Goal: Task Accomplishment & Management: Use online tool/utility

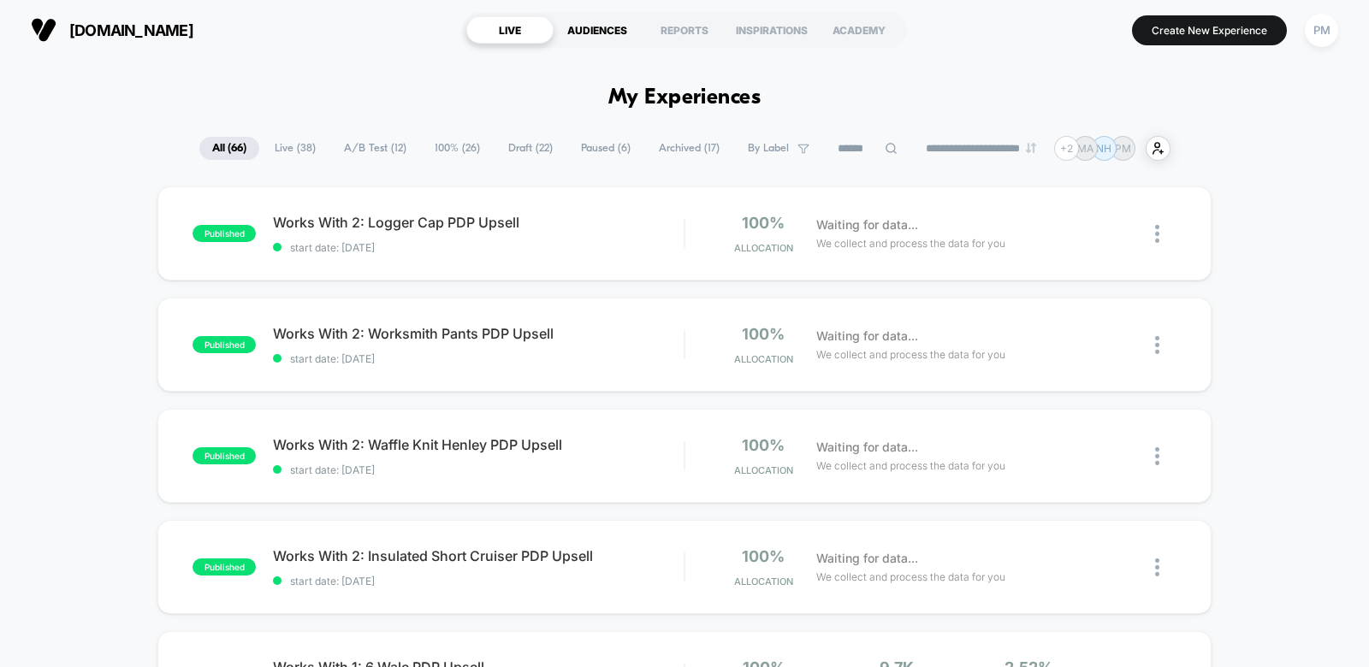
click at [624, 33] on div "AUDIENCES" at bounding box center [596, 29] width 87 height 27
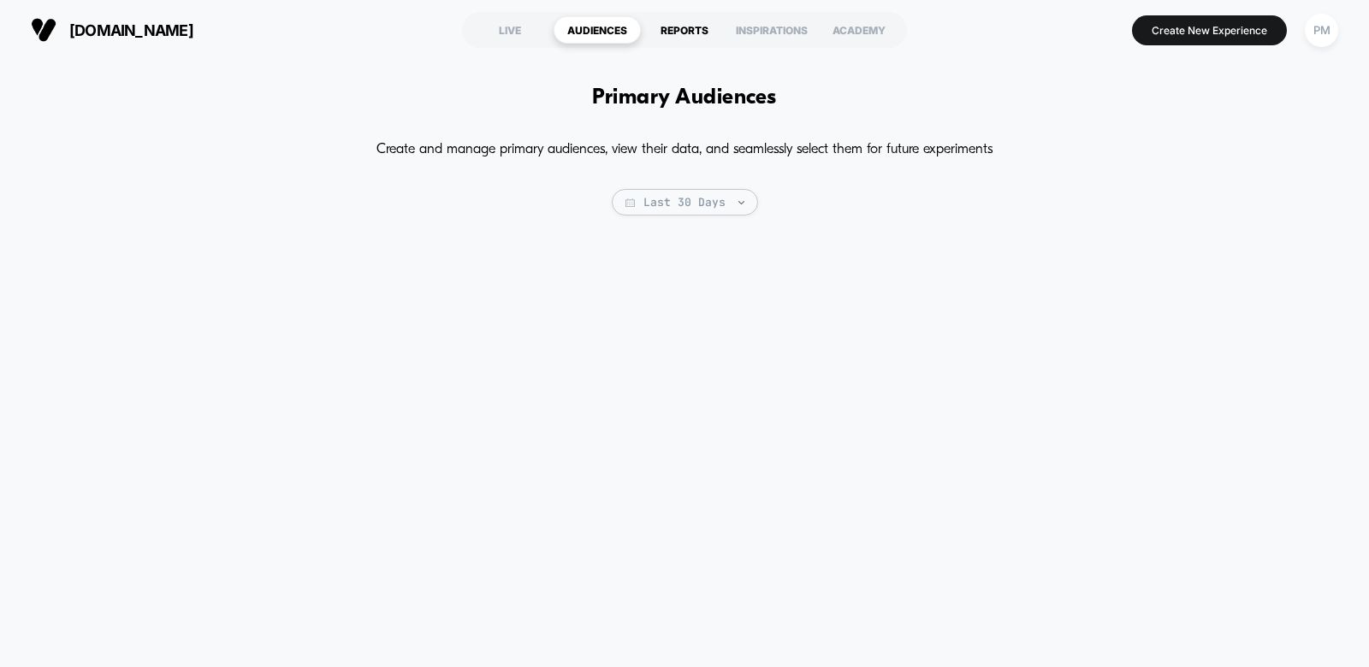
click at [670, 34] on div "REPORTS" at bounding box center [684, 29] width 87 height 27
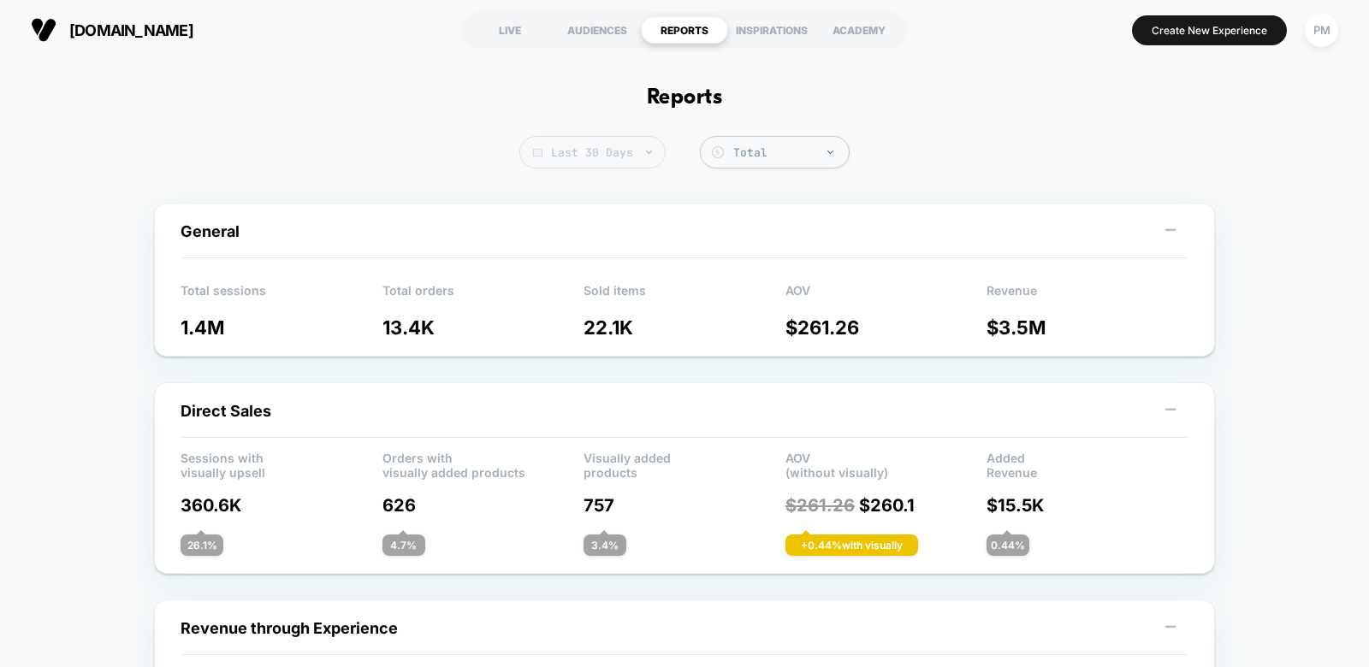
click at [573, 156] on span "Last 30 Days" at bounding box center [592, 152] width 146 height 33
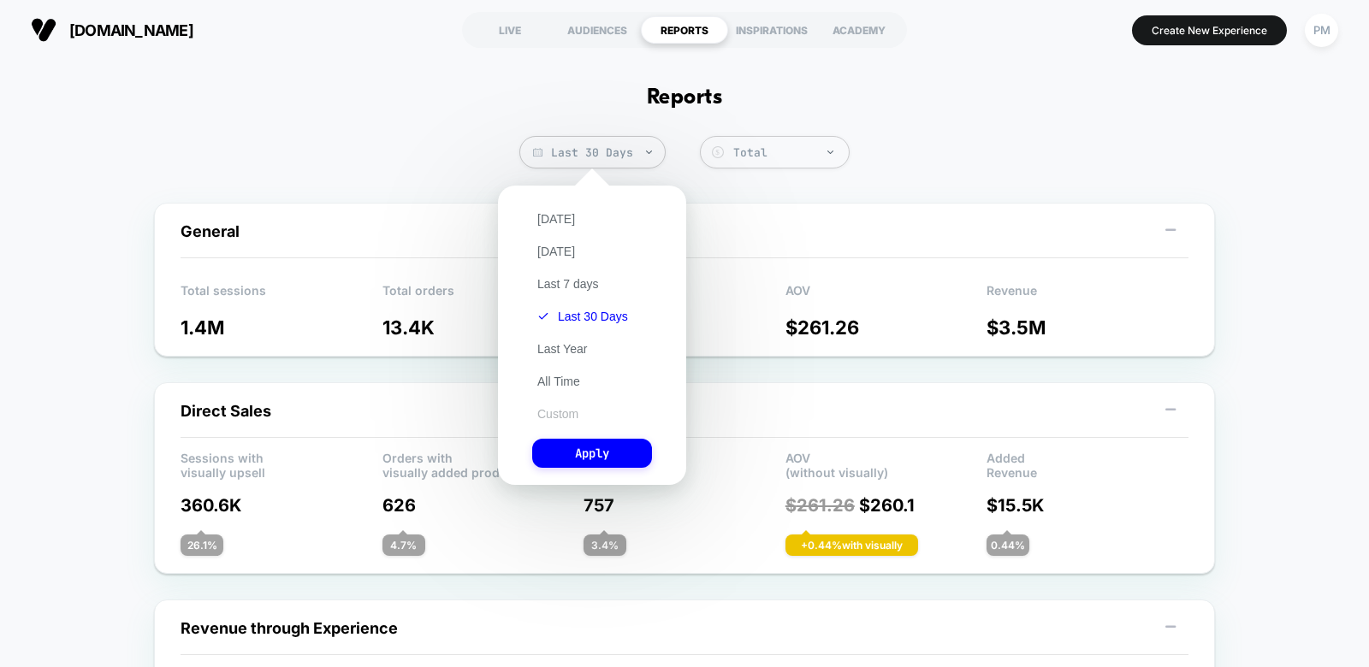
click at [546, 417] on button "Custom" at bounding box center [557, 413] width 51 height 15
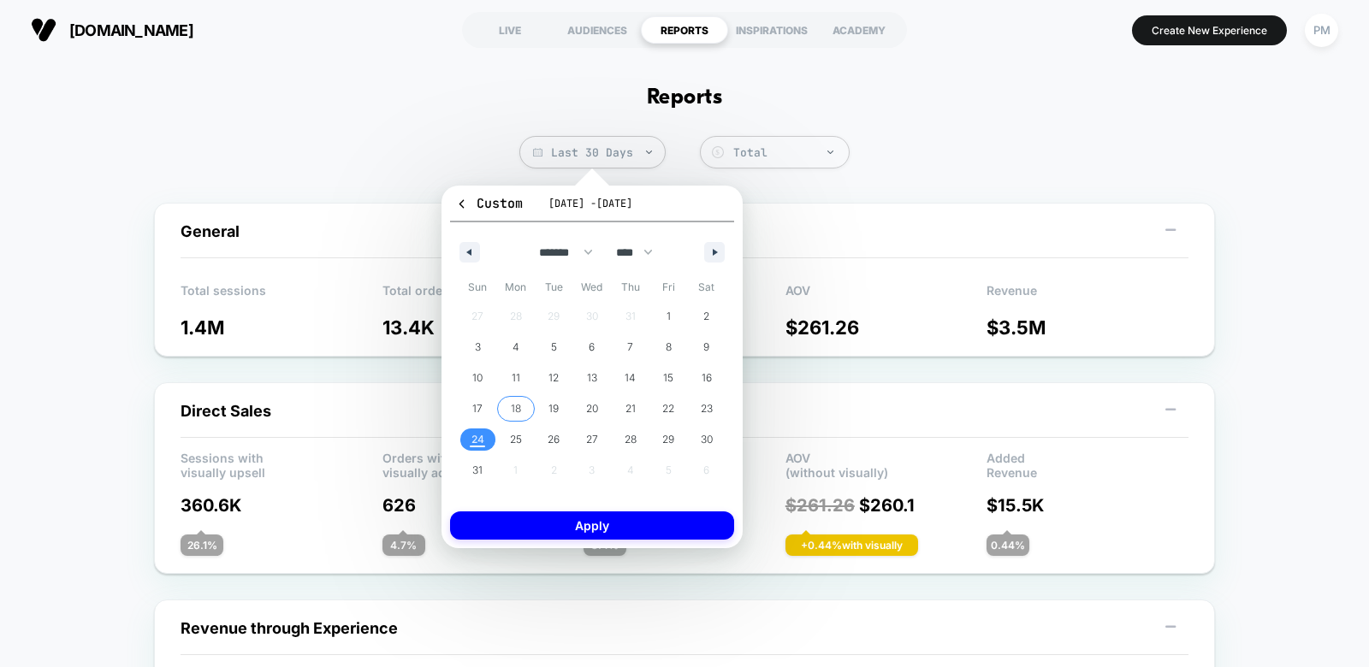
click at [518, 412] on span "18" at bounding box center [516, 409] width 10 height 31
click at [478, 436] on span "24" at bounding box center [477, 439] width 13 height 31
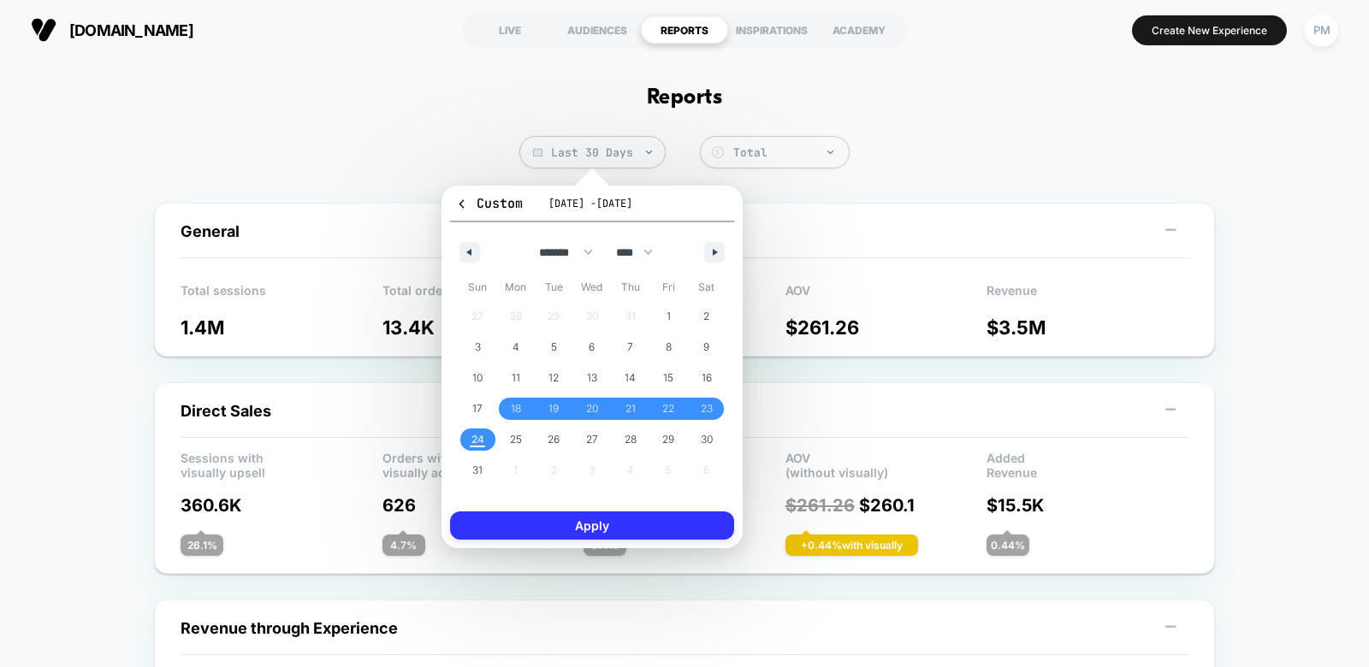
click at [536, 513] on button "Apply" at bounding box center [592, 526] width 284 height 28
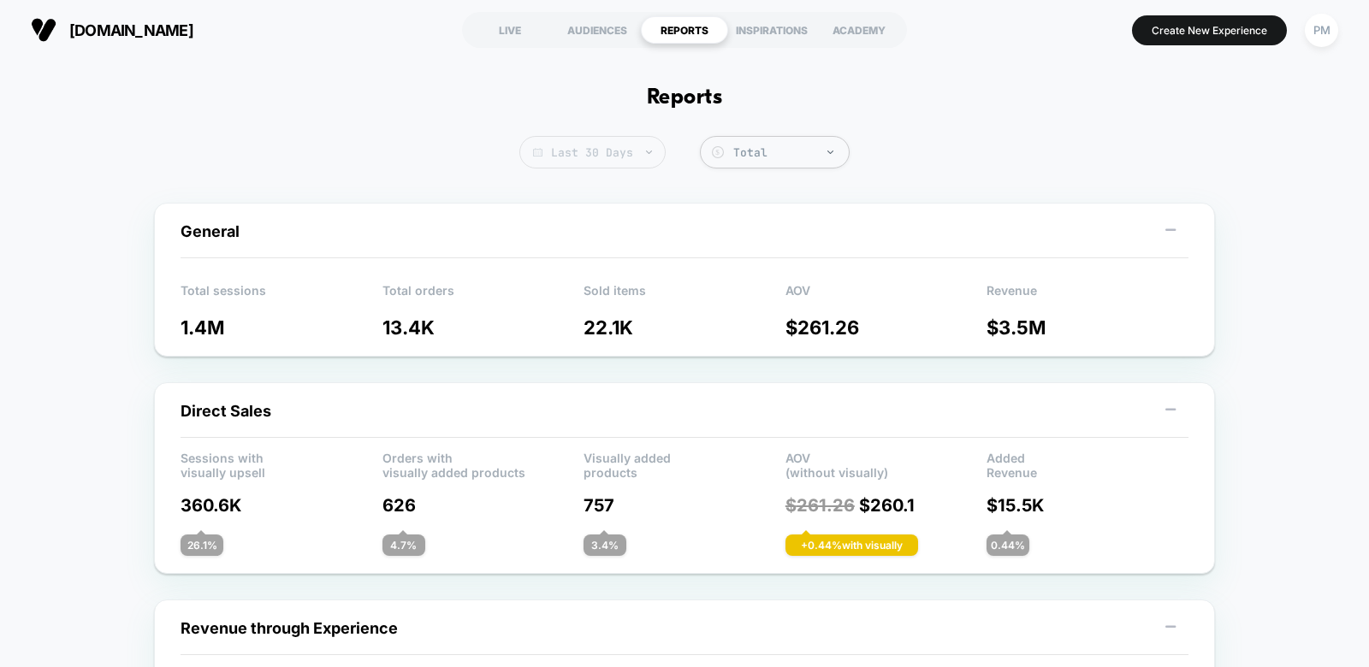
click at [638, 163] on span "Last 30 Days" at bounding box center [592, 152] width 146 height 33
select select "*"
select select "****"
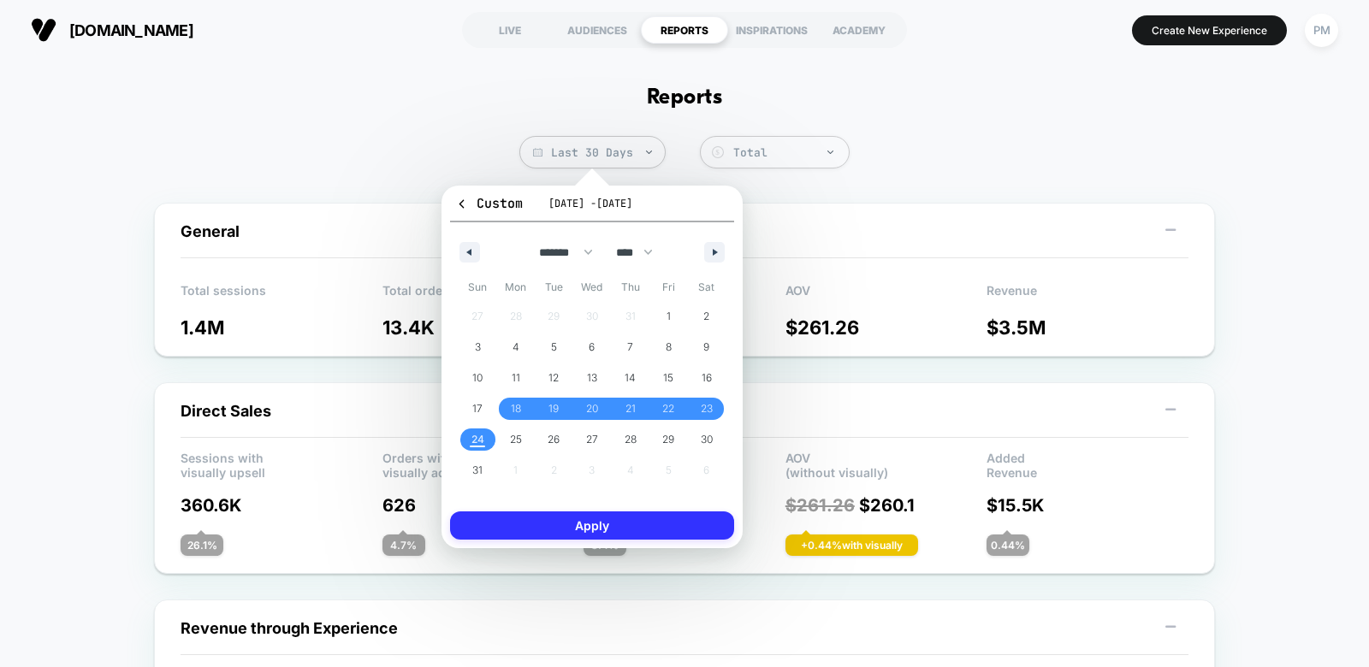
click at [565, 528] on button "Apply" at bounding box center [592, 526] width 284 height 28
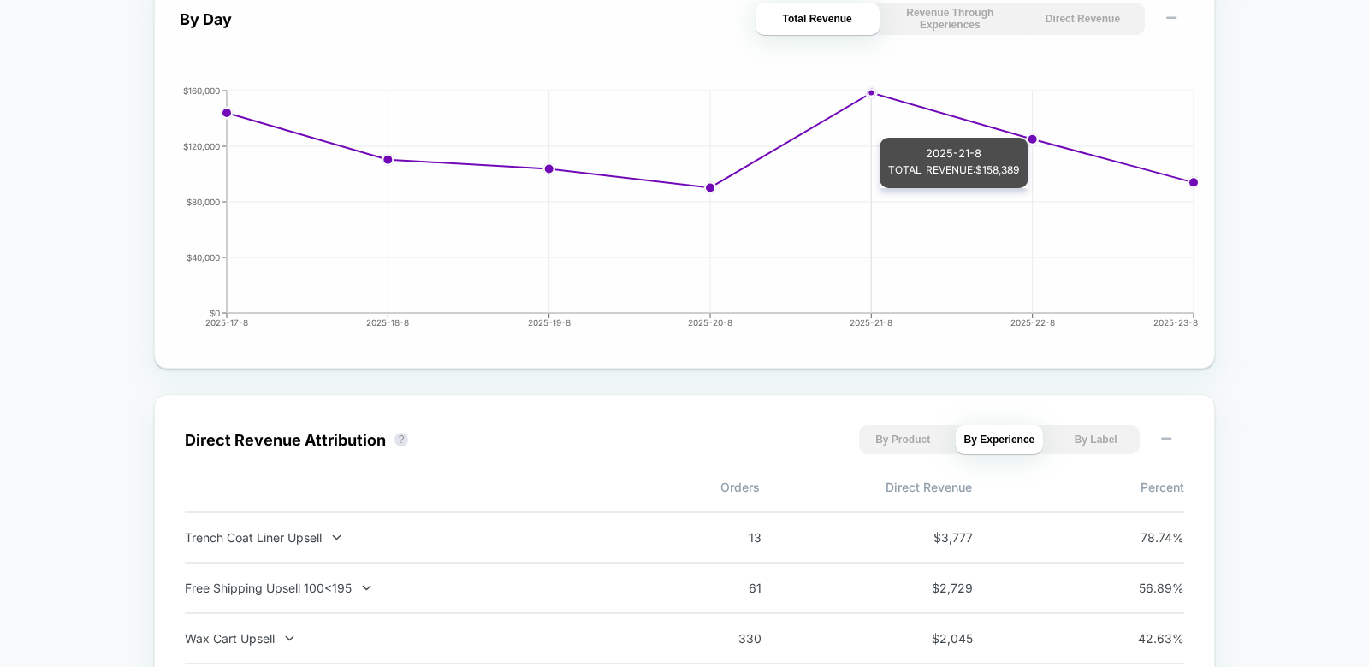
scroll to position [780, 0]
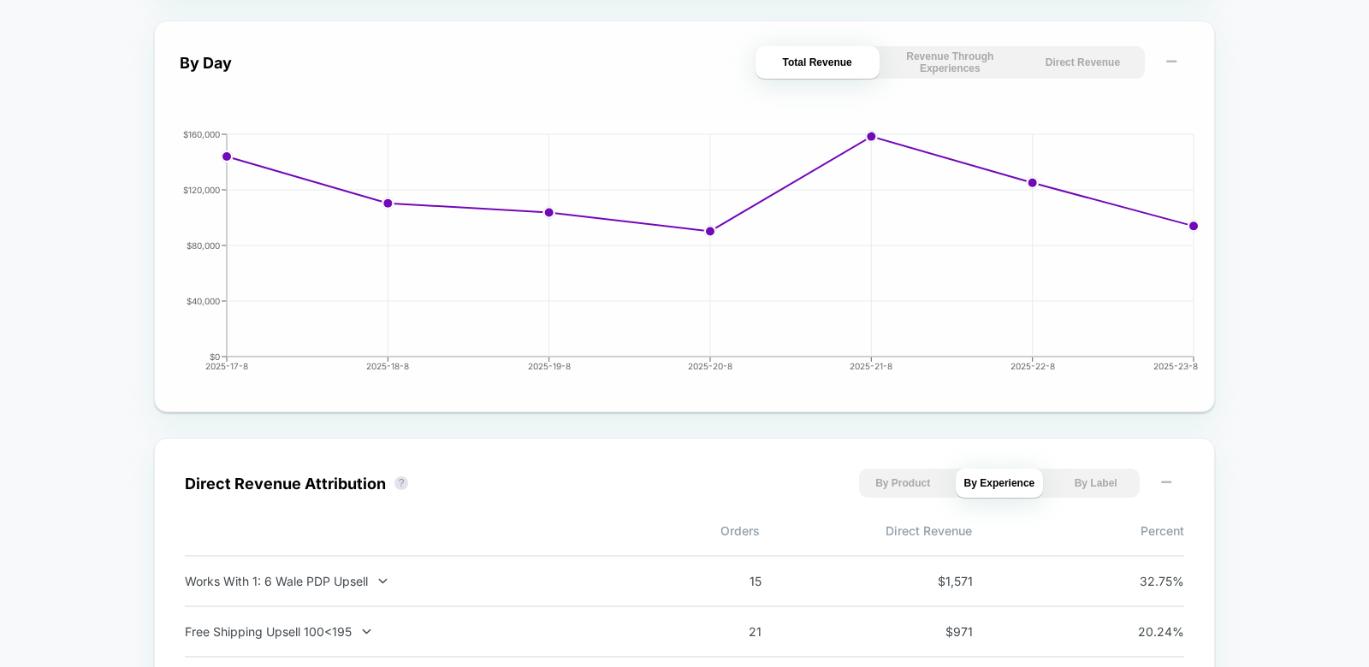
click at [1068, 54] on button "Direct Revenue" at bounding box center [1083, 62] width 124 height 33
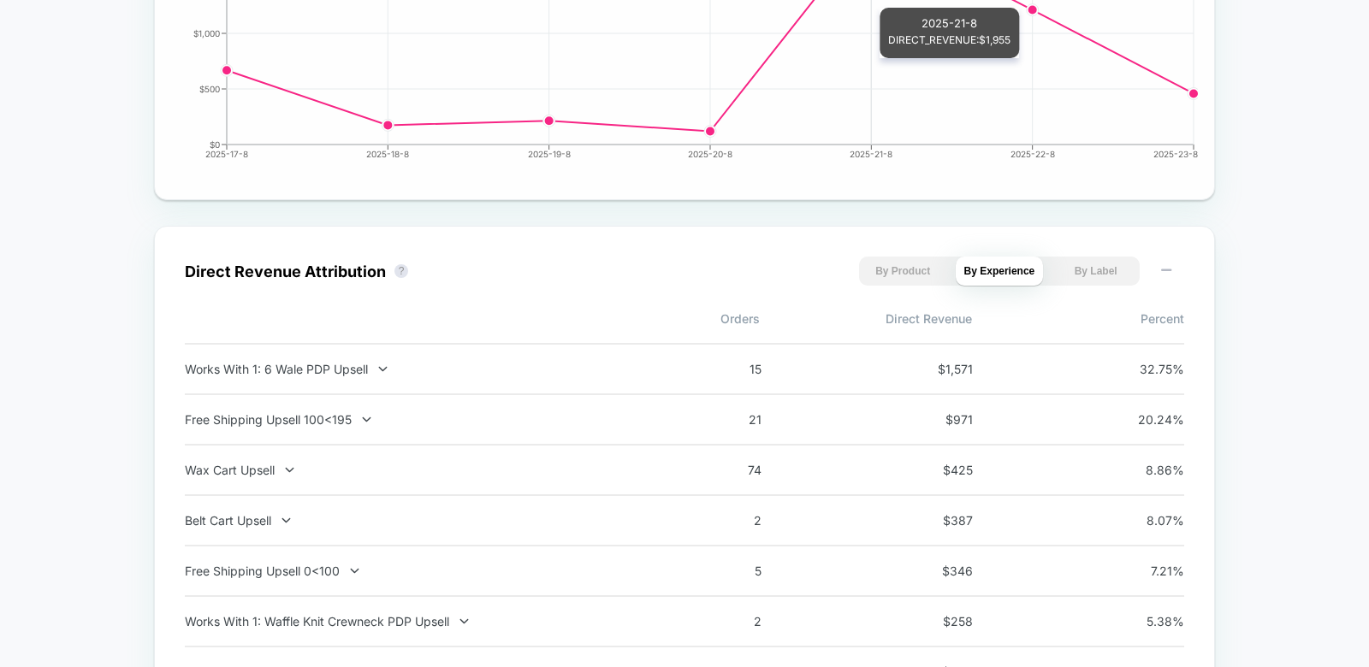
scroll to position [996, 0]
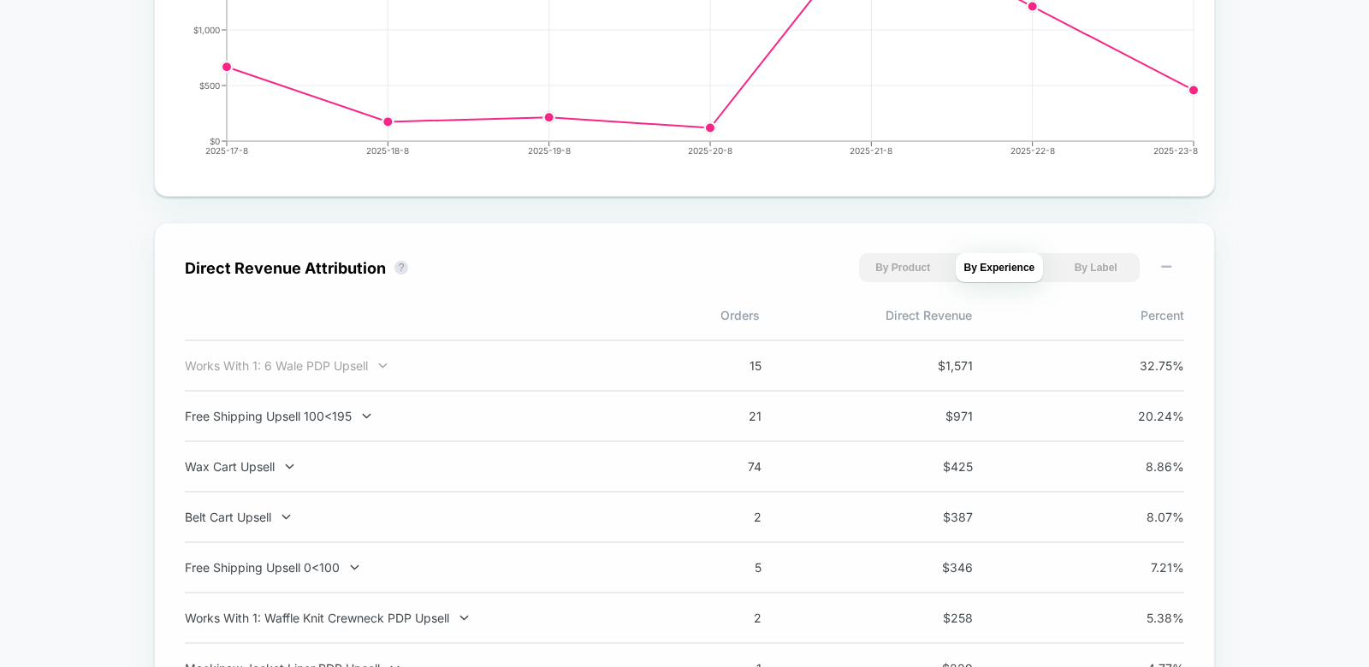
click at [370, 363] on div "Works With 1: 6 Wale PDP Upsell" at bounding box center [410, 365] width 450 height 15
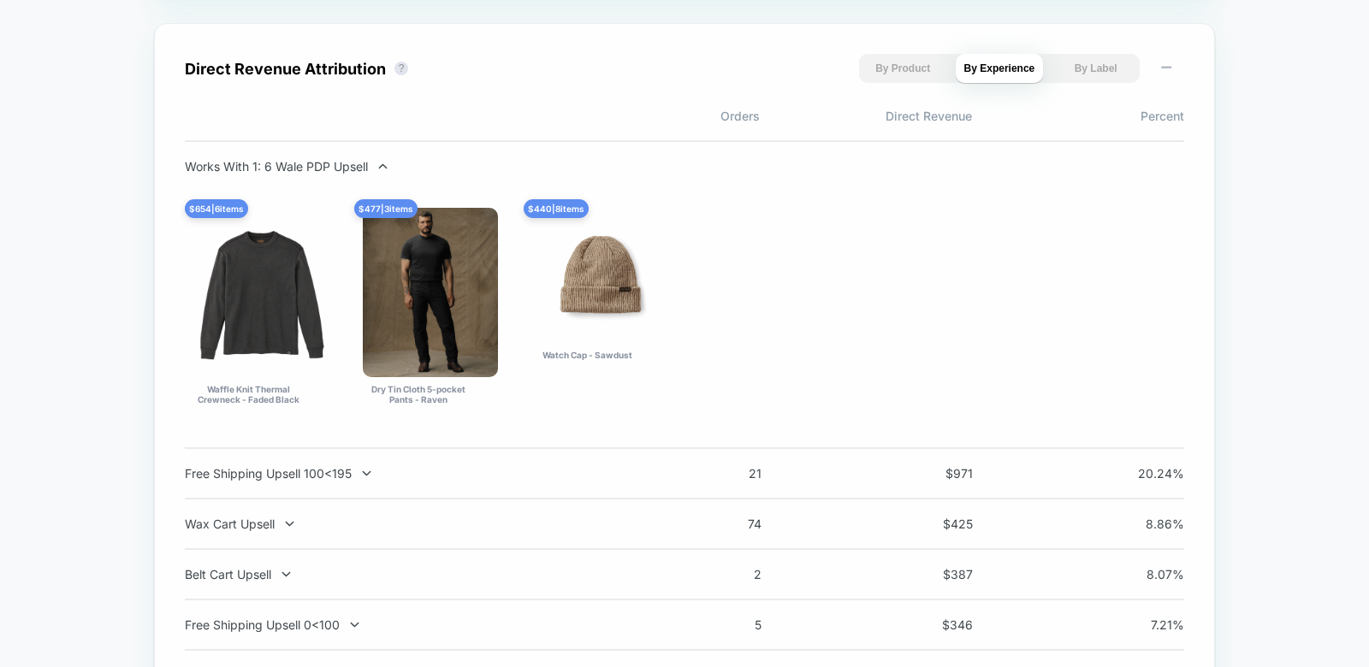
scroll to position [1196, 0]
click at [319, 167] on div "Works With 1: 6 Wale PDP Upsell" at bounding box center [410, 165] width 450 height 15
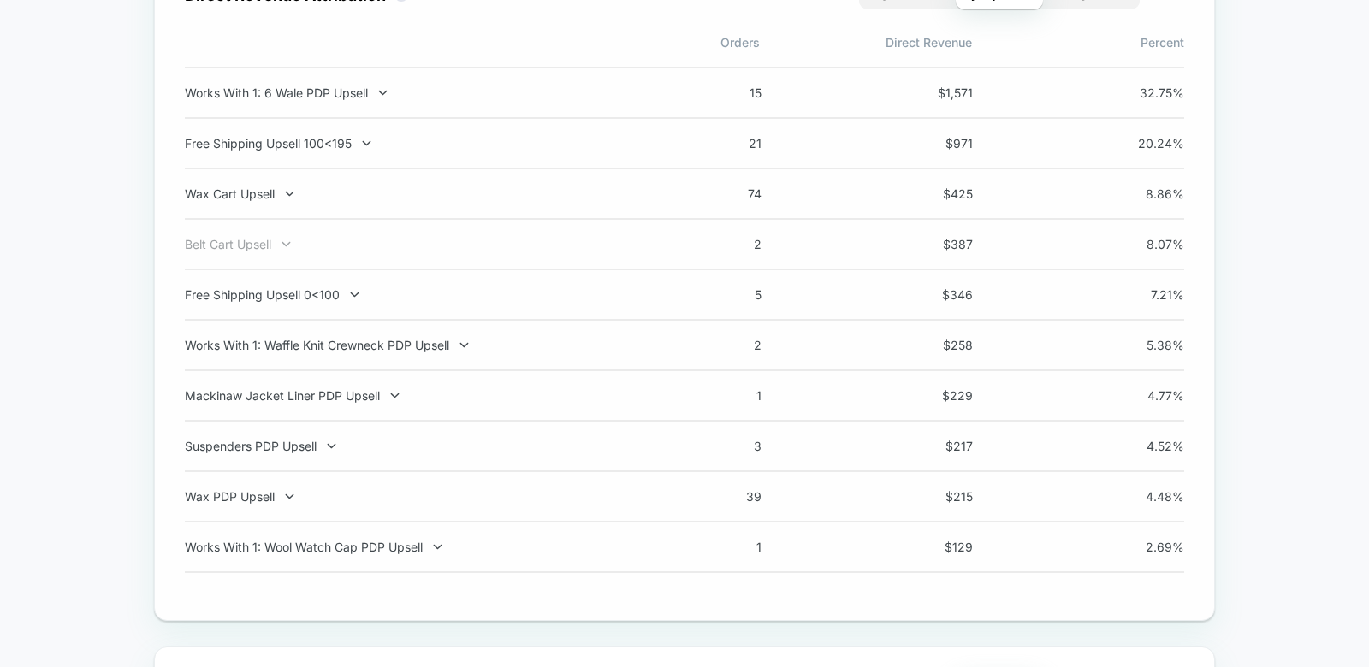
scroll to position [1276, 0]
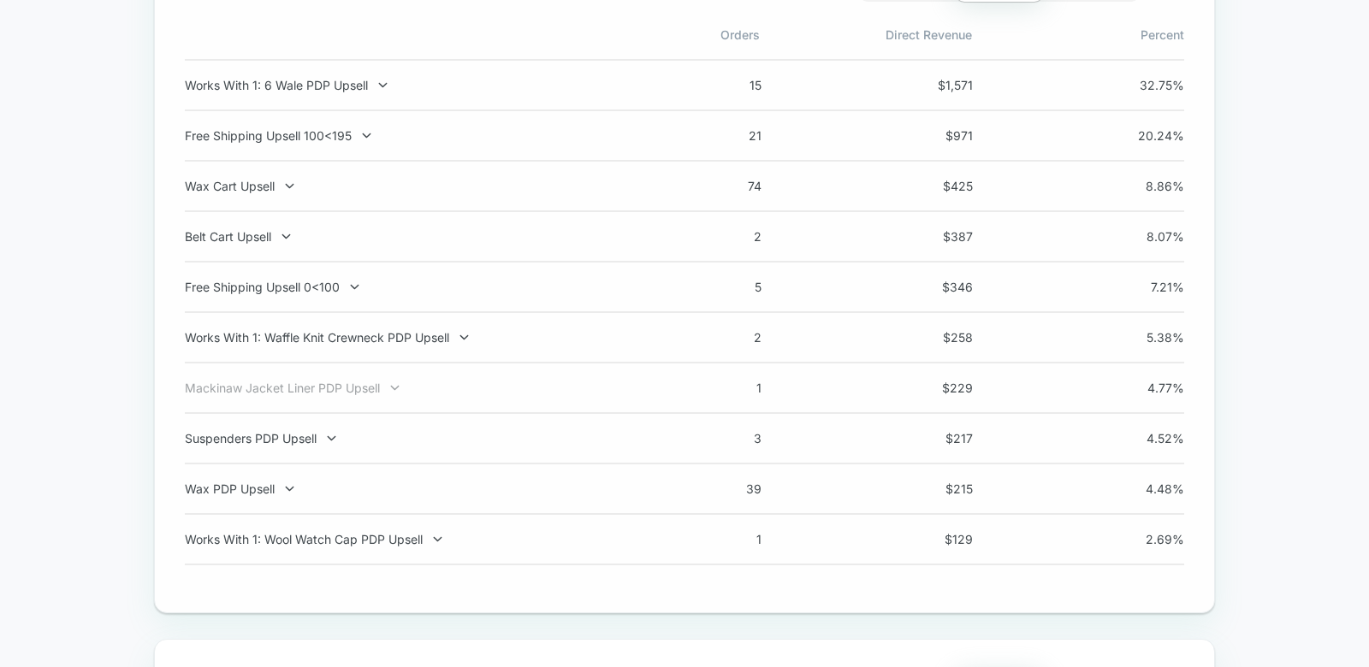
click at [388, 392] on icon at bounding box center [394, 388] width 13 height 13
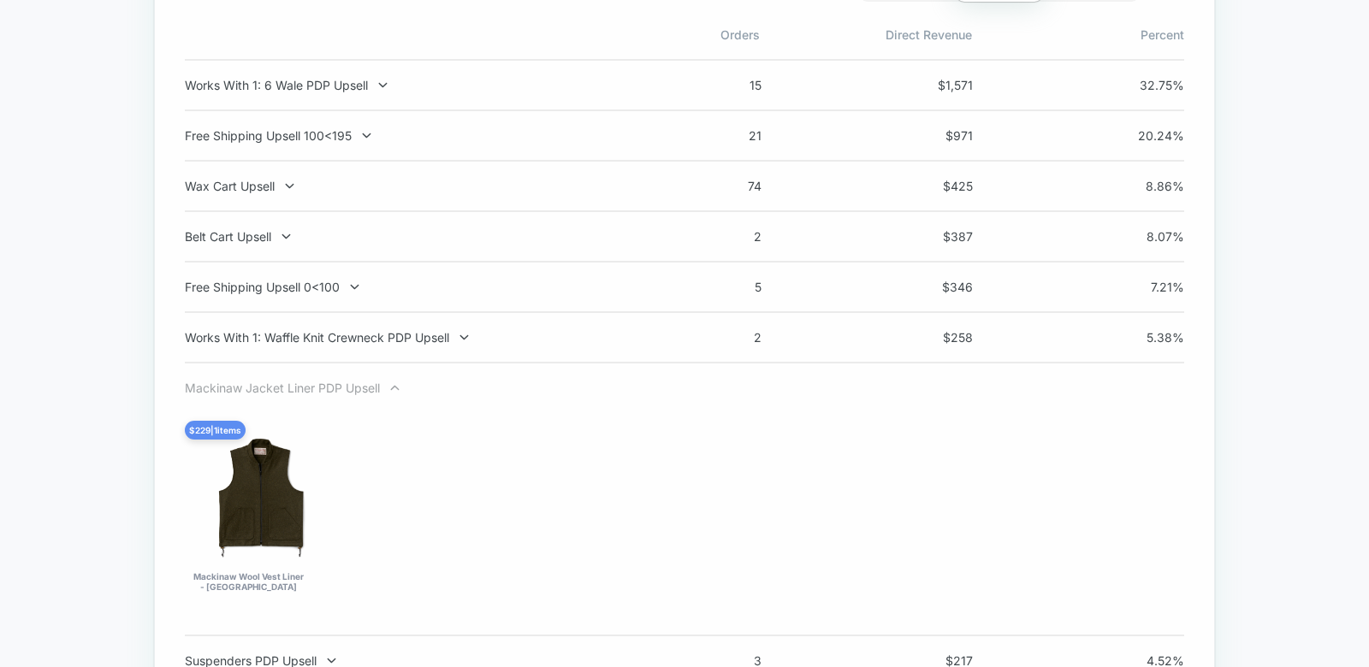
click at [377, 391] on div "Mackinaw Jacket Liner PDP Upsell" at bounding box center [410, 388] width 450 height 15
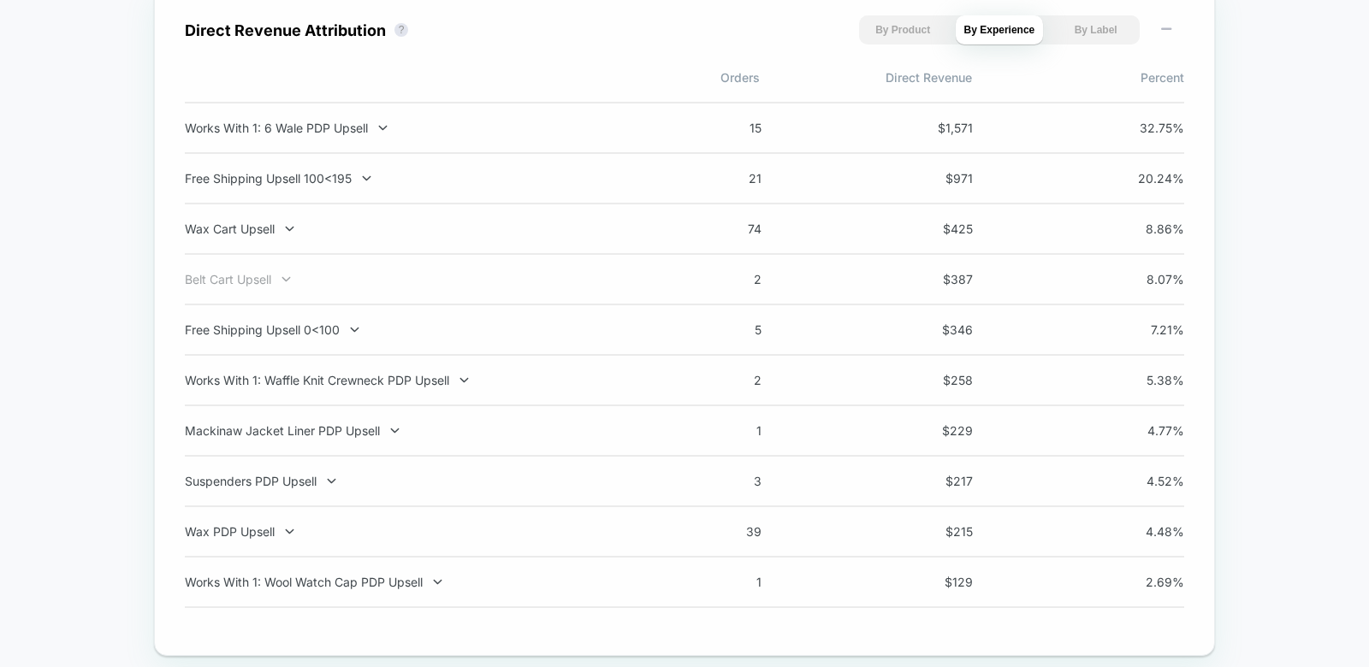
scroll to position [1237, 0]
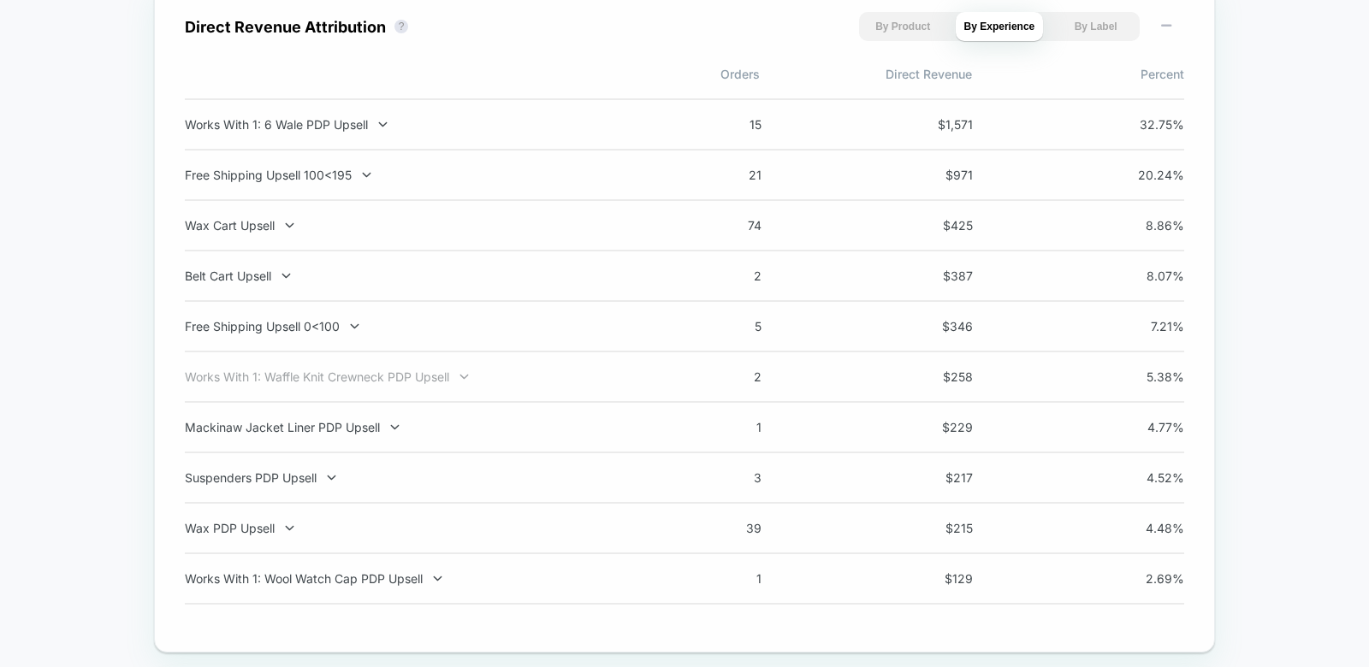
click at [409, 379] on div "Works With 1: Waffle Knit Crewneck PDP Upsell" at bounding box center [410, 377] width 450 height 15
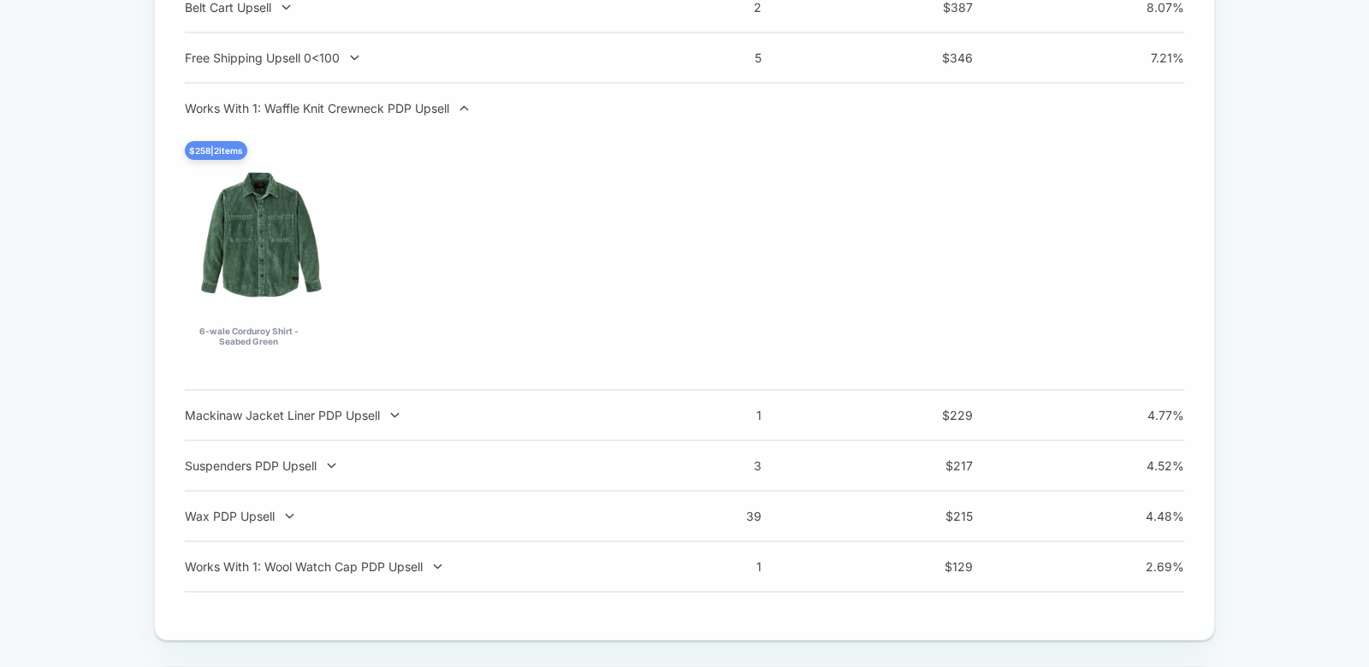
scroll to position [1508, 0]
click at [388, 554] on div "Works With 1: Wool Watch Cap PDP Upsell 1 $ 129 2.69 %" at bounding box center [684, 565] width 999 height 50
click at [398, 574] on div "Works With 1: Wool Watch Cap PDP Upsell 1 $ 129 2.69 %" at bounding box center [684, 565] width 999 height 50
click at [397, 570] on div "Works With 1: Wool Watch Cap PDP Upsell" at bounding box center [410, 564] width 450 height 15
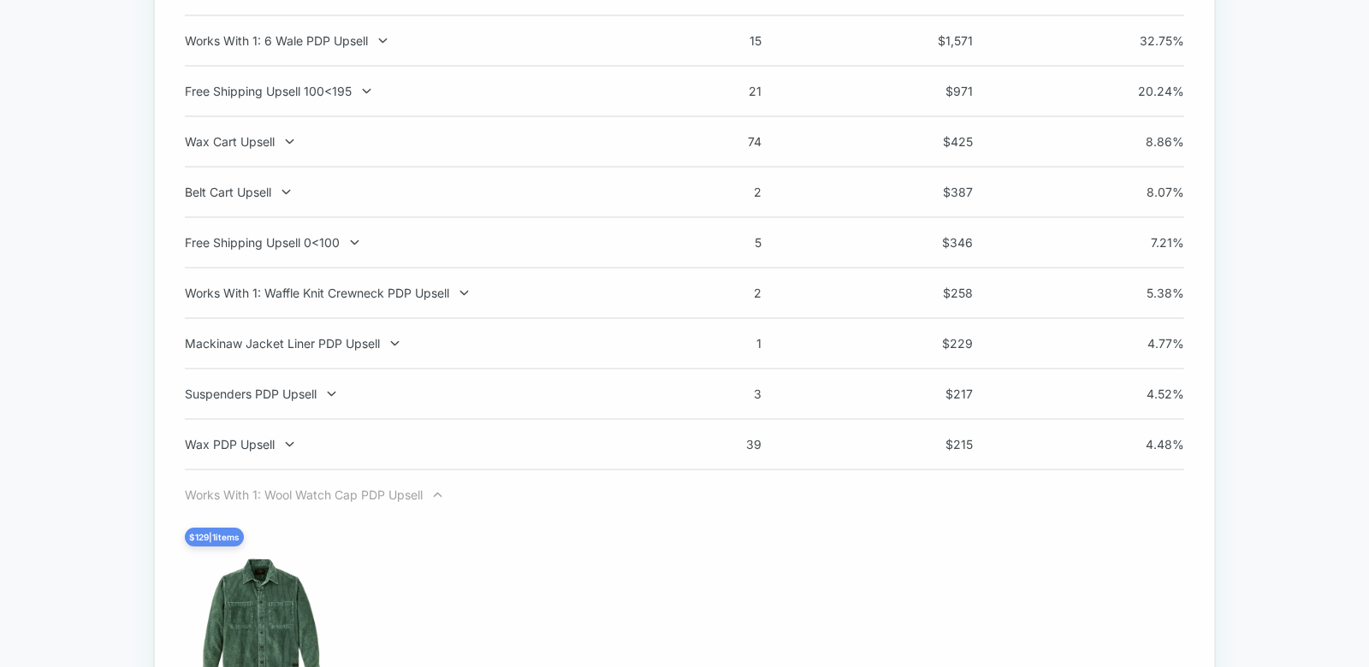
click at [406, 492] on div "Works With 1: Wool Watch Cap PDP Upsell" at bounding box center [410, 495] width 450 height 15
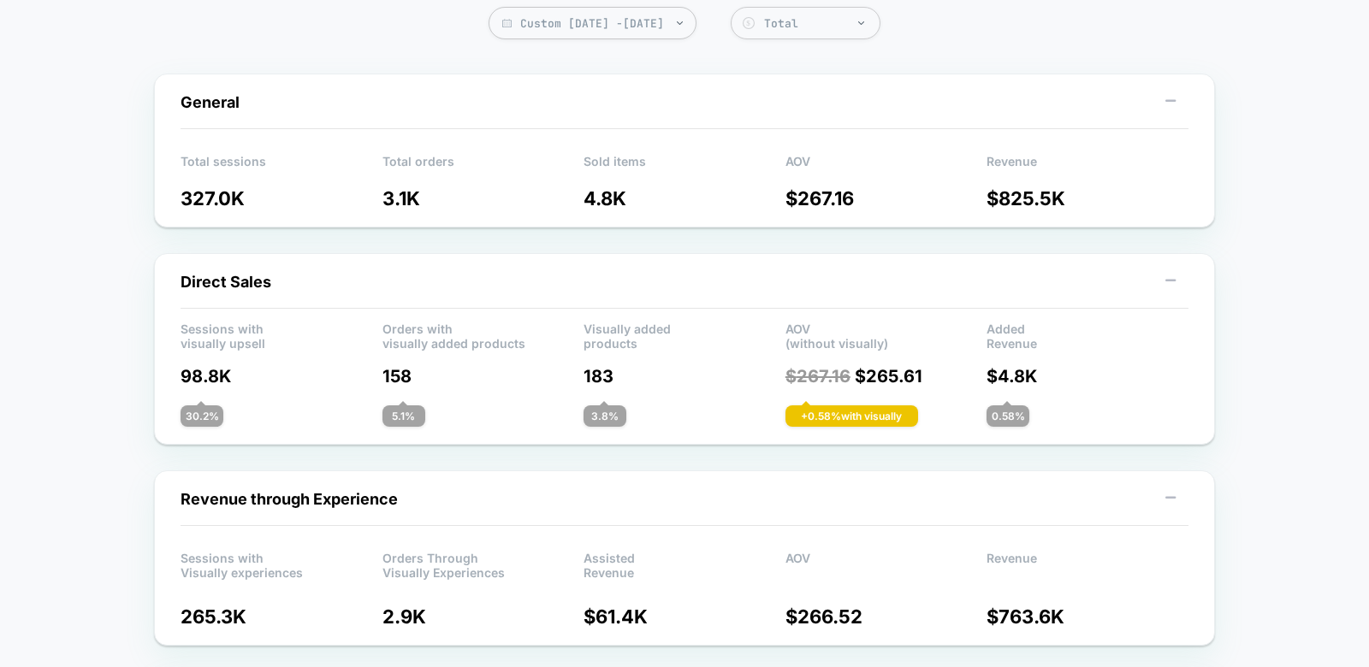
scroll to position [0, 0]
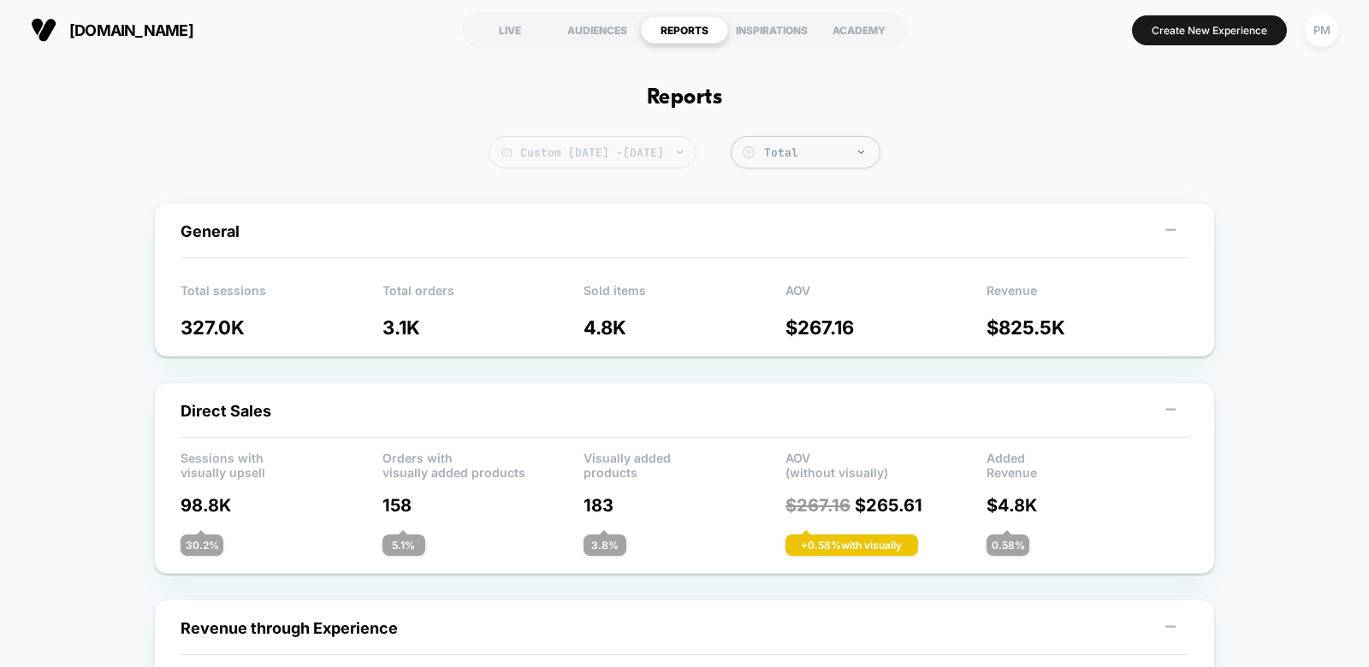
click at [557, 158] on span "Custom [DATE] - [DATE]" at bounding box center [592, 152] width 208 height 33
select select "*"
select select "****"
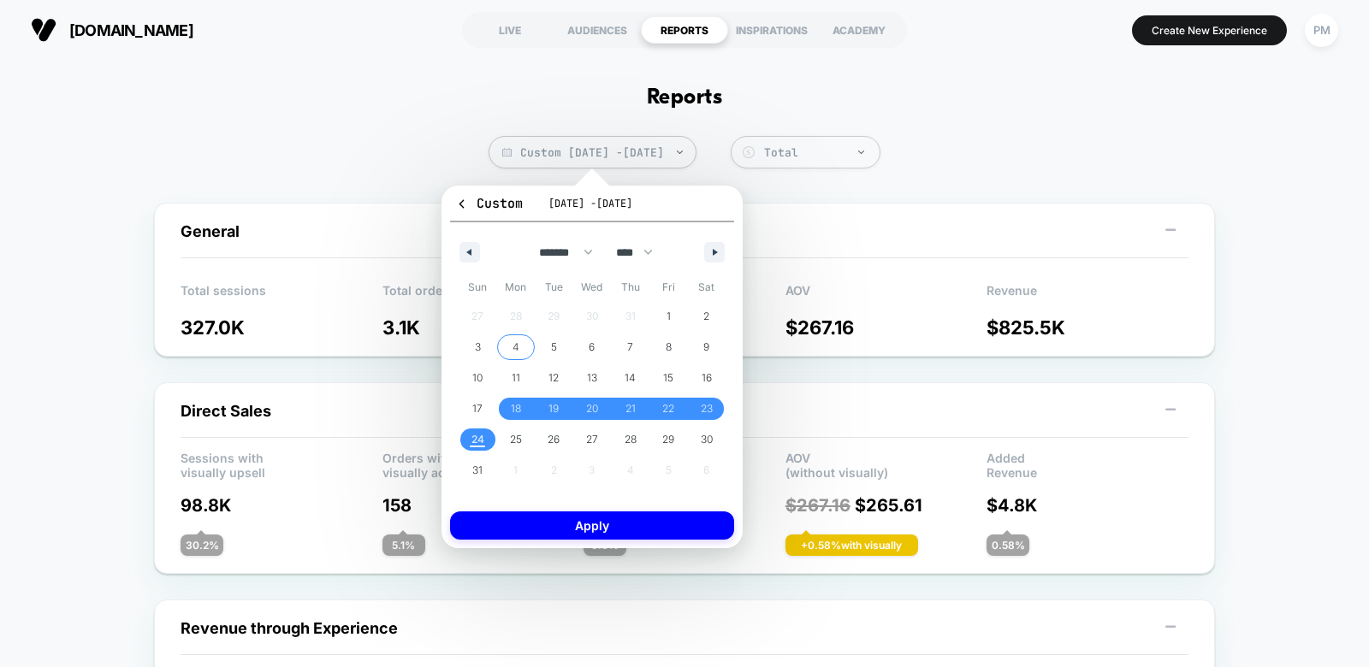
click at [512, 358] on button "4" at bounding box center [516, 347] width 38 height 31
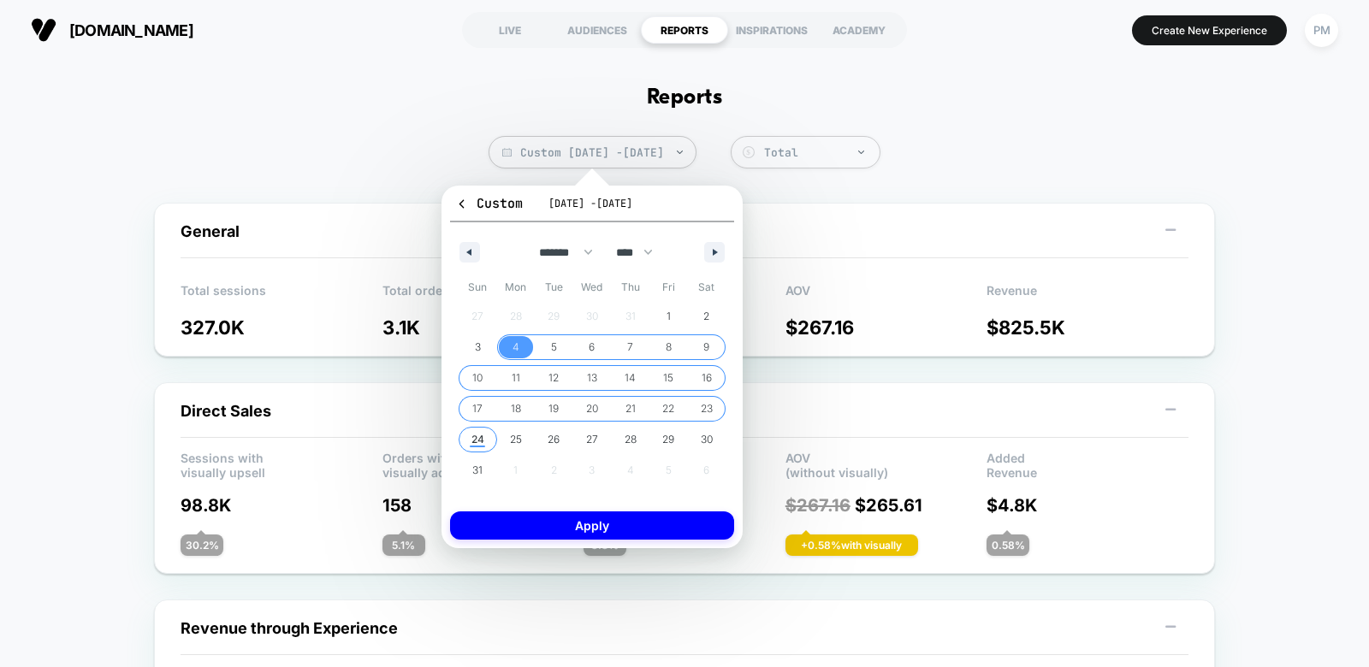
click at [477, 440] on span "24" at bounding box center [477, 439] width 13 height 31
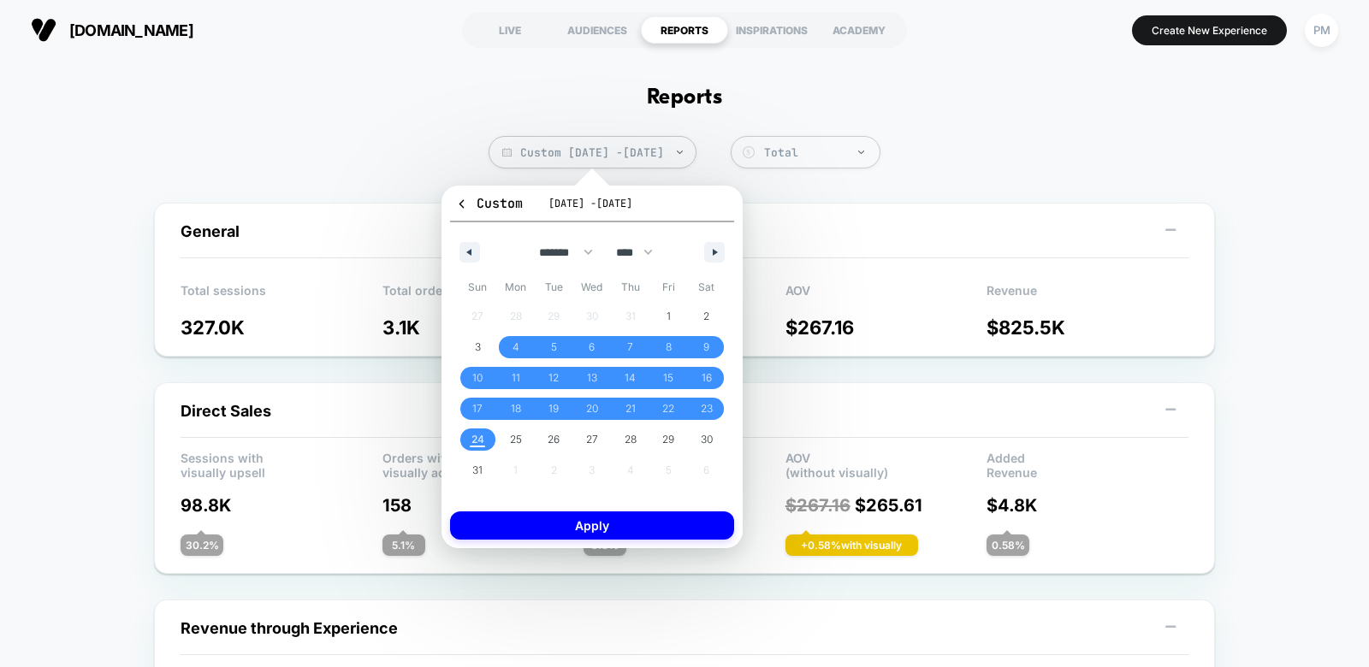
click at [547, 510] on div "Custom Aug 4, 2025 - Aug 24, 2025 ******* ******** ***** ***** *** **** **** **…" at bounding box center [592, 367] width 284 height 346
click at [547, 514] on button "Apply" at bounding box center [592, 526] width 284 height 28
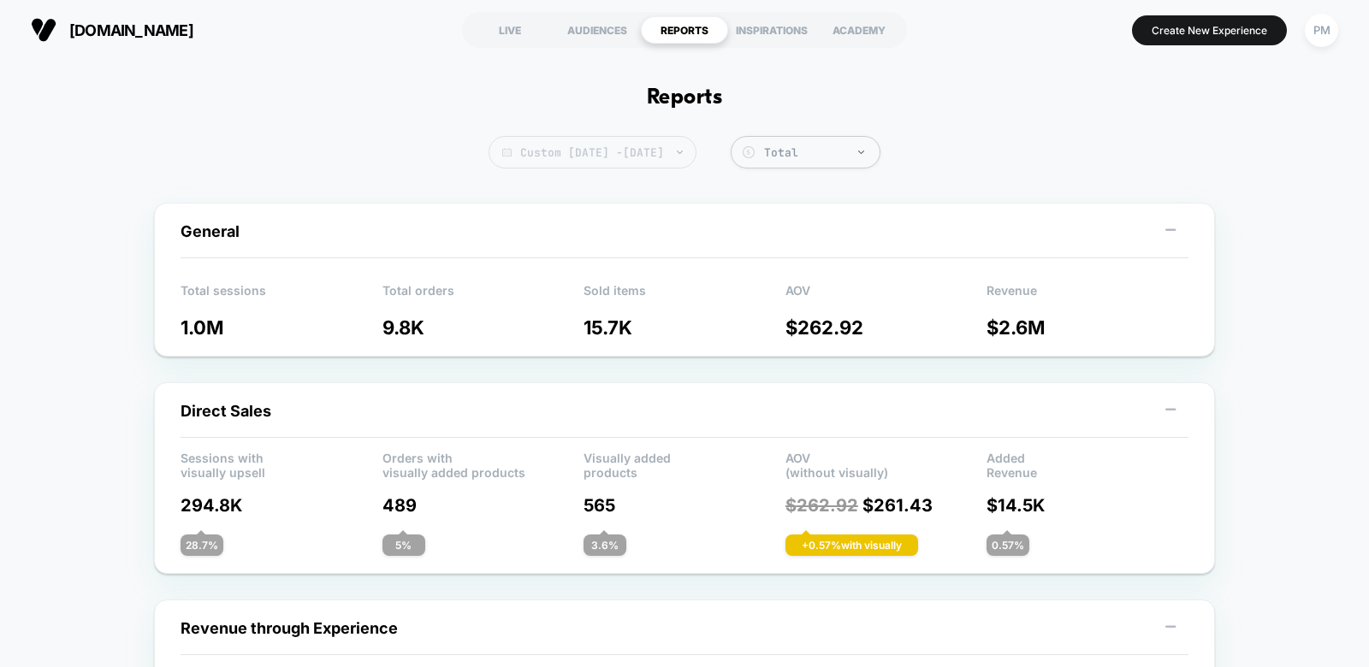
click at [607, 156] on span "Custom Aug 4, 2025 - Aug 24, 2025" at bounding box center [592, 152] width 208 height 33
select select "*"
select select "****"
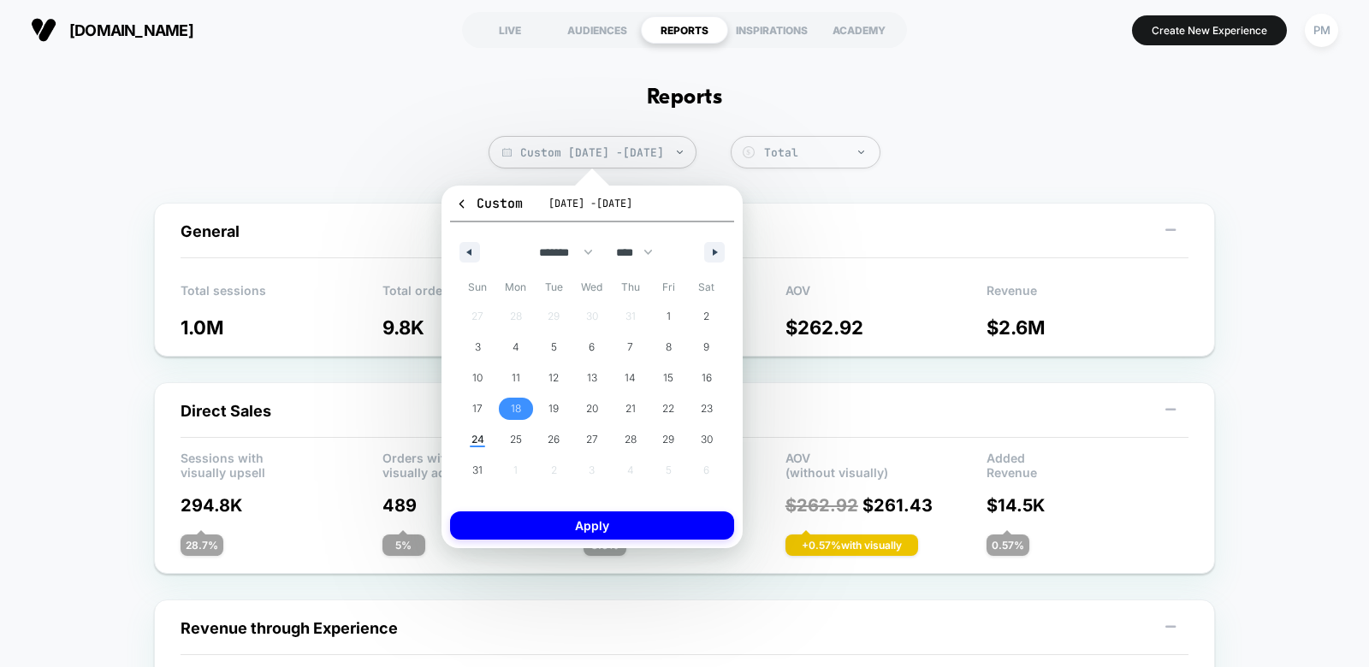
click at [517, 403] on span "18" at bounding box center [516, 409] width 10 height 31
click at [468, 443] on span "24" at bounding box center [478, 440] width 38 height 22
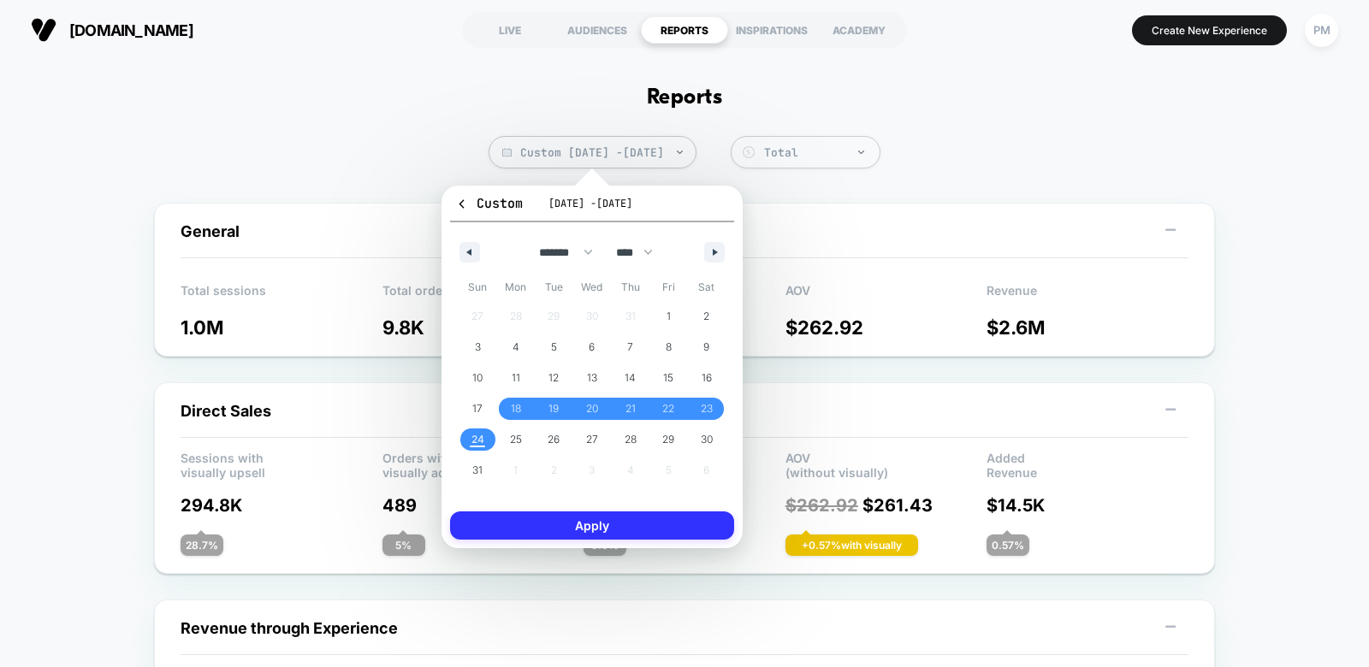
click at [520, 528] on button "Apply" at bounding box center [592, 526] width 284 height 28
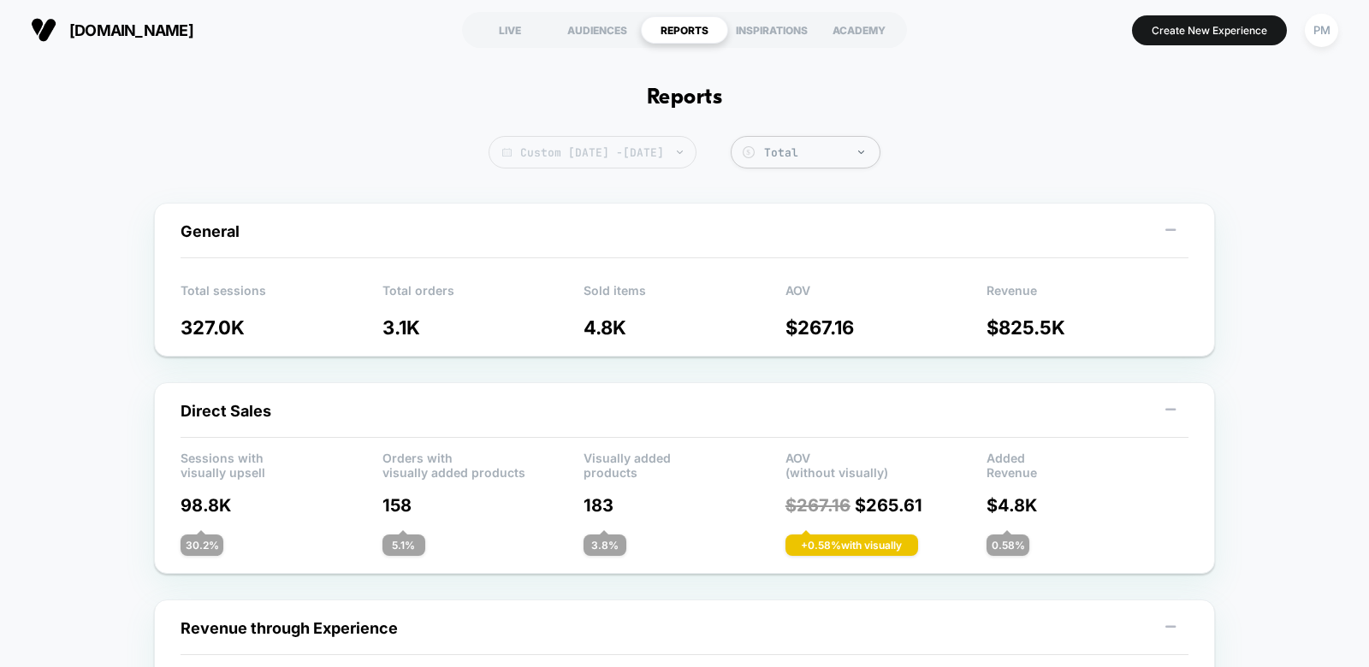
click at [575, 136] on span "Custom [DATE] - [DATE]" at bounding box center [592, 152] width 208 height 33
select select "*"
select select "****"
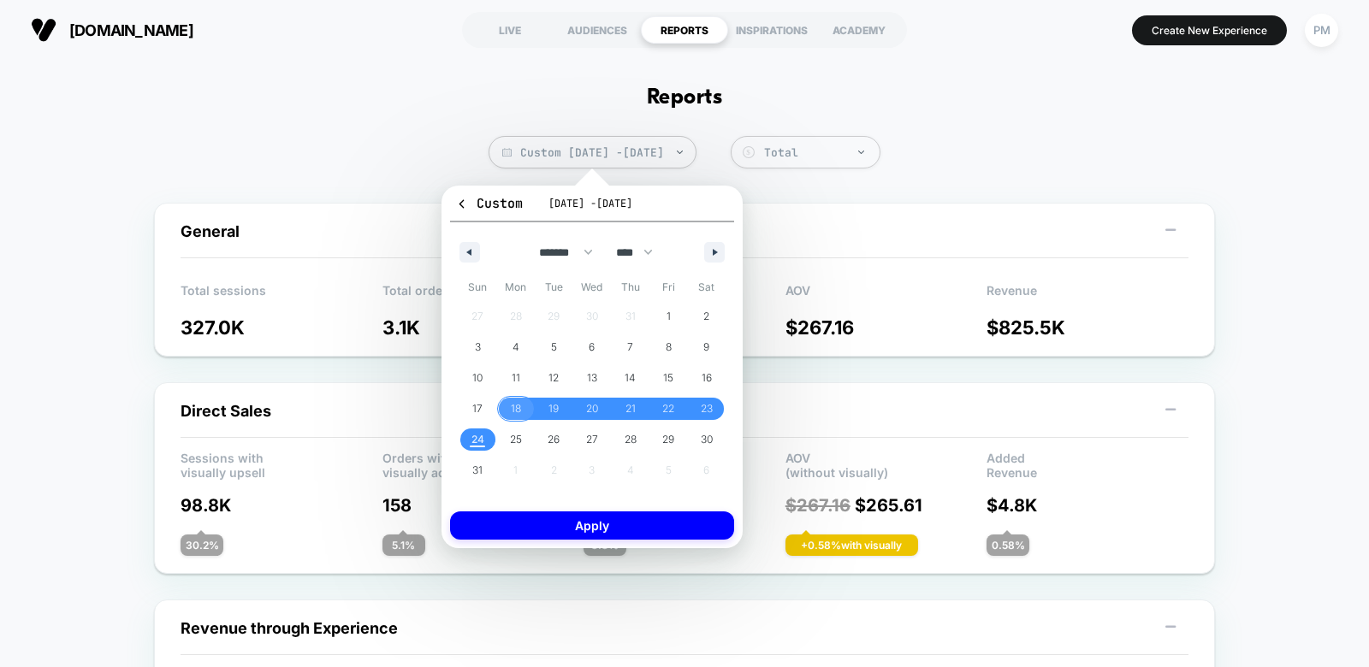
click at [513, 407] on span "18" at bounding box center [516, 409] width 10 height 31
click at [477, 434] on span "24" at bounding box center [477, 439] width 13 height 31
click at [530, 514] on button "Apply" at bounding box center [592, 526] width 284 height 28
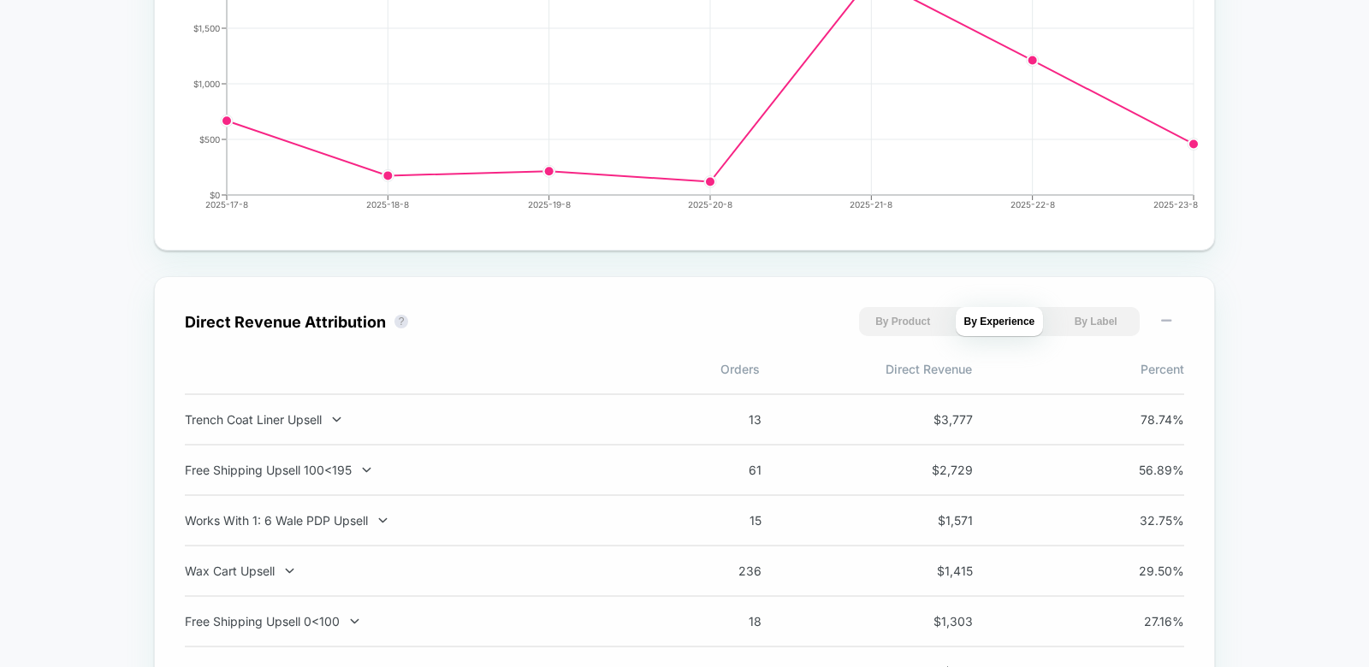
scroll to position [998, 0]
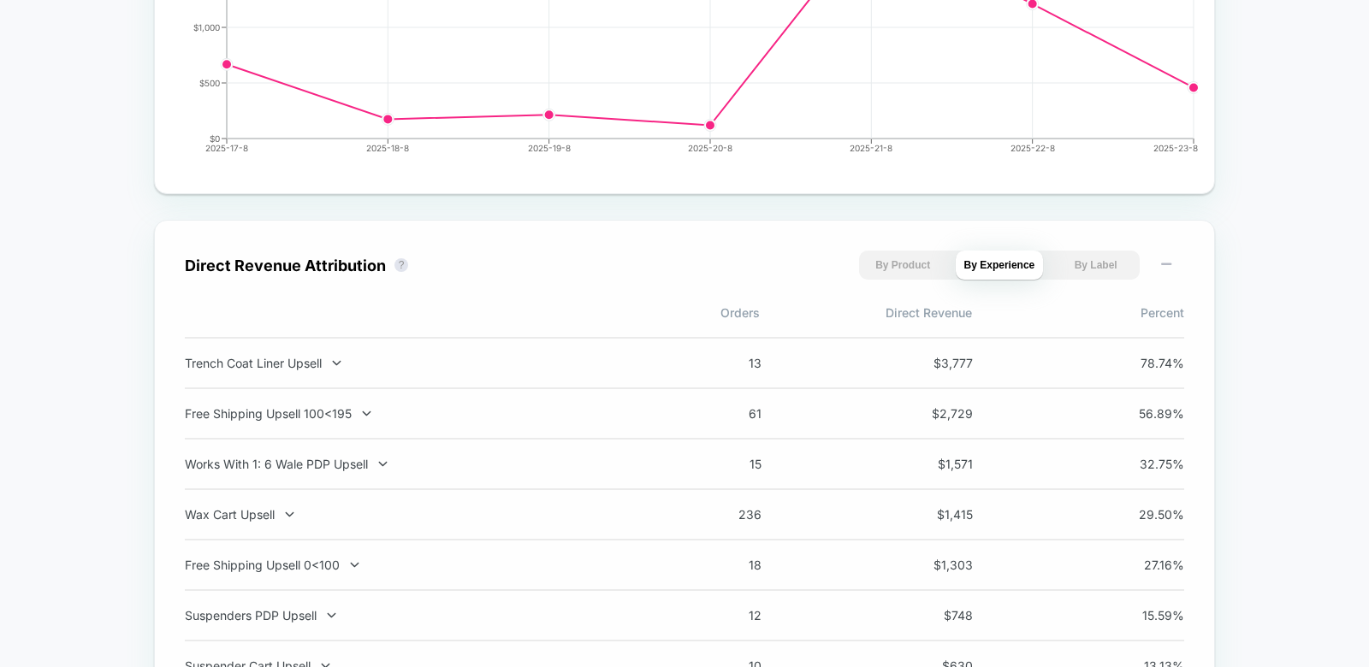
click at [323, 372] on div "Trench Coat Liner Upsell 13 $ 3,777 78.74 %" at bounding box center [684, 363] width 999 height 52
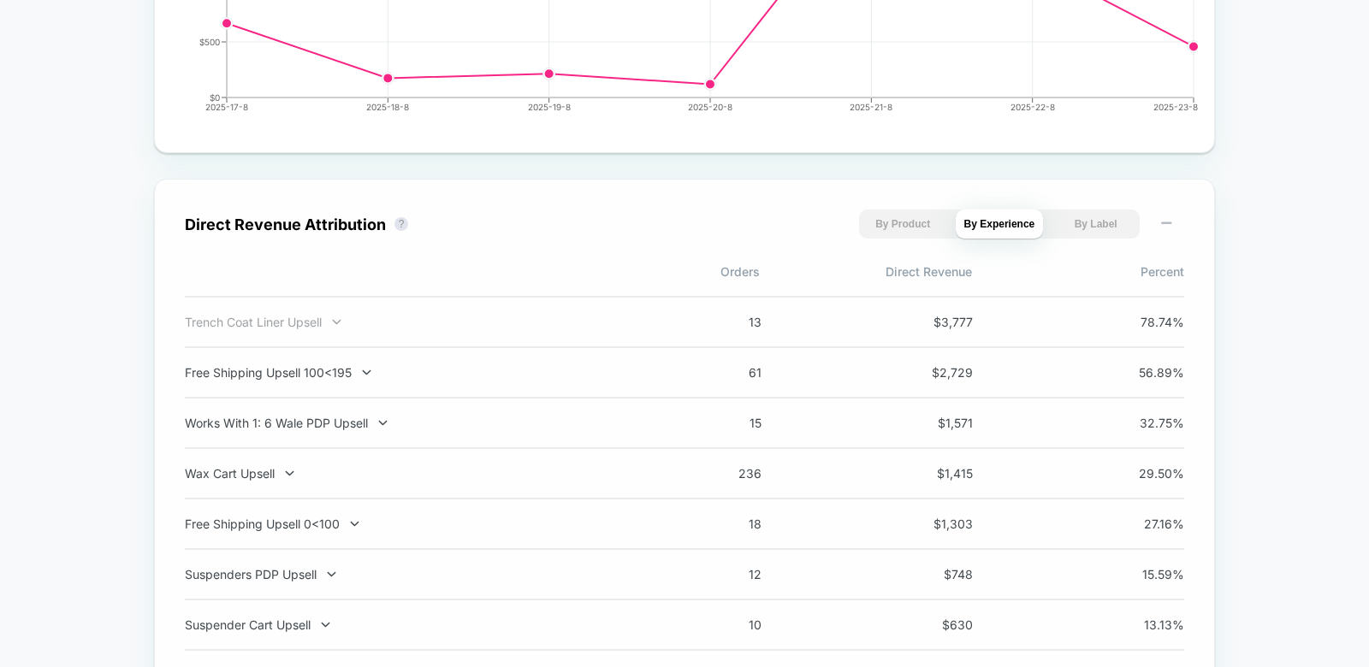
scroll to position [1080, 0]
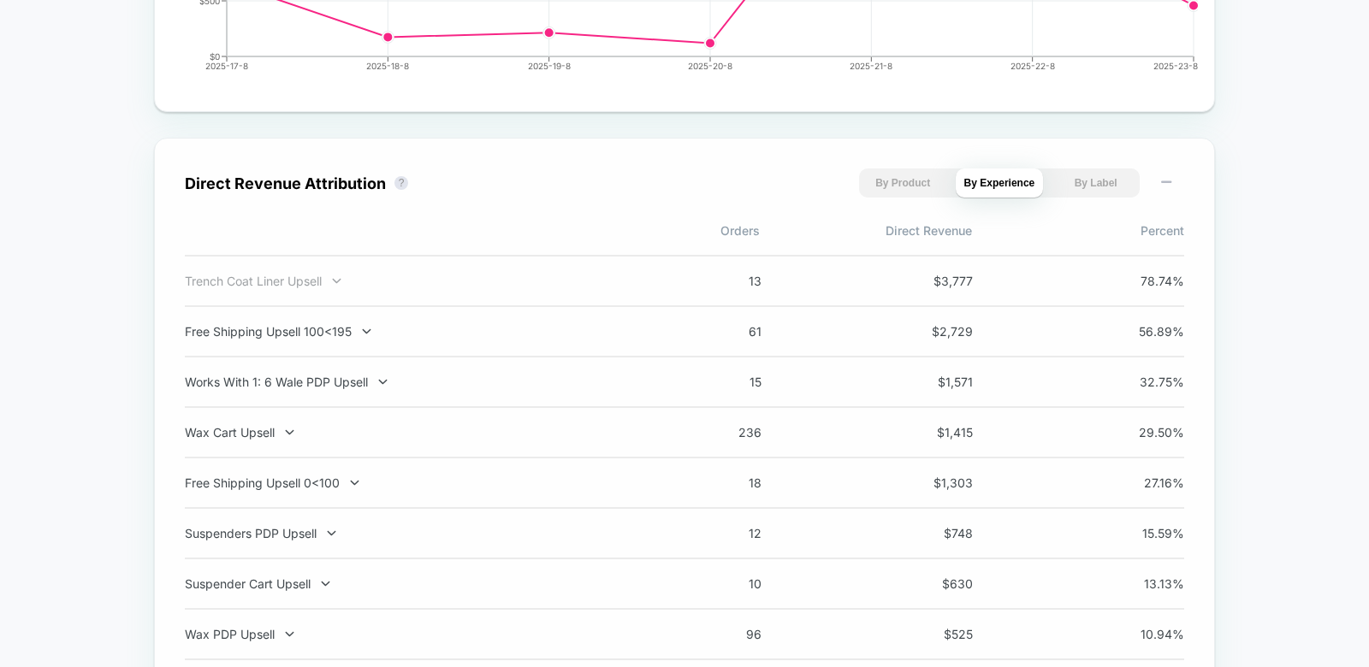
click at [304, 284] on div "Trench Coat Liner Upsell" at bounding box center [410, 281] width 450 height 15
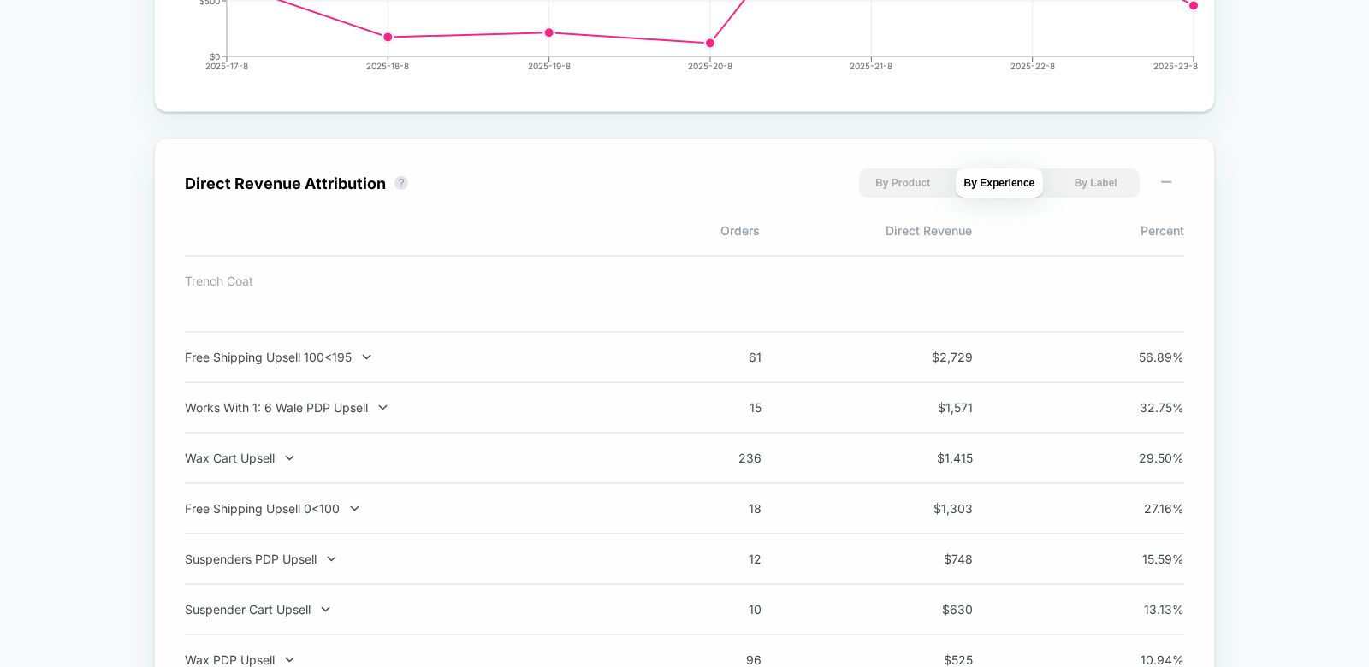
click at [250, 277] on div "Trench Coat Liner Upsell" at bounding box center [220, 281] width 71 height 15
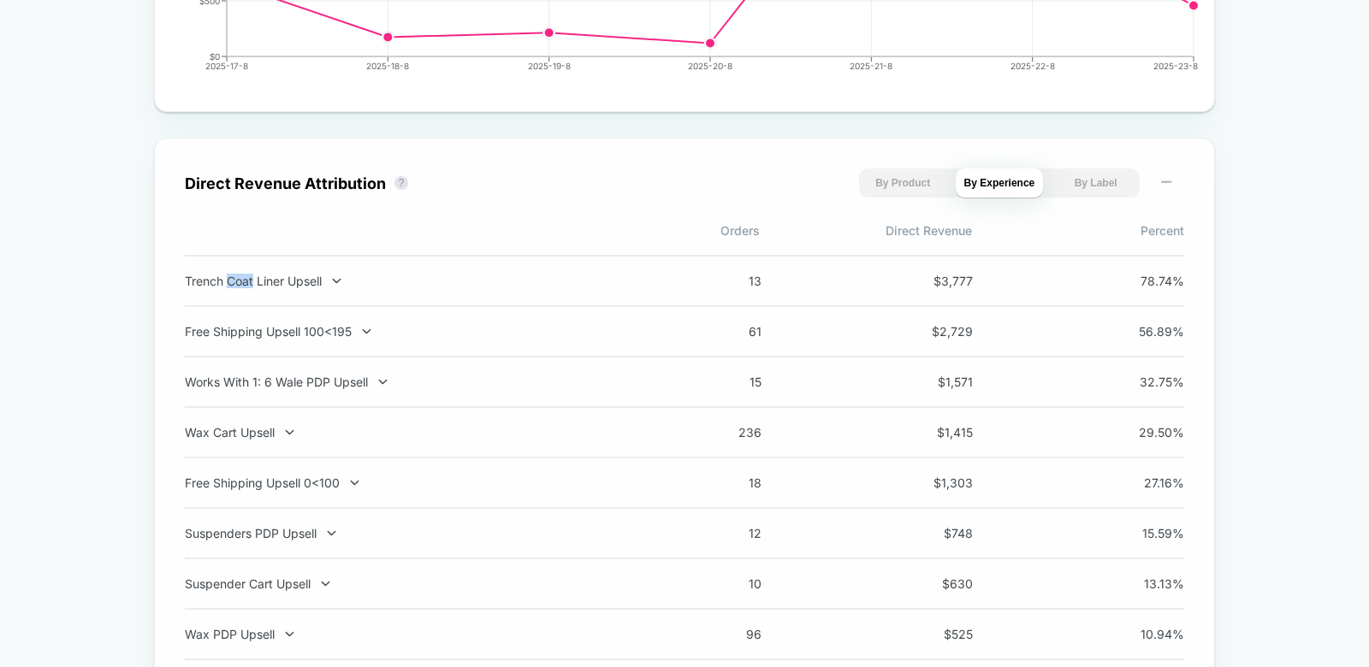
click at [250, 277] on div "Trench Coat Liner Upsell" at bounding box center [410, 281] width 450 height 15
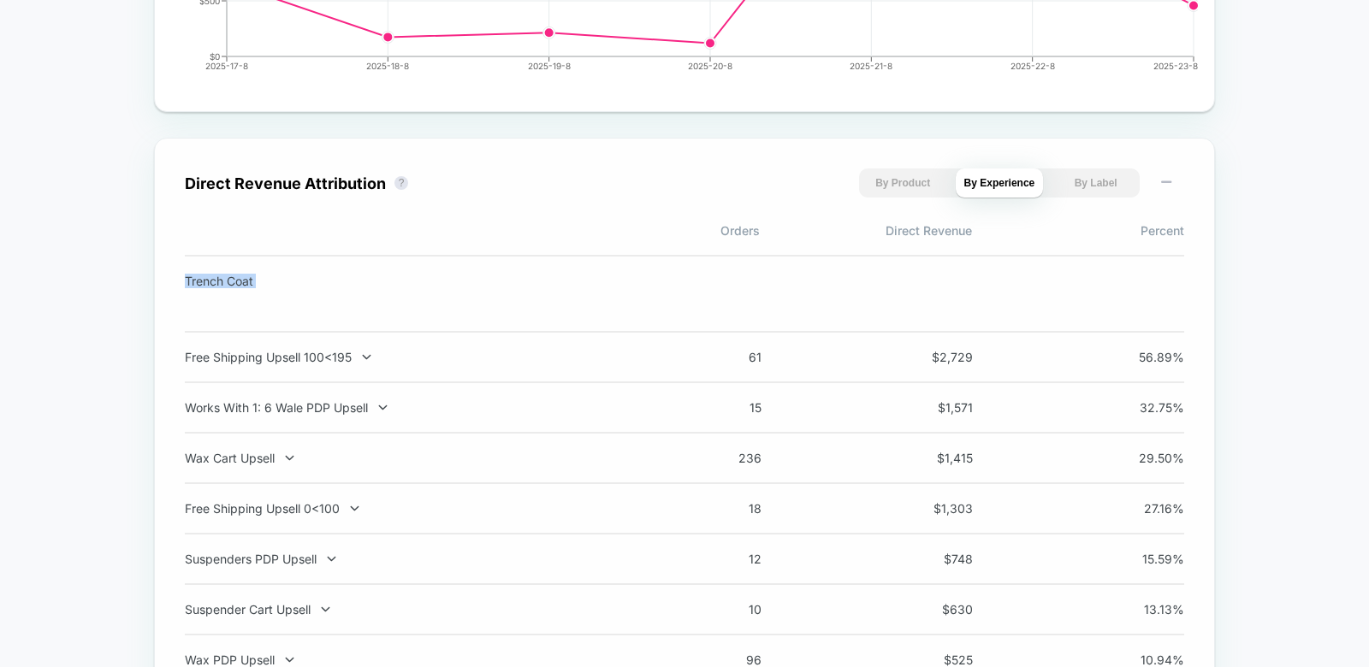
click at [250, 277] on div "Trench Coat Liner Upsell" at bounding box center [220, 281] width 71 height 15
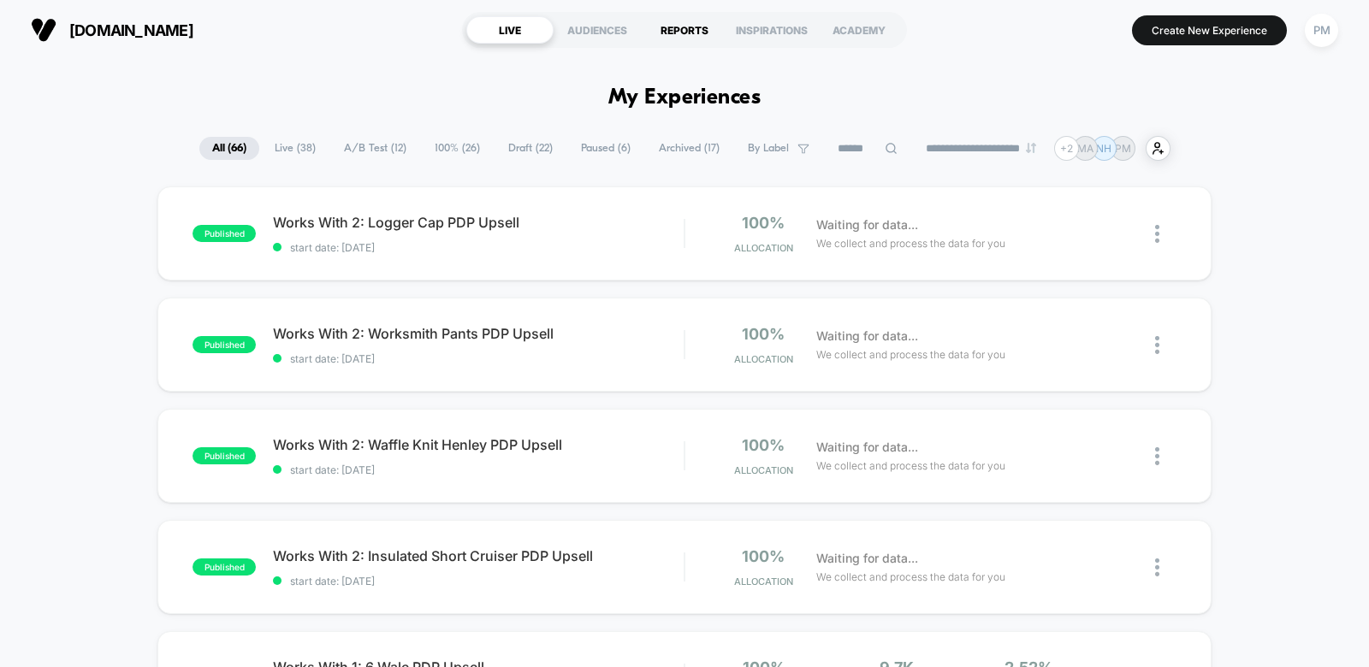
click at [679, 24] on div "REPORTS" at bounding box center [684, 29] width 87 height 27
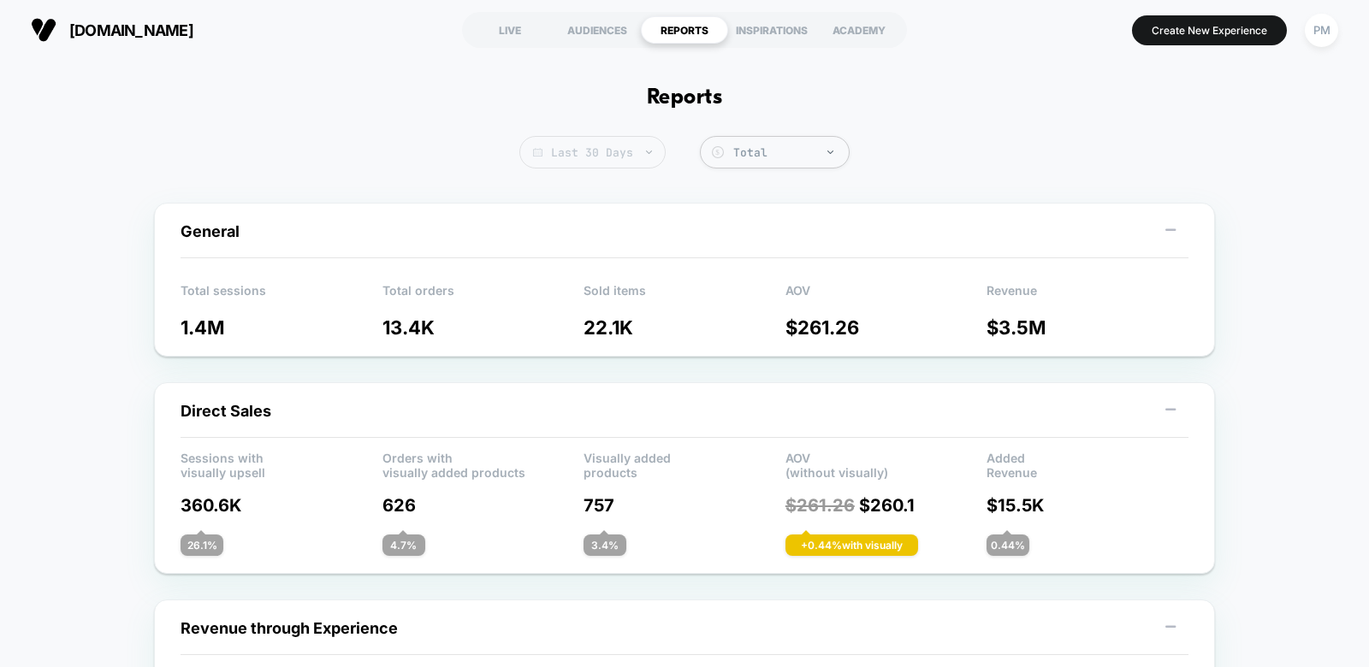
click at [586, 162] on span "Last 30 Days" at bounding box center [592, 152] width 146 height 33
select select "*"
select select "****"
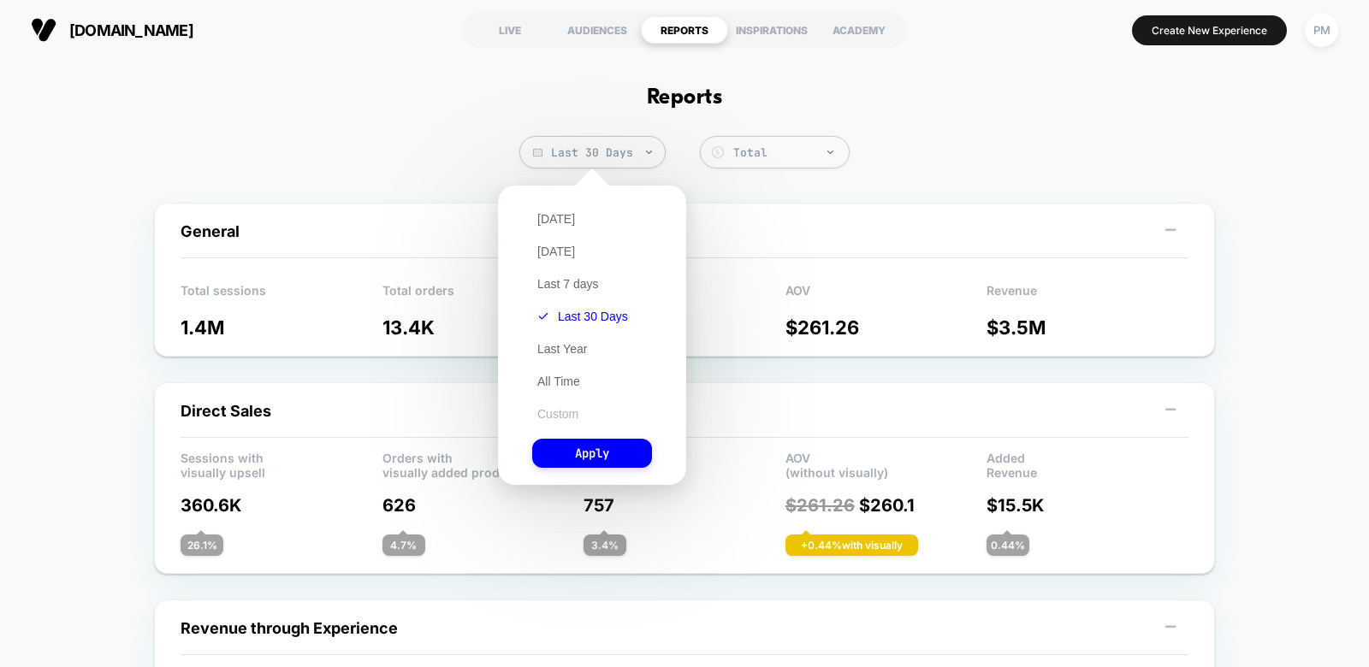
click at [563, 411] on button "Custom" at bounding box center [557, 413] width 51 height 15
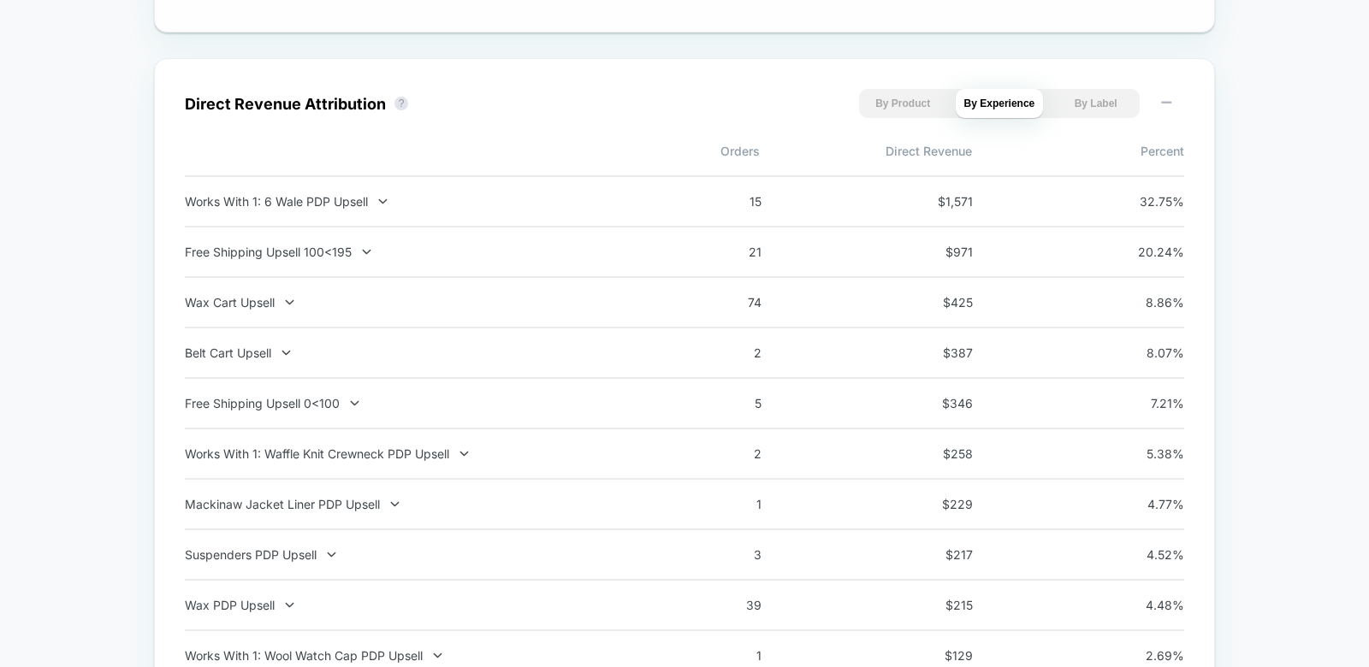
scroll to position [1175, 0]
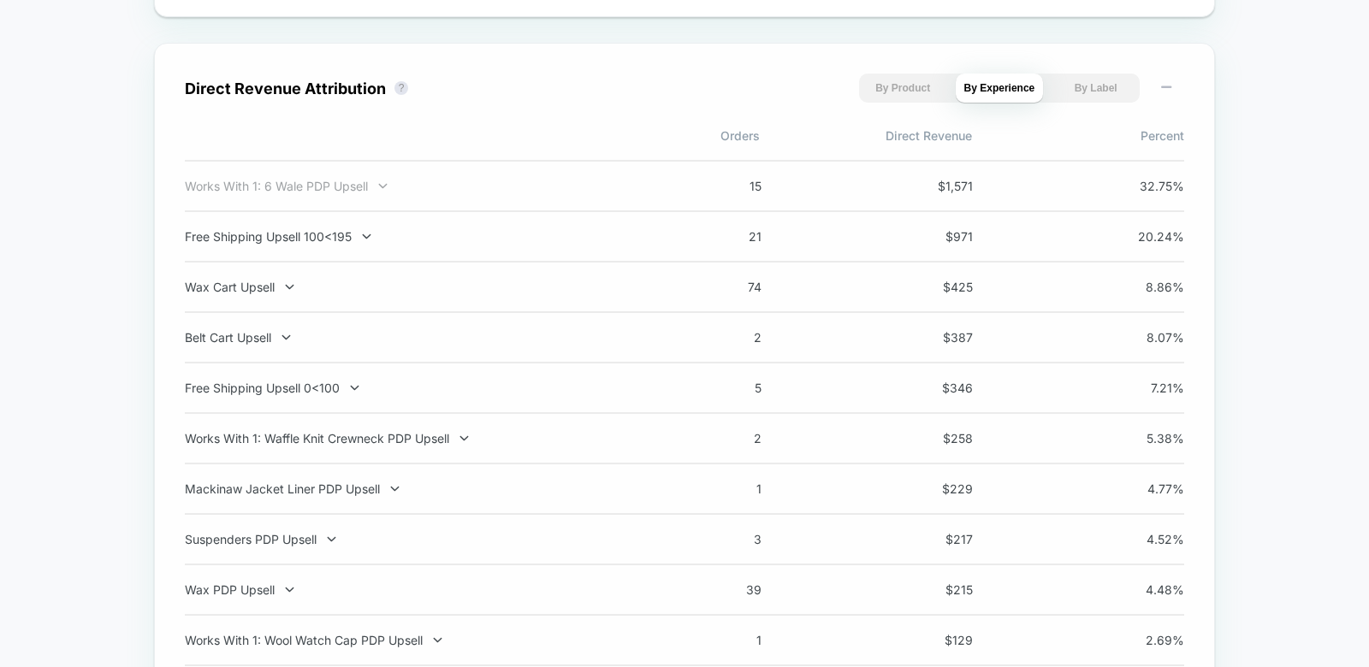
click at [300, 179] on div "Works With 1: 6 Wale PDP Upsell" at bounding box center [410, 186] width 450 height 15
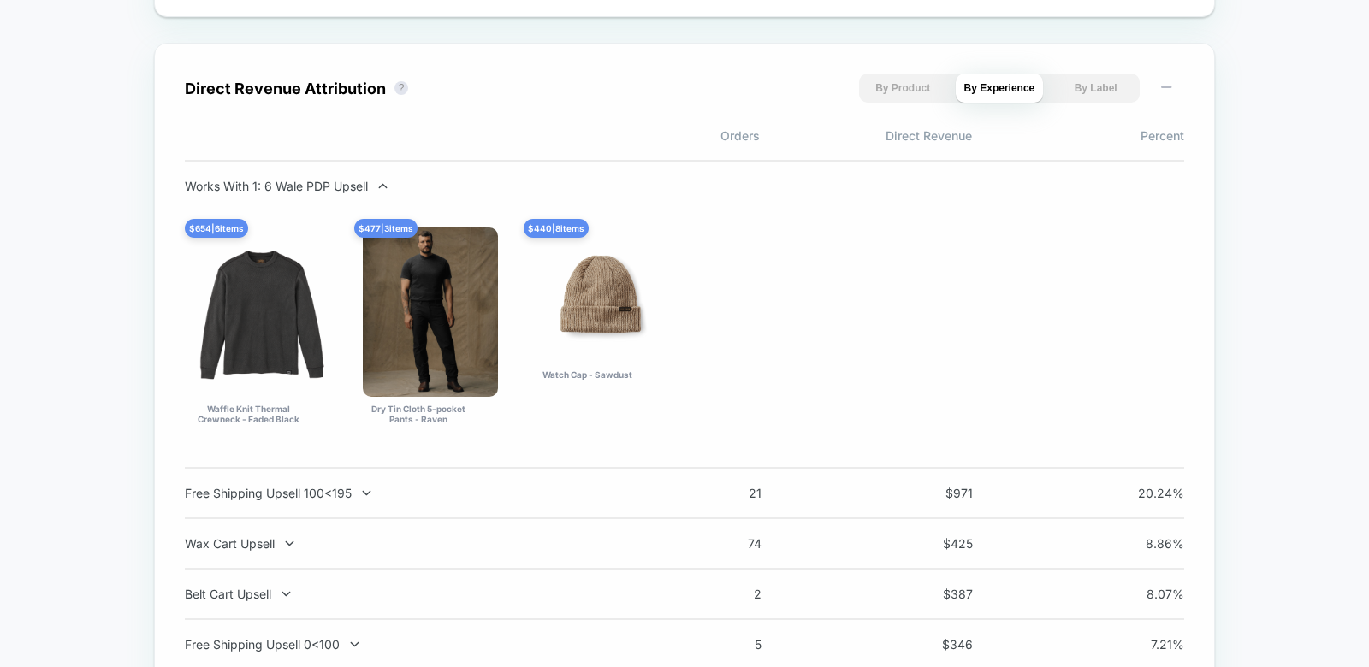
scroll to position [1198, 0]
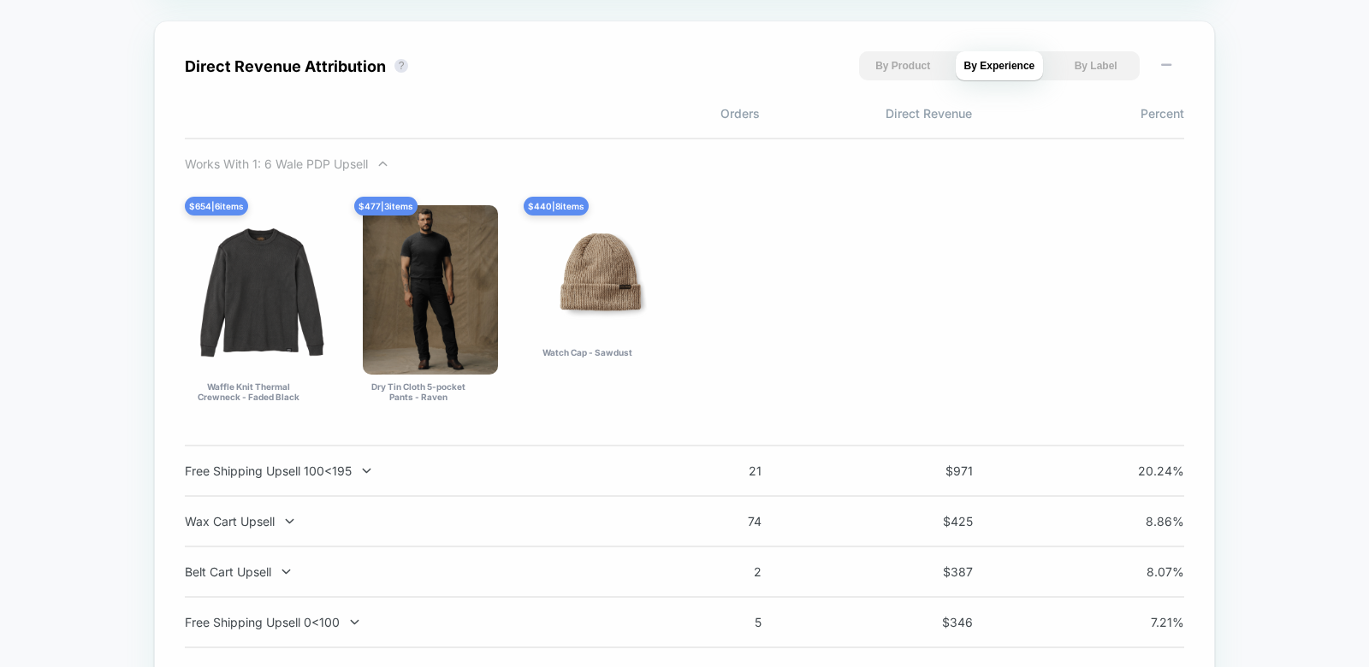
click at [365, 163] on div "Works With 1: 6 Wale PDP Upsell" at bounding box center [410, 164] width 450 height 15
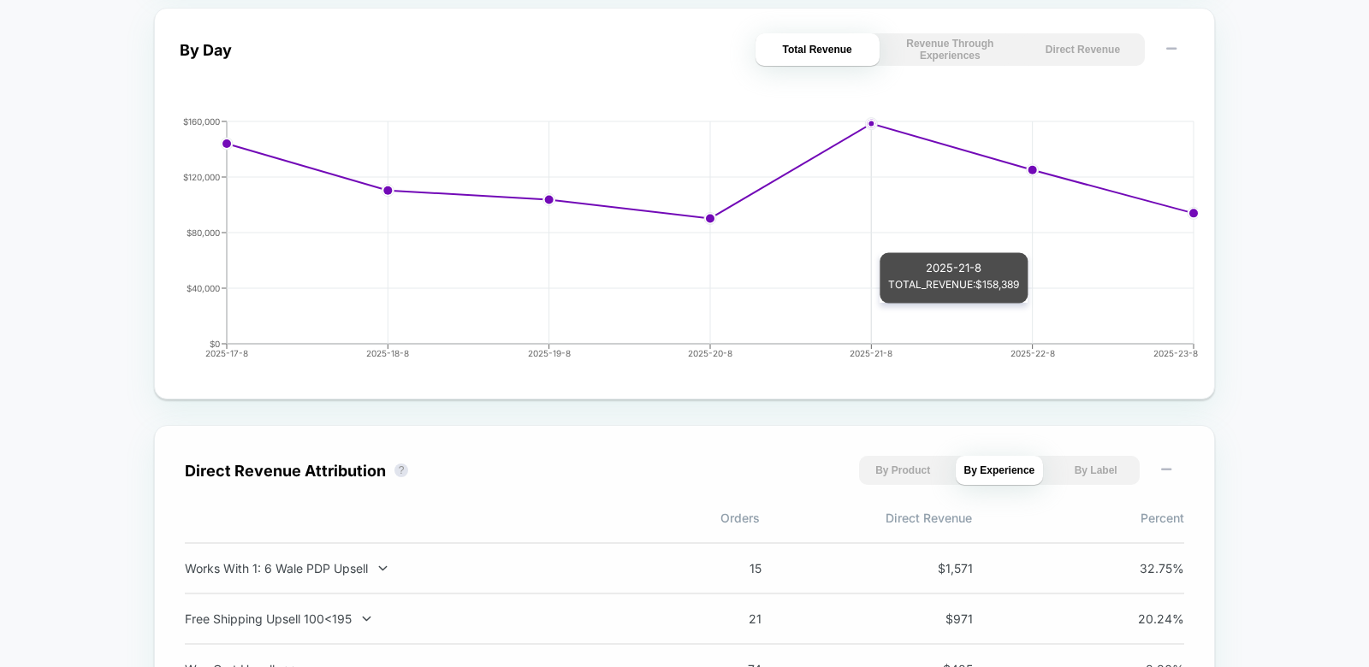
scroll to position [774, 0]
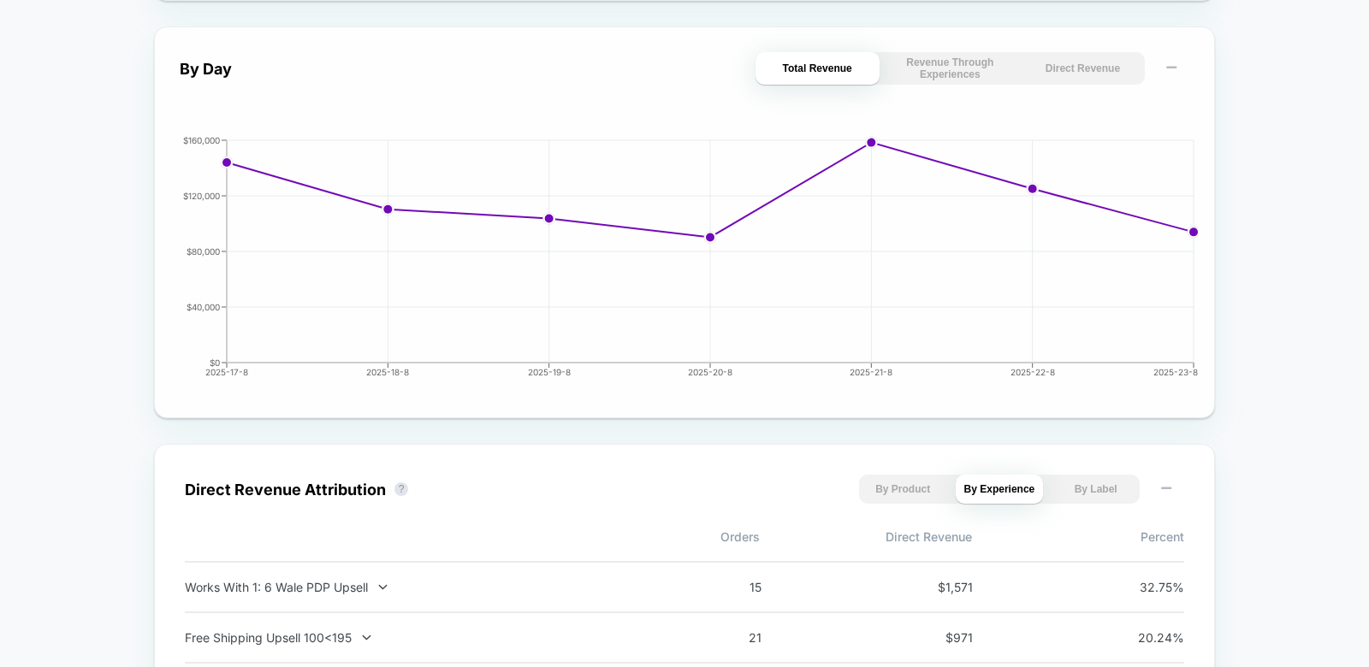
click at [1078, 67] on button "Direct Revenue" at bounding box center [1083, 68] width 124 height 33
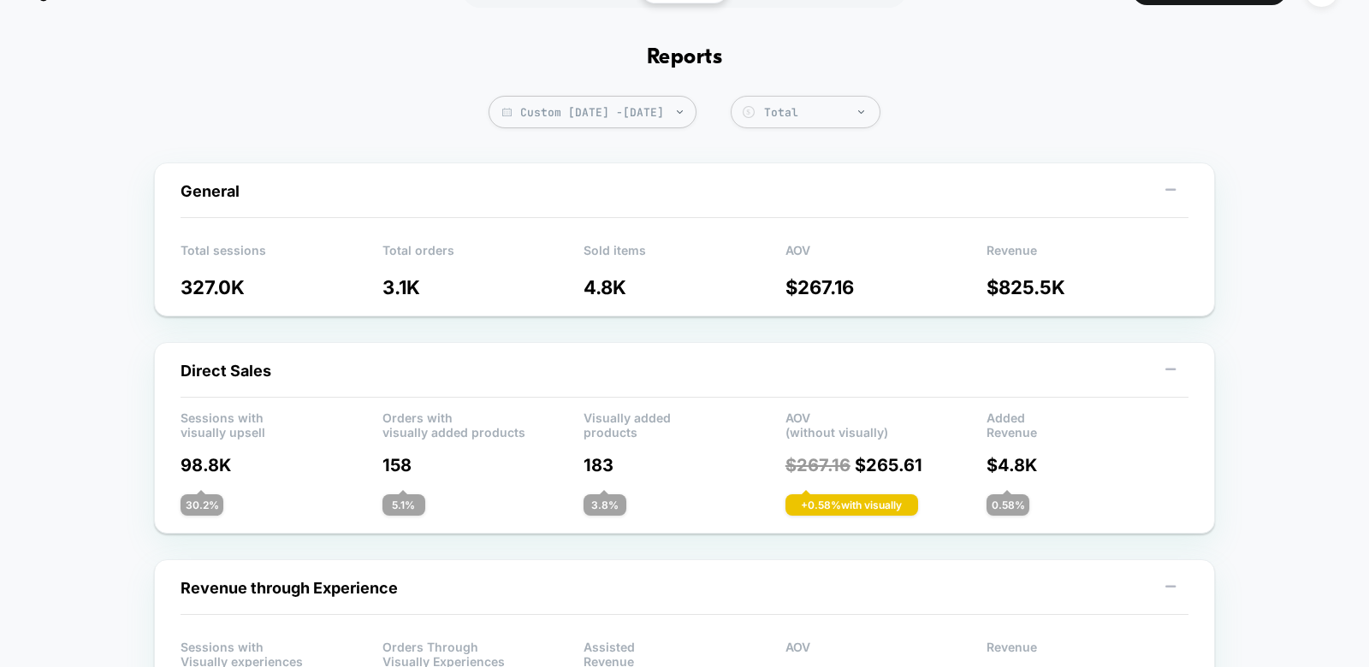
scroll to position [0, 0]
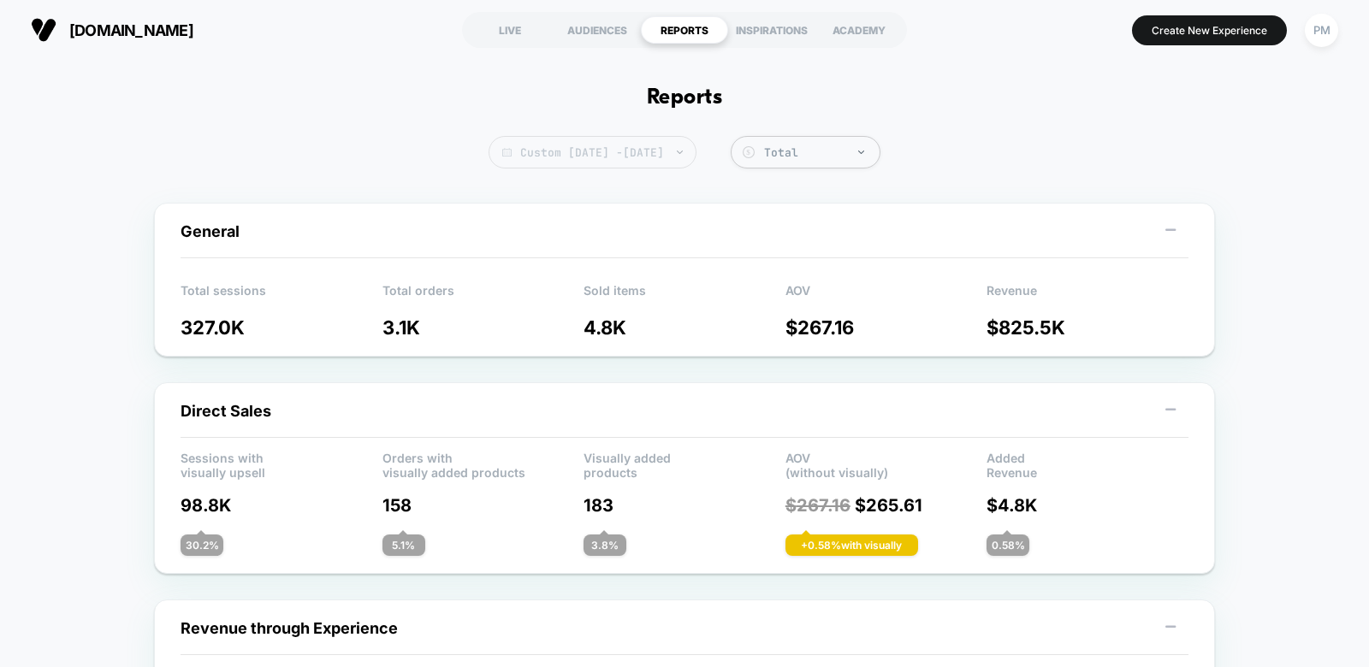
click at [644, 160] on span "Custom [DATE] - [DATE]" at bounding box center [592, 152] width 208 height 33
select select "*"
select select "****"
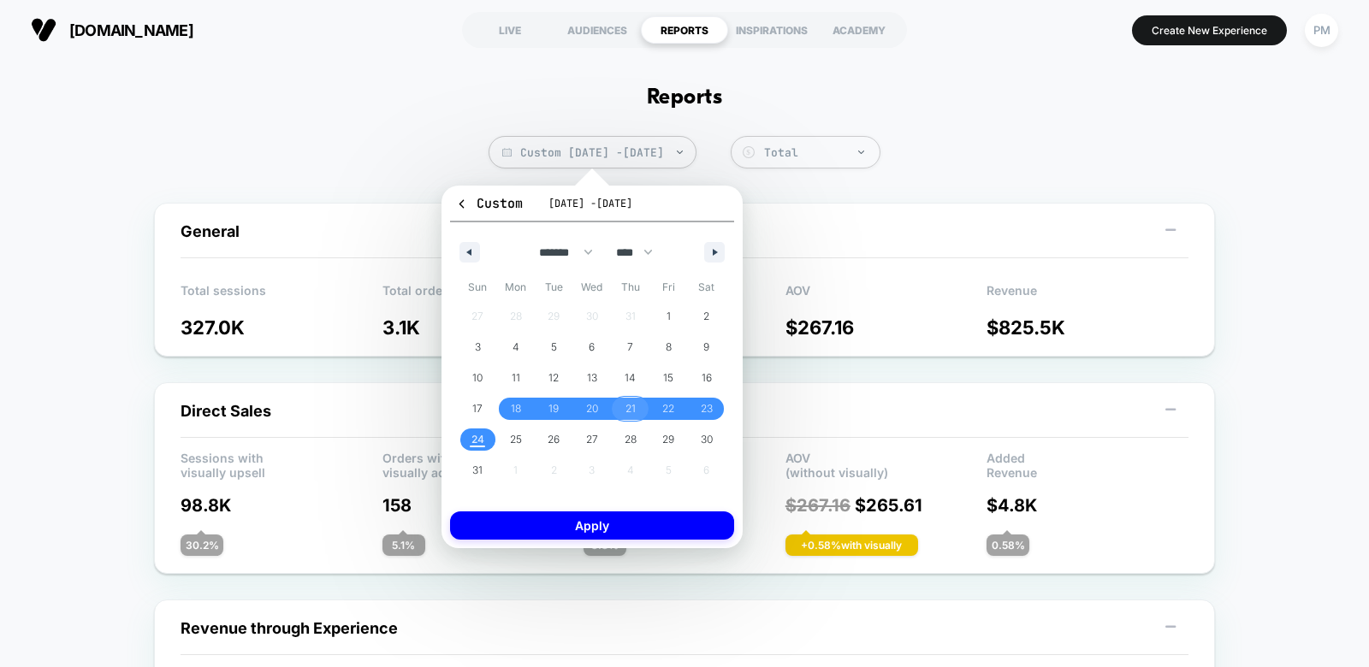
click at [621, 405] on span "21" at bounding box center [630, 409] width 38 height 22
click at [467, 440] on span "24" at bounding box center [478, 440] width 38 height 22
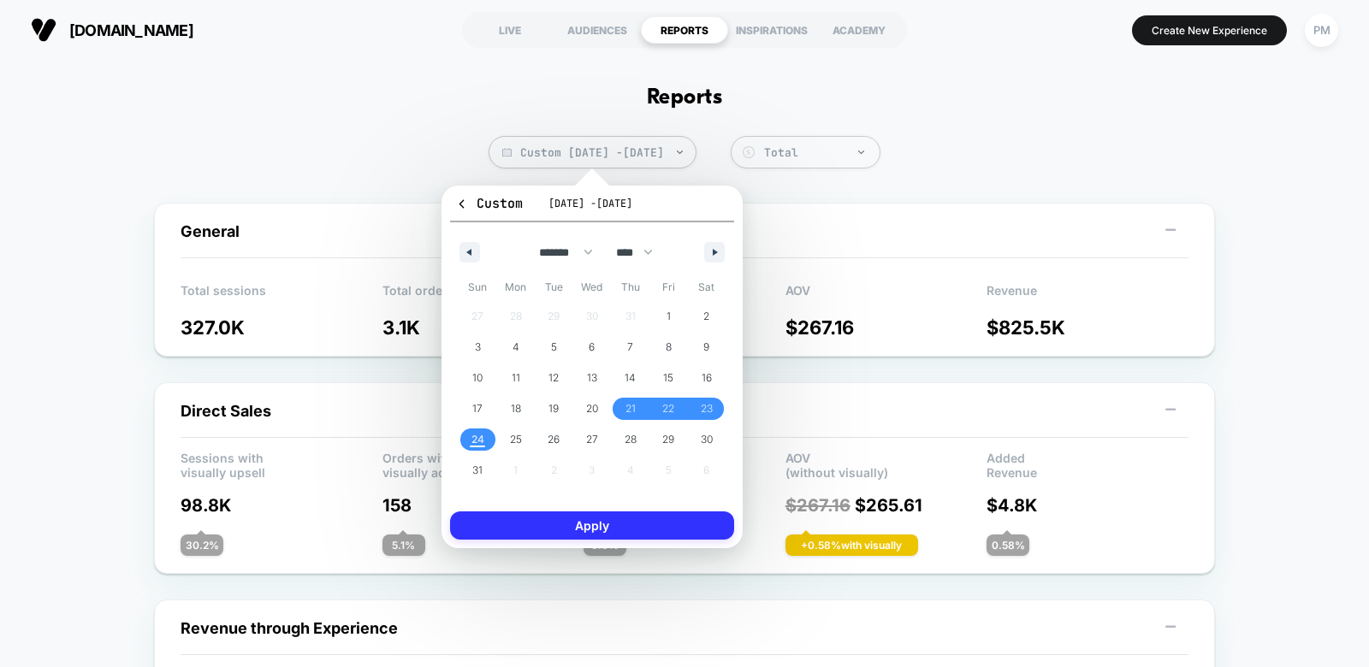
click at [554, 530] on button "Apply" at bounding box center [592, 526] width 284 height 28
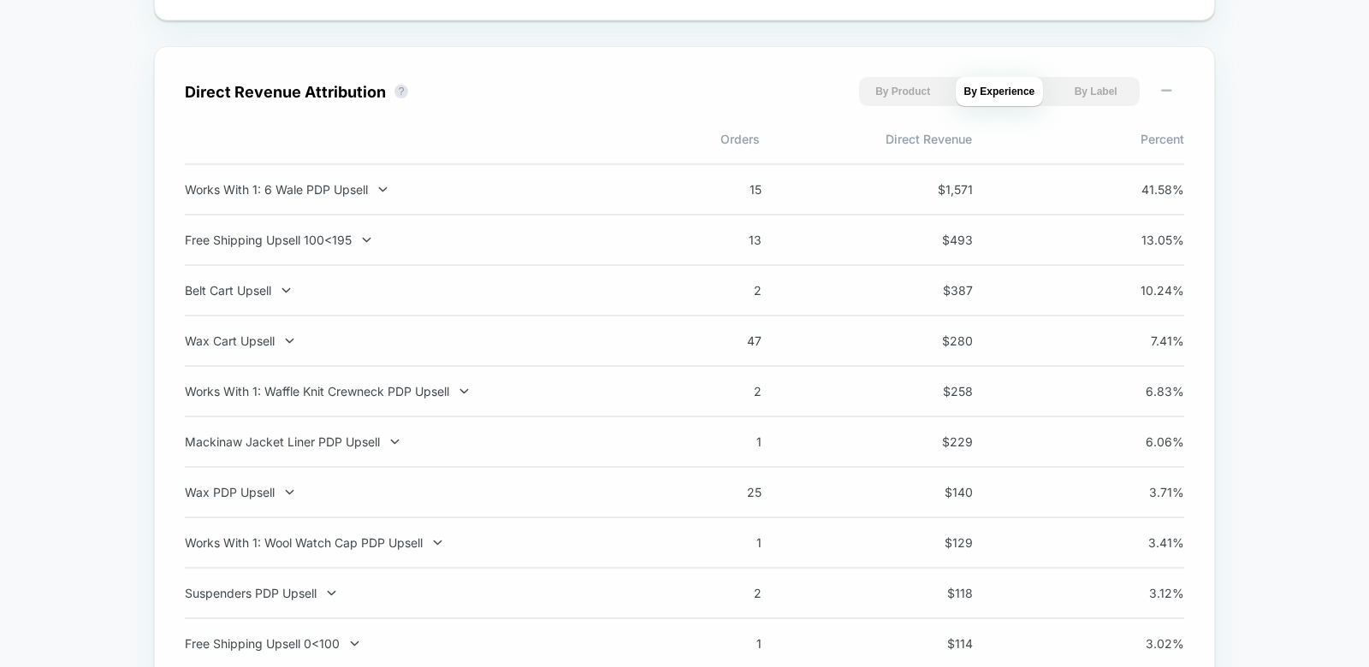
scroll to position [1193, 0]
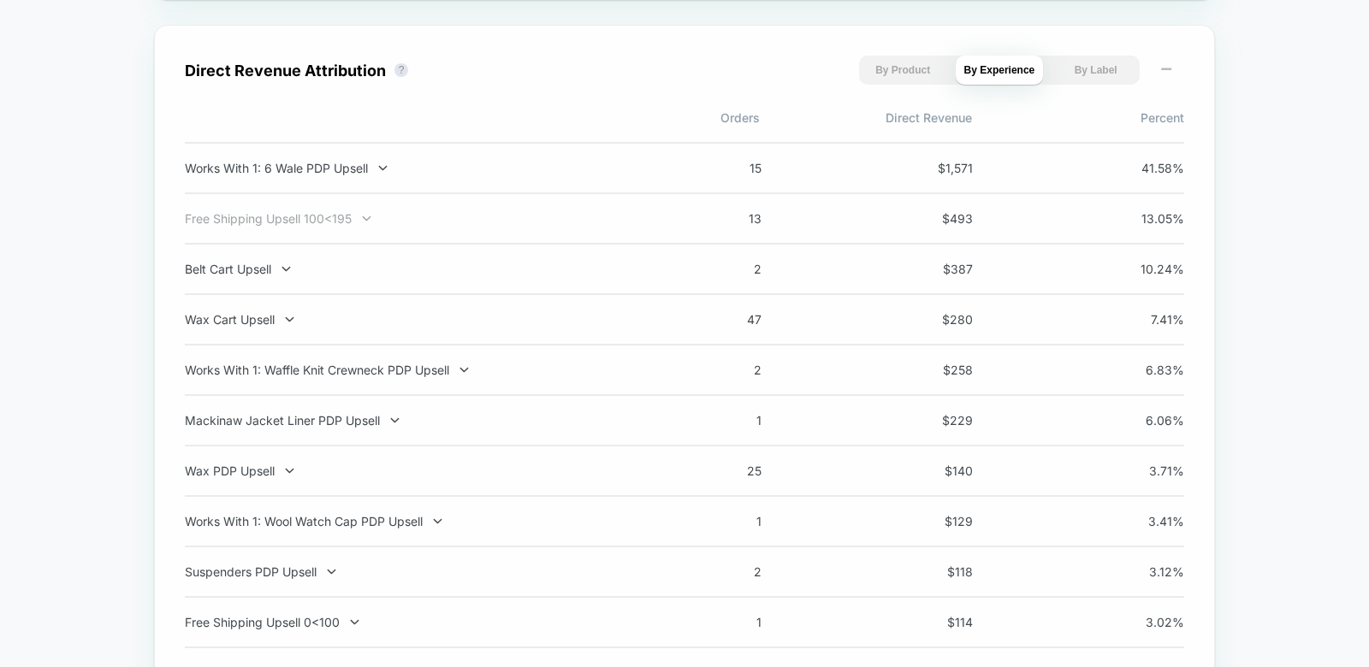
click at [330, 216] on div "Free Shipping Upsell 100<195" at bounding box center [410, 218] width 450 height 15
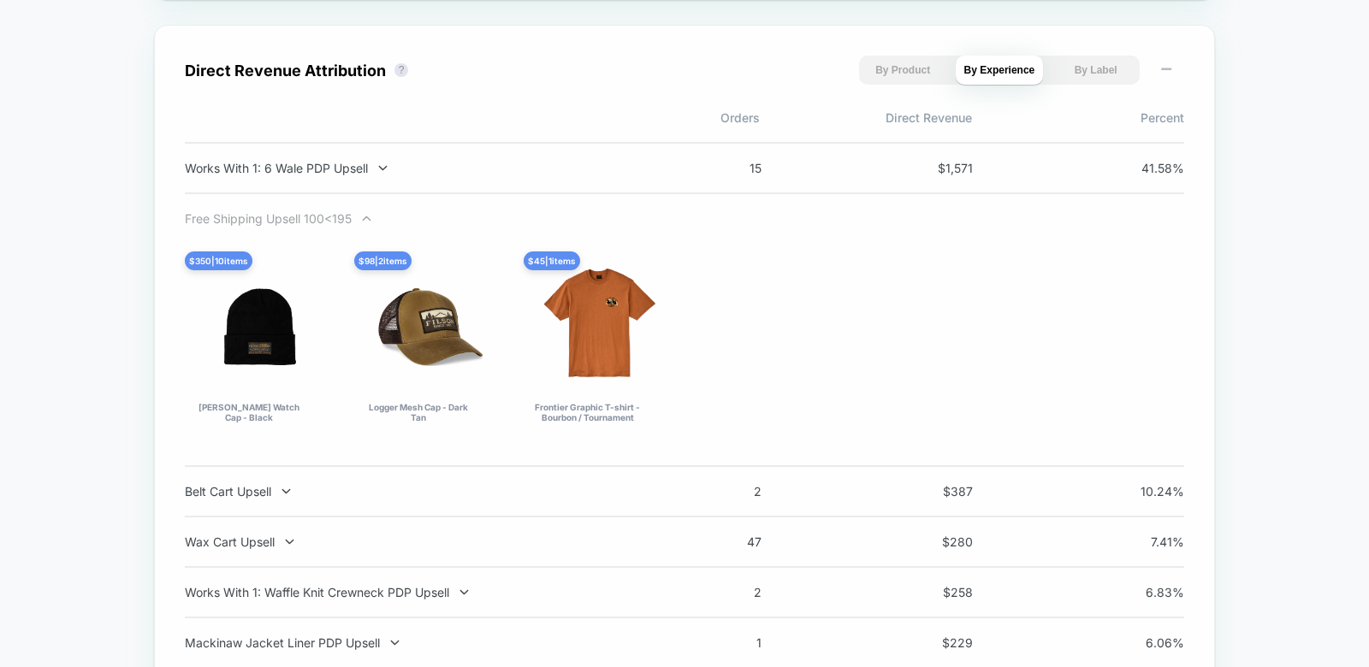
click at [290, 216] on div "Free Shipping Upsell 100<195" at bounding box center [410, 218] width 450 height 15
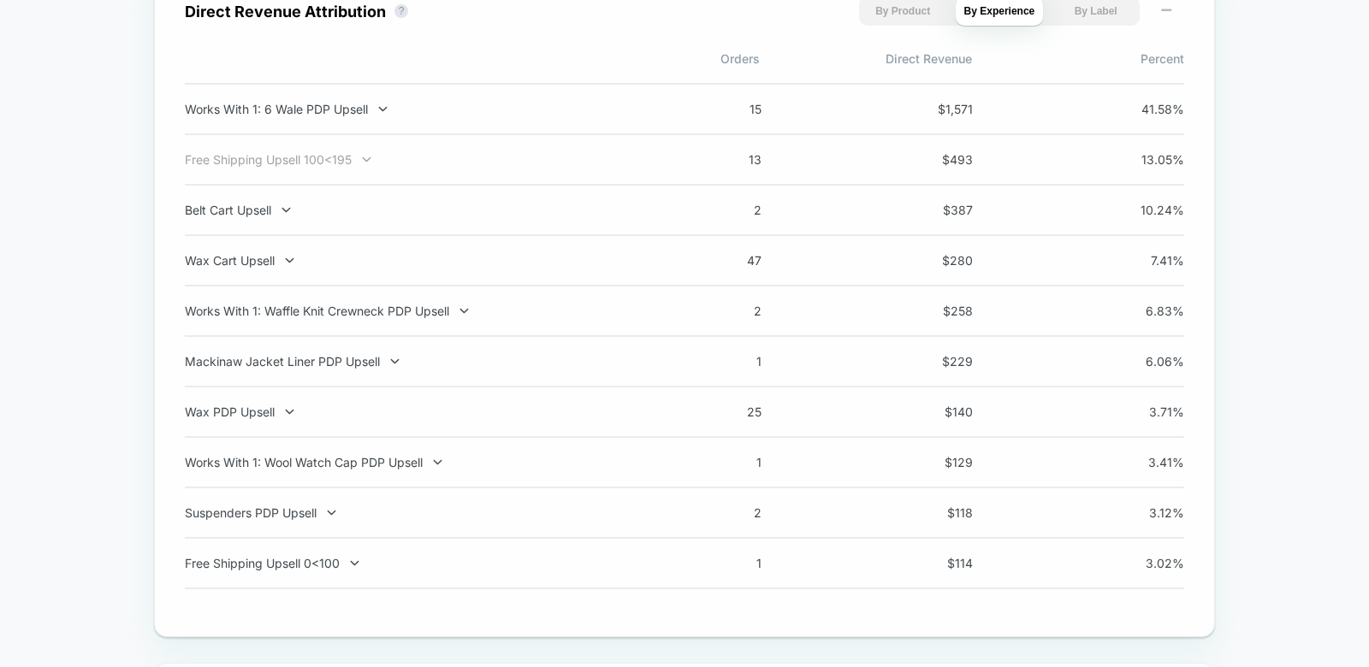
scroll to position [1258, 0]
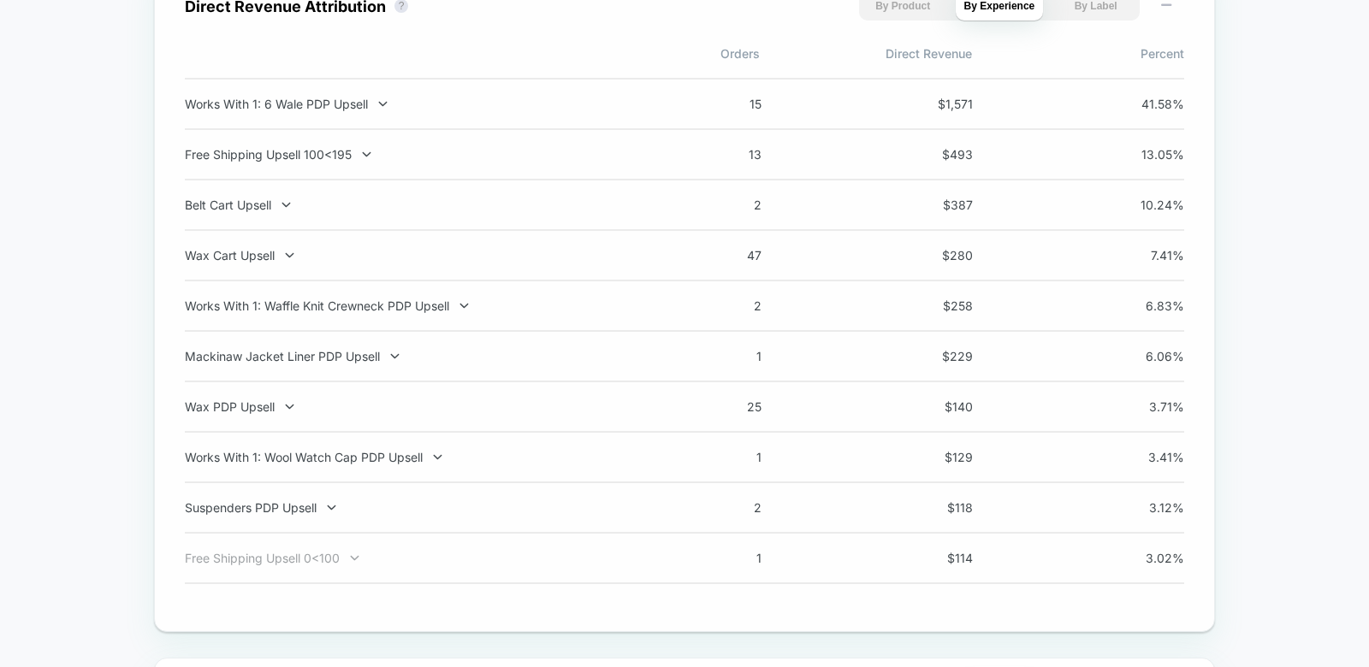
click at [341, 564] on div "Free Shipping Upsell 0<100" at bounding box center [410, 558] width 450 height 15
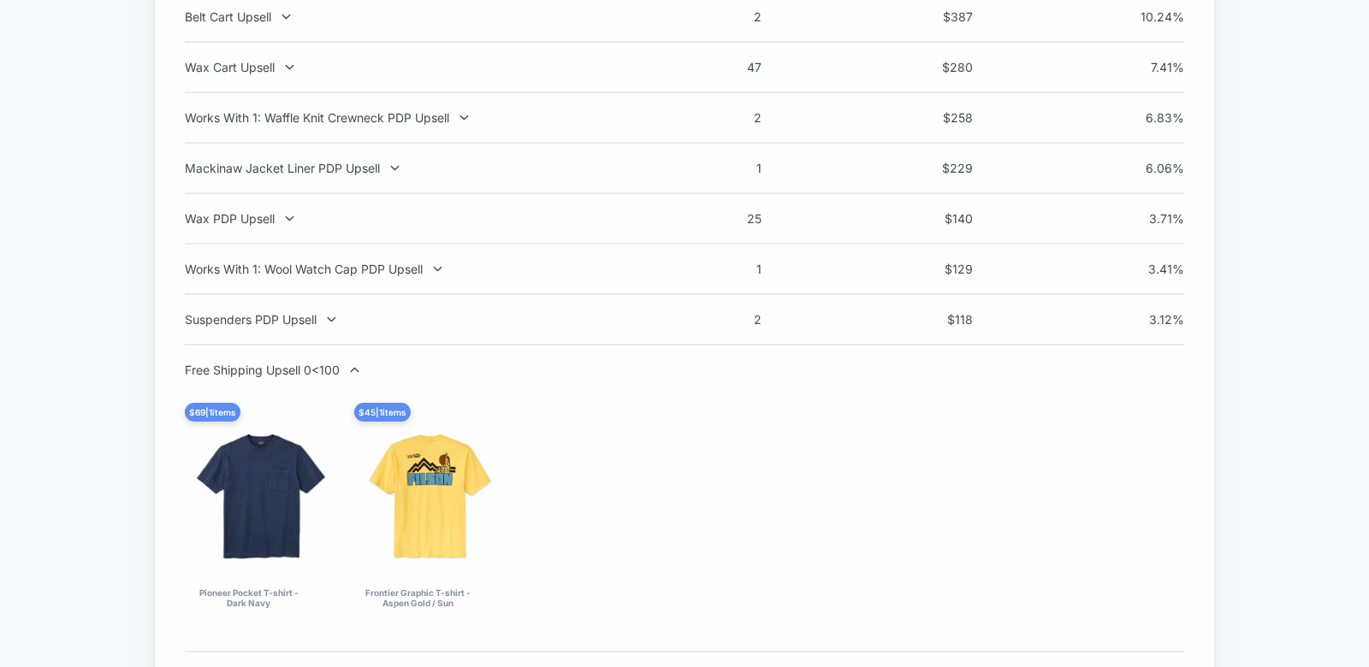
scroll to position [1450, 0]
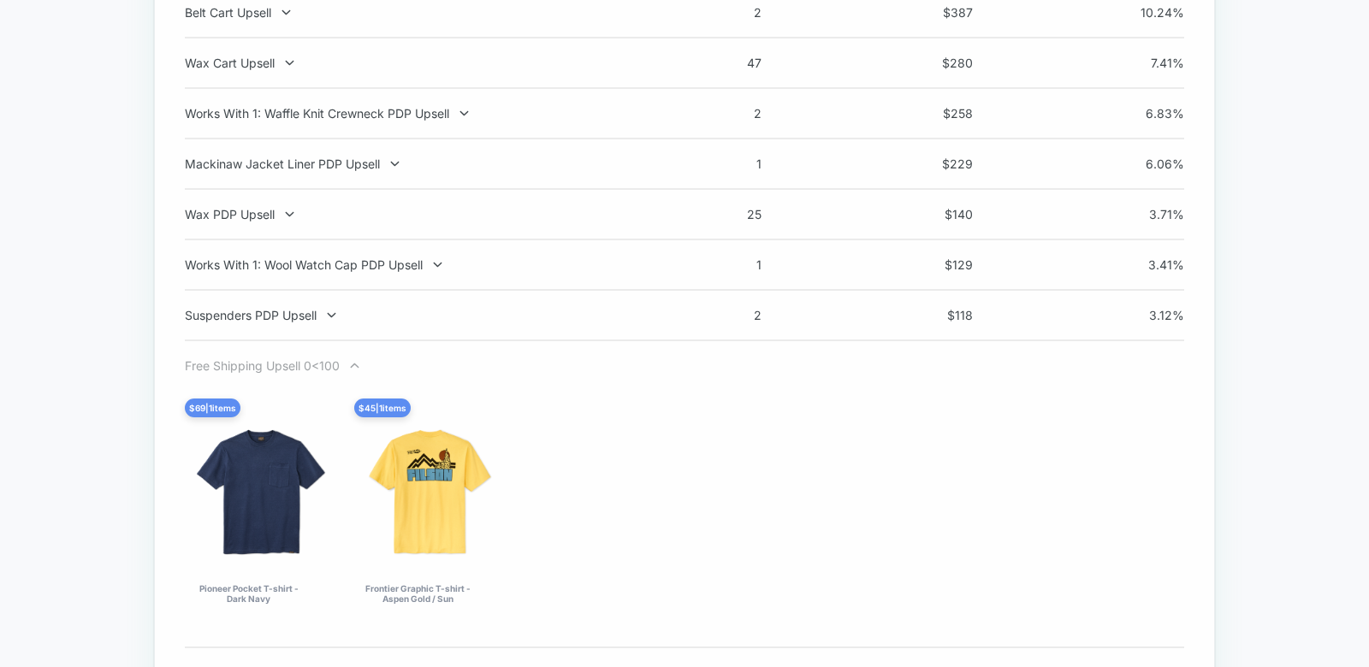
click at [299, 362] on div "Free Shipping Upsell 0<100" at bounding box center [410, 365] width 450 height 15
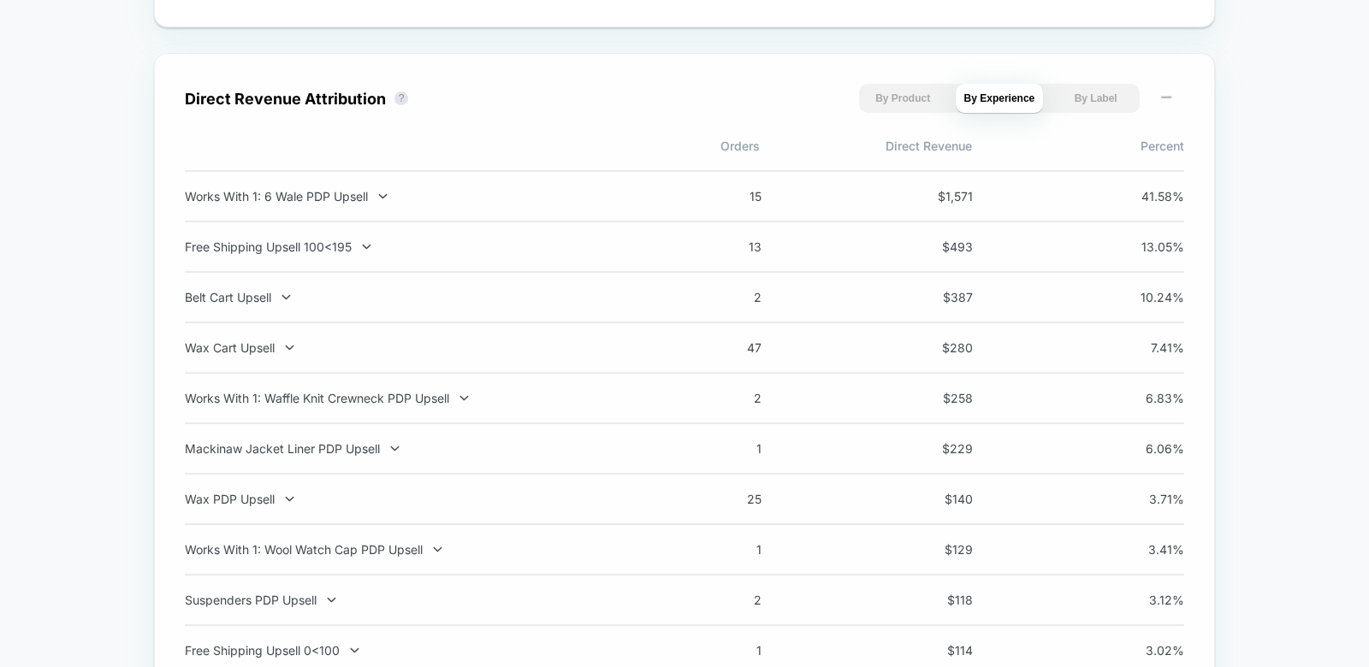
scroll to position [1167, 0]
click at [287, 453] on div "Mackinaw Jacket Liner PDP Upsell" at bounding box center [410, 447] width 450 height 15
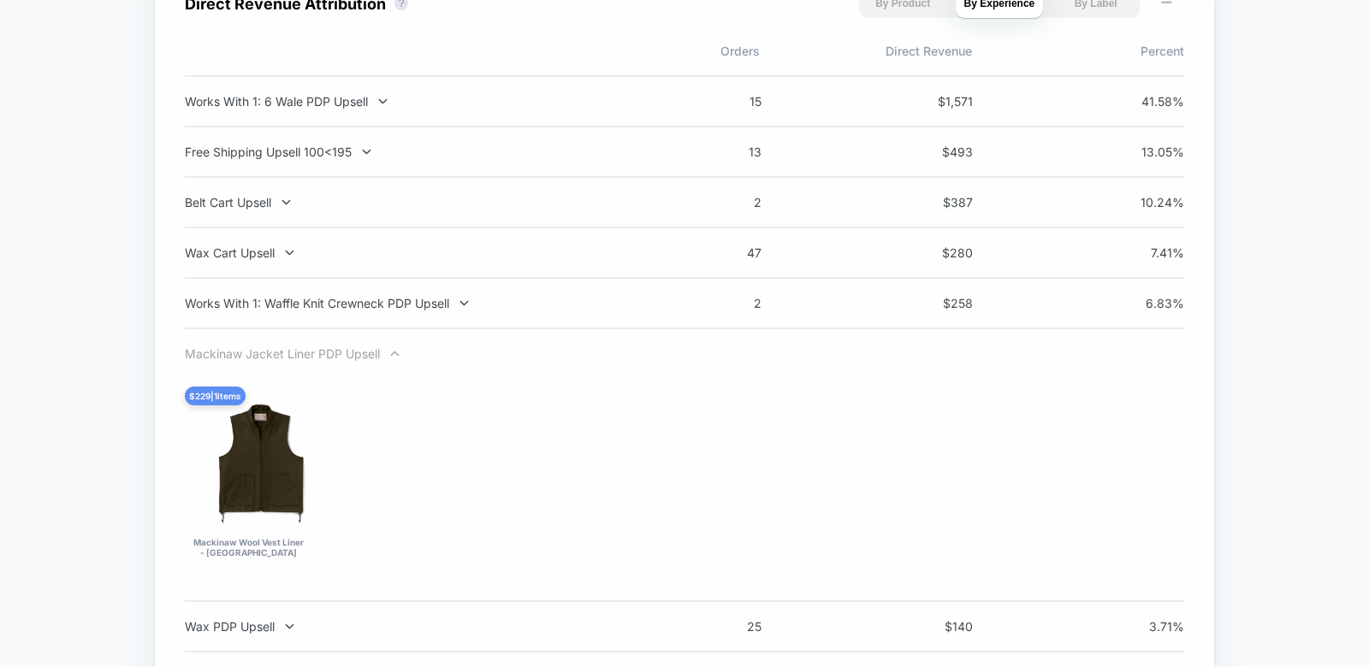
scroll to position [1264, 0]
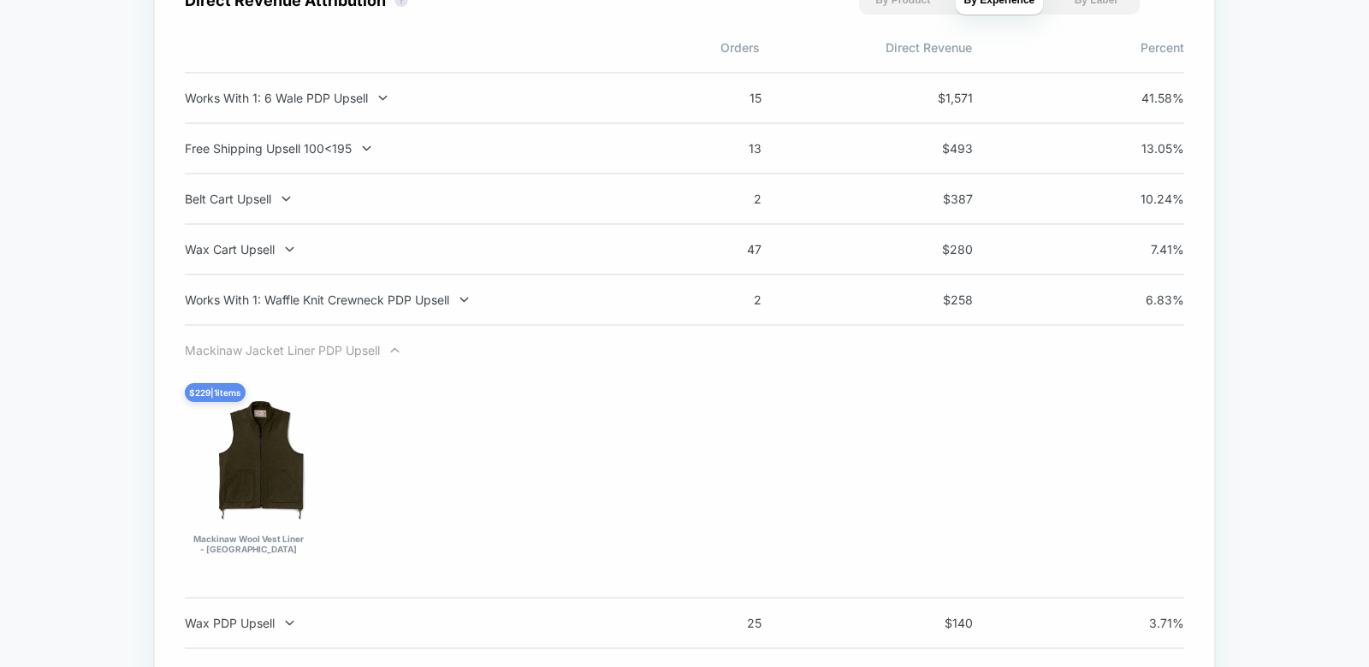
click at [367, 351] on div "Mackinaw Jacket Liner PDP Upsell" at bounding box center [410, 350] width 450 height 15
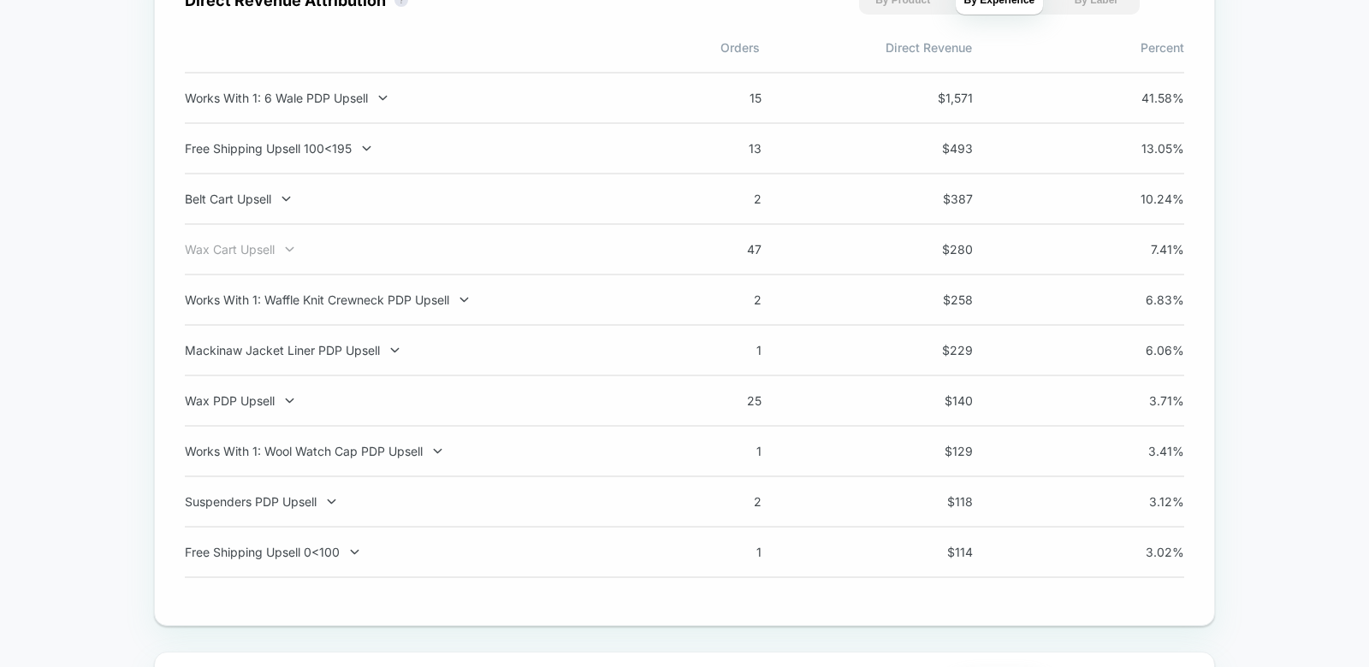
click at [228, 253] on div "Wax Cart Upsell" at bounding box center [410, 249] width 450 height 15
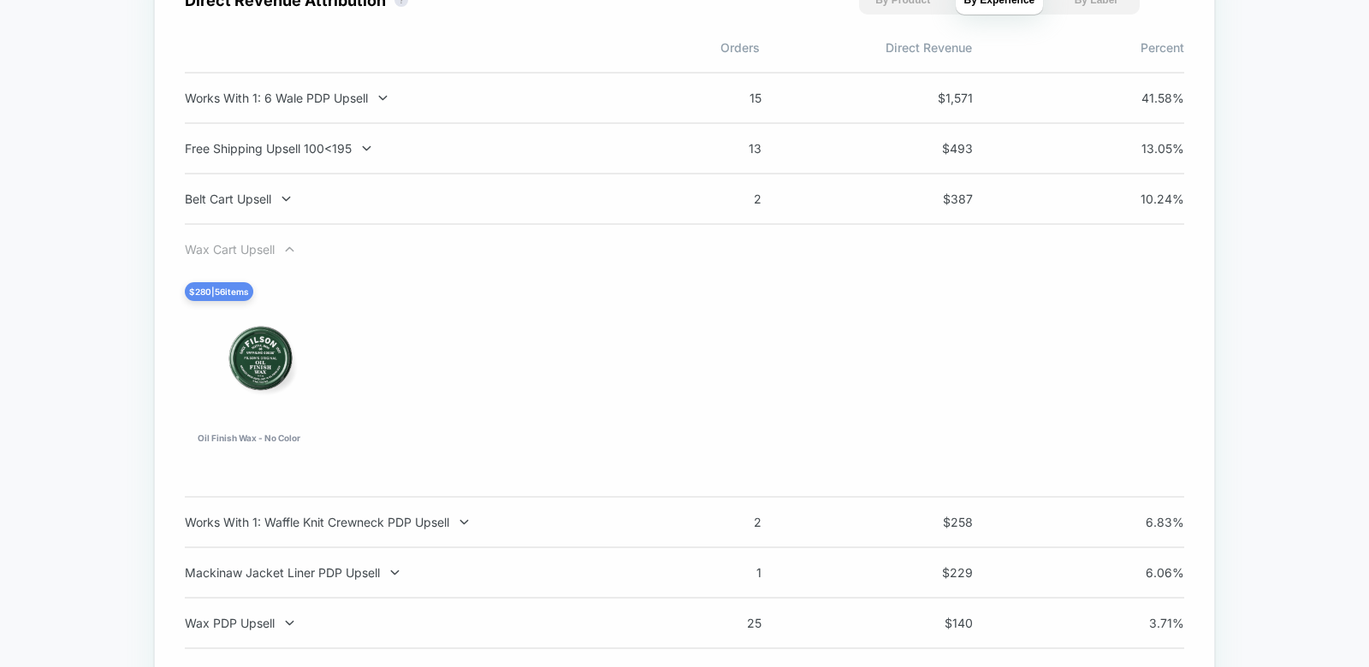
click at [228, 253] on div "Wax Cart Upsell" at bounding box center [410, 249] width 450 height 15
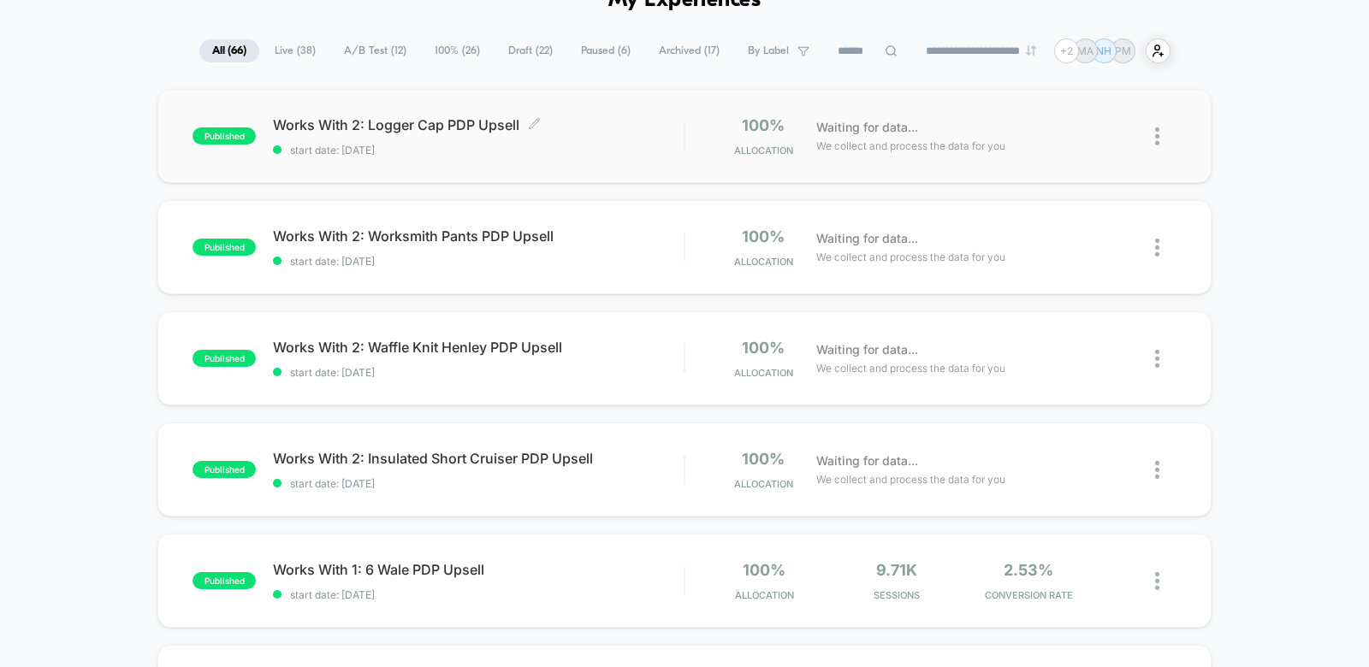
scroll to position [116, 0]
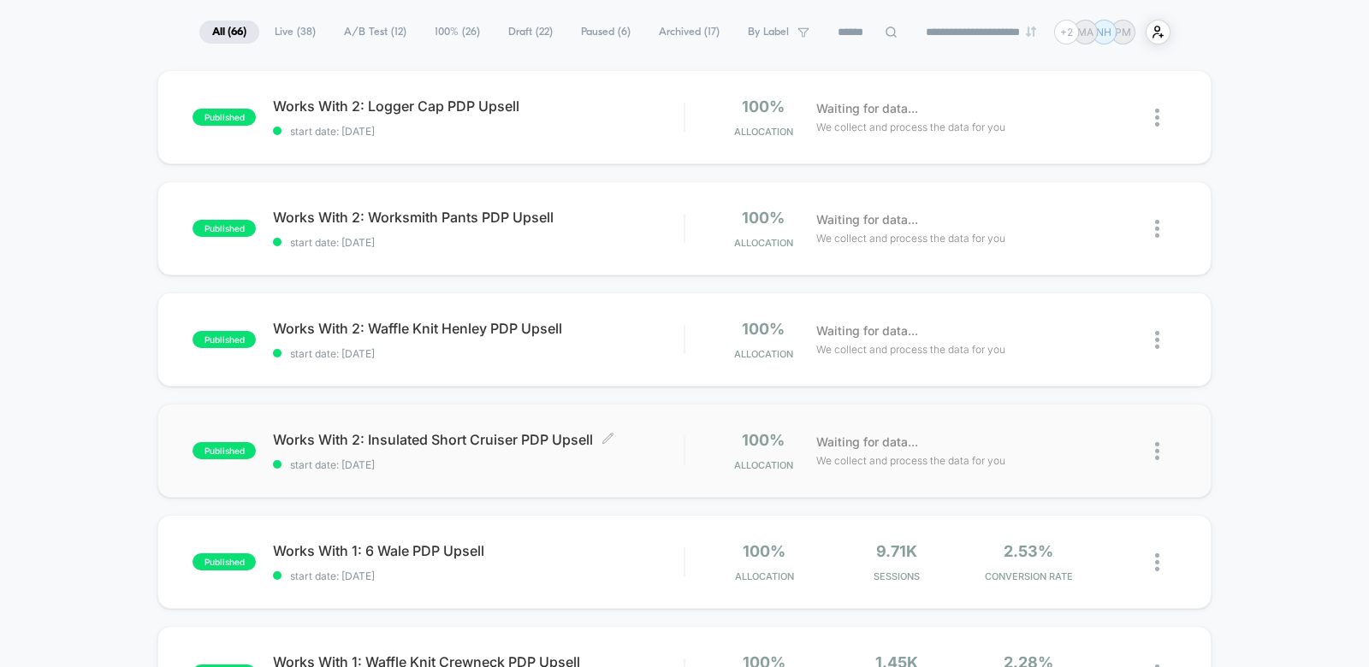
click at [659, 453] on div "Works With 2: Insulated Short Cruiser PDP Upsell Click to edit experience detai…" at bounding box center [478, 451] width 411 height 40
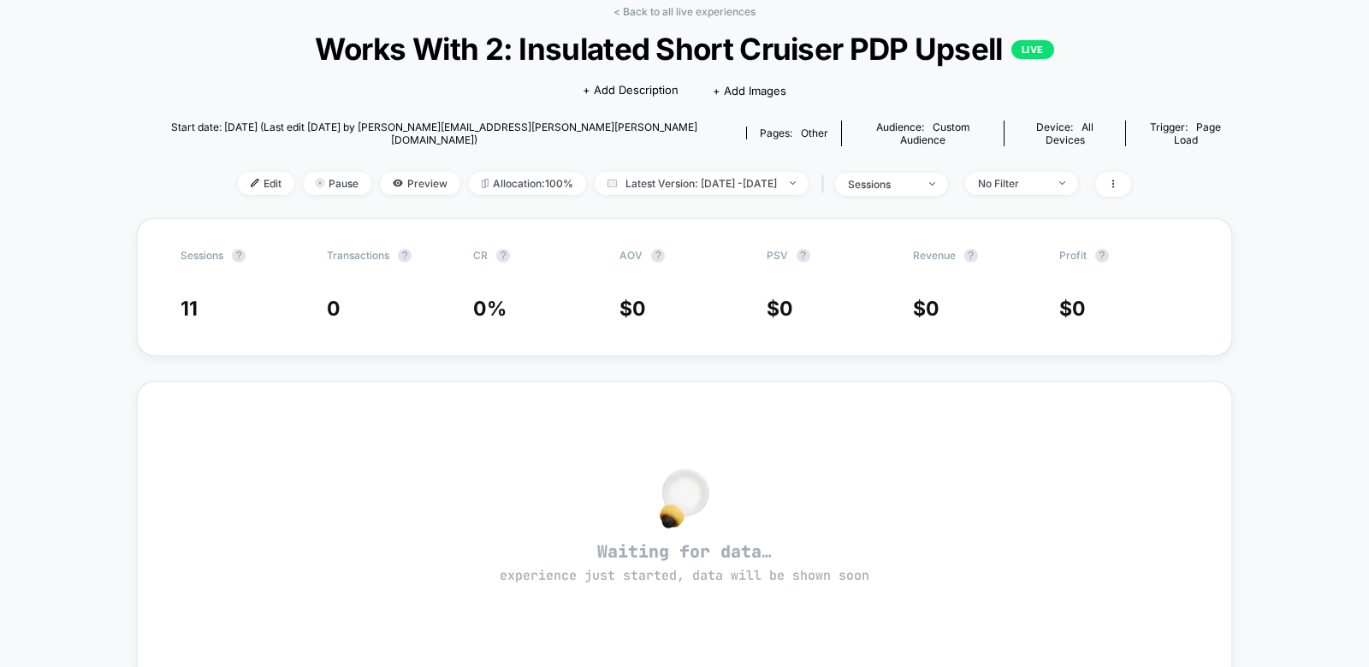
scroll to position [80, 0]
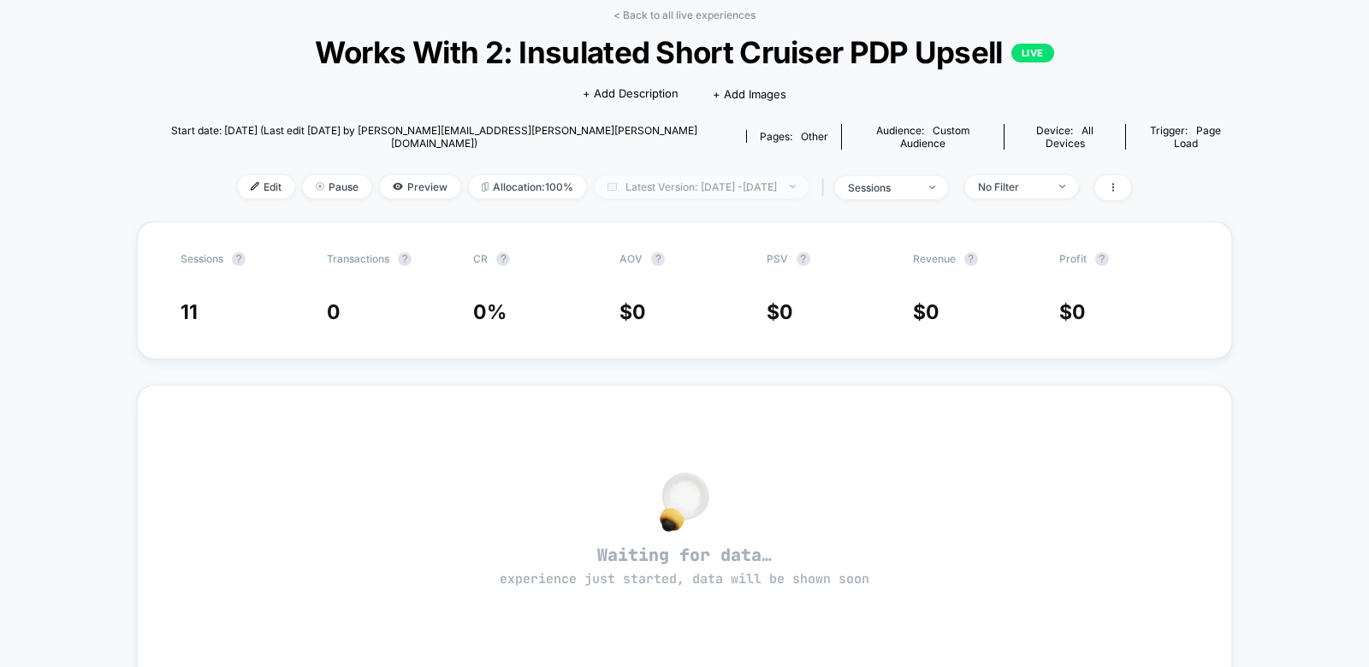
click at [688, 179] on span "Latest Version: Aug 22, 2025 - Aug 24, 2025" at bounding box center [702, 186] width 214 height 23
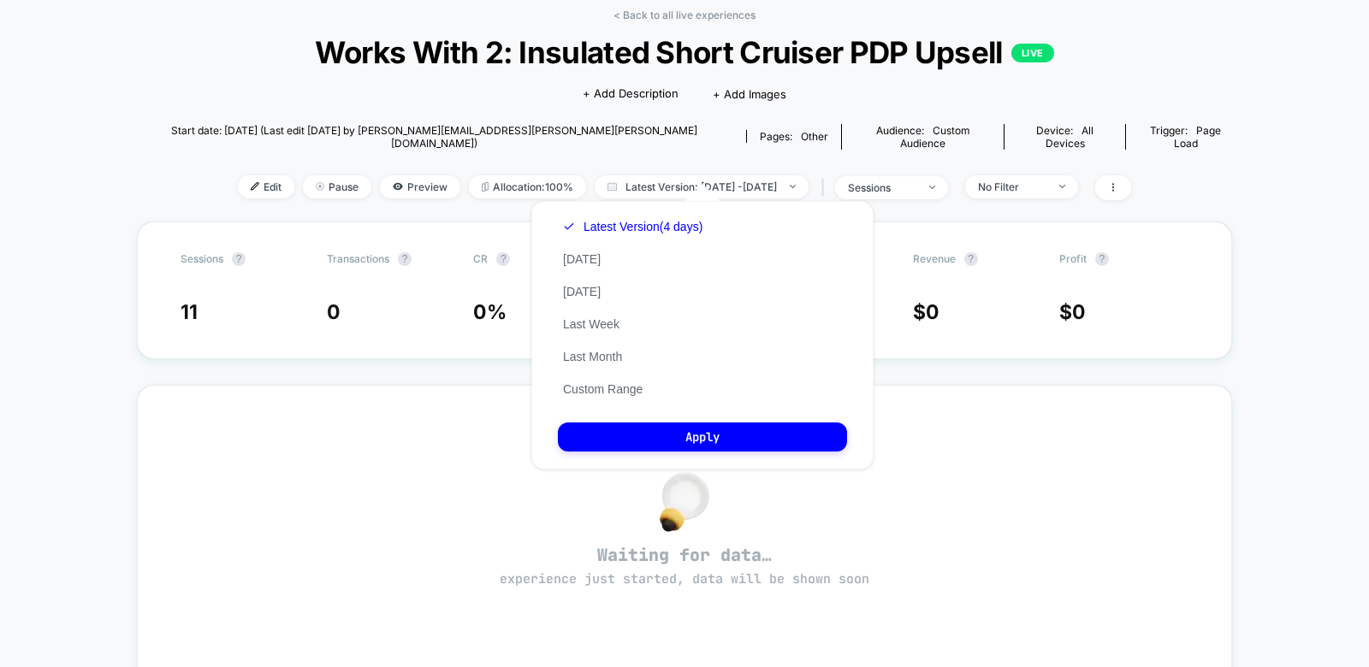
click at [1229, 210] on div "< Back to all live experiences Works With 2: Insulated Short Cruiser PDP Upsell…" at bounding box center [684, 509] width 1369 height 1061
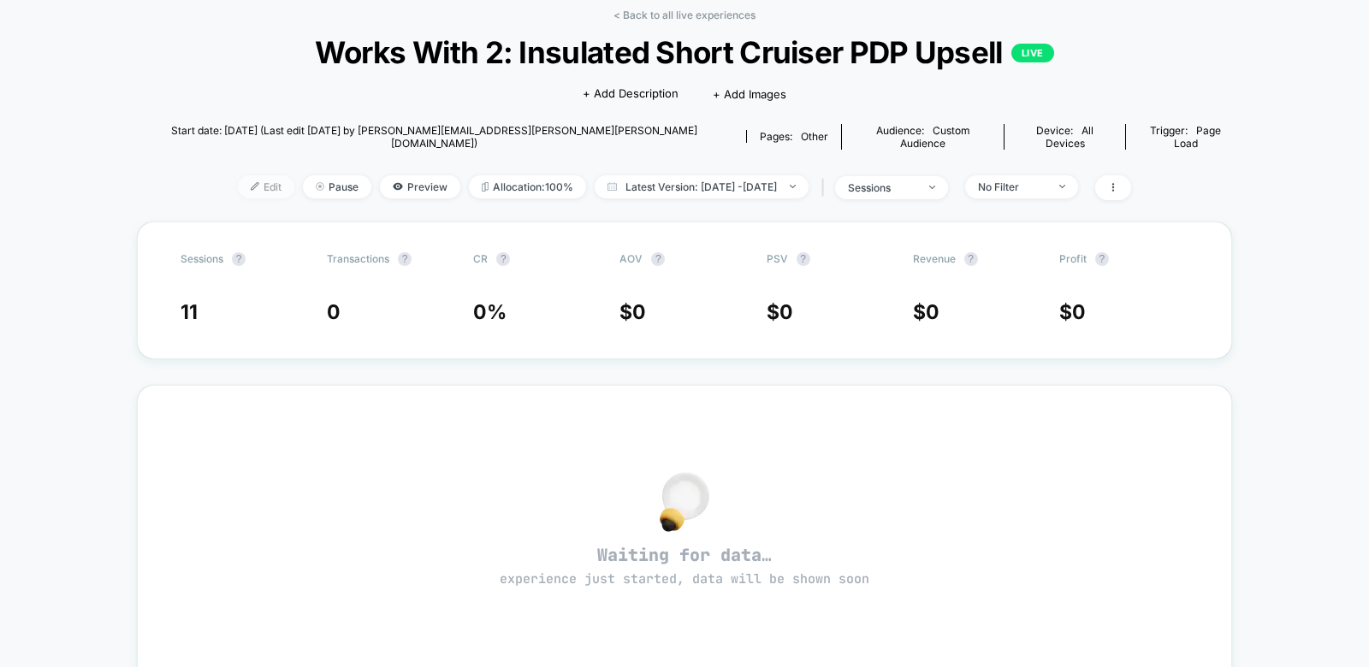
click at [238, 175] on span "Edit" at bounding box center [266, 186] width 56 height 23
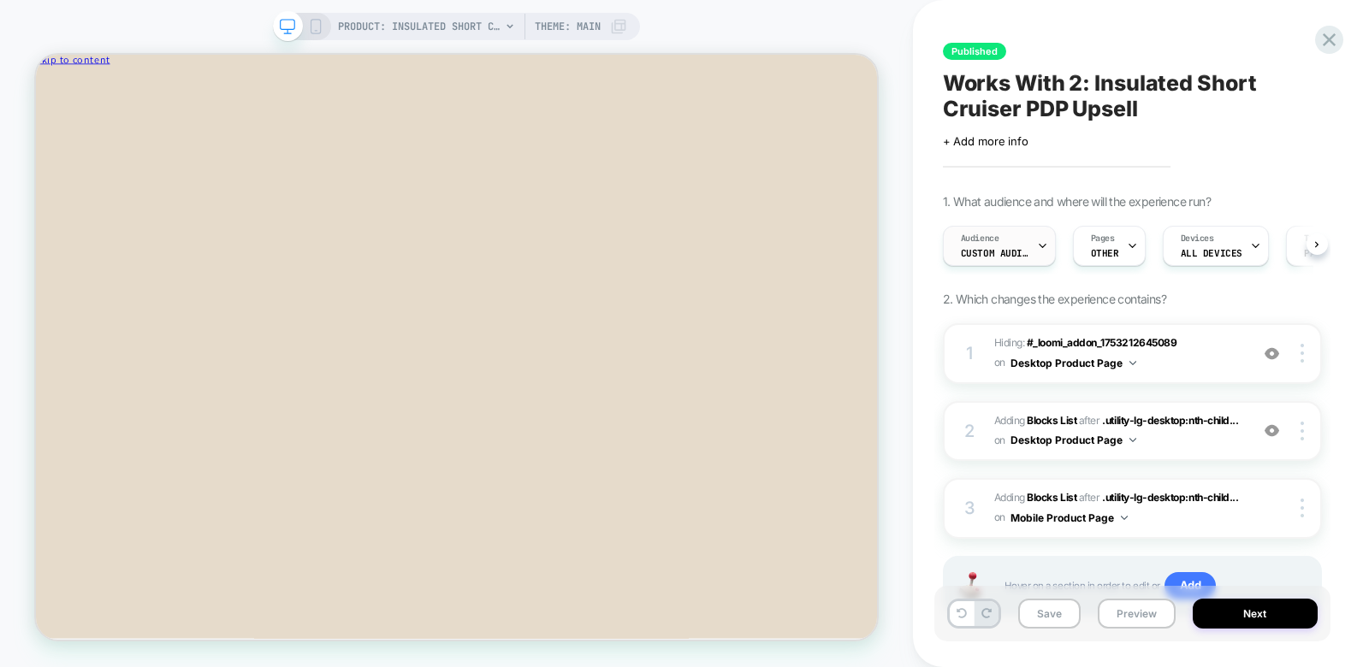
scroll to position [0, 1]
click at [1009, 246] on div "Audience Custom Audience" at bounding box center [994, 246] width 103 height 38
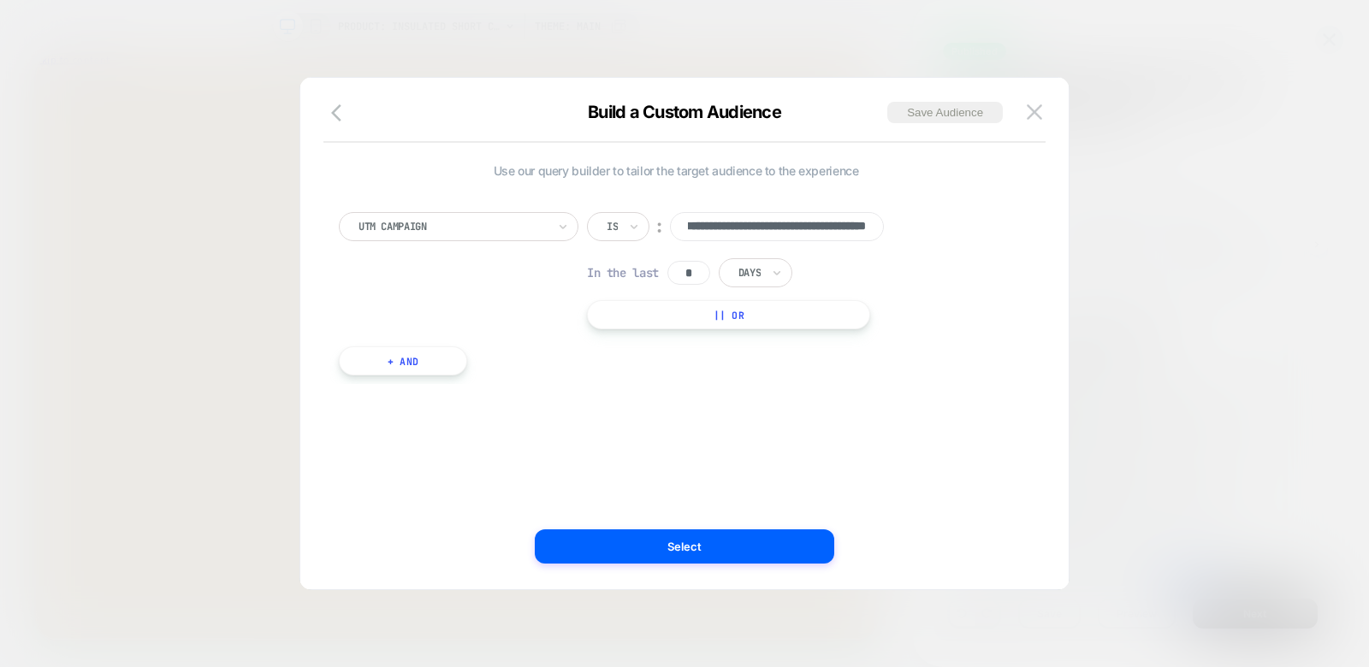
scroll to position [0, 0]
click at [938, 203] on div "**********" at bounding box center [675, 285] width 691 height 198
click at [332, 103] on icon "button" at bounding box center [341, 113] width 21 height 21
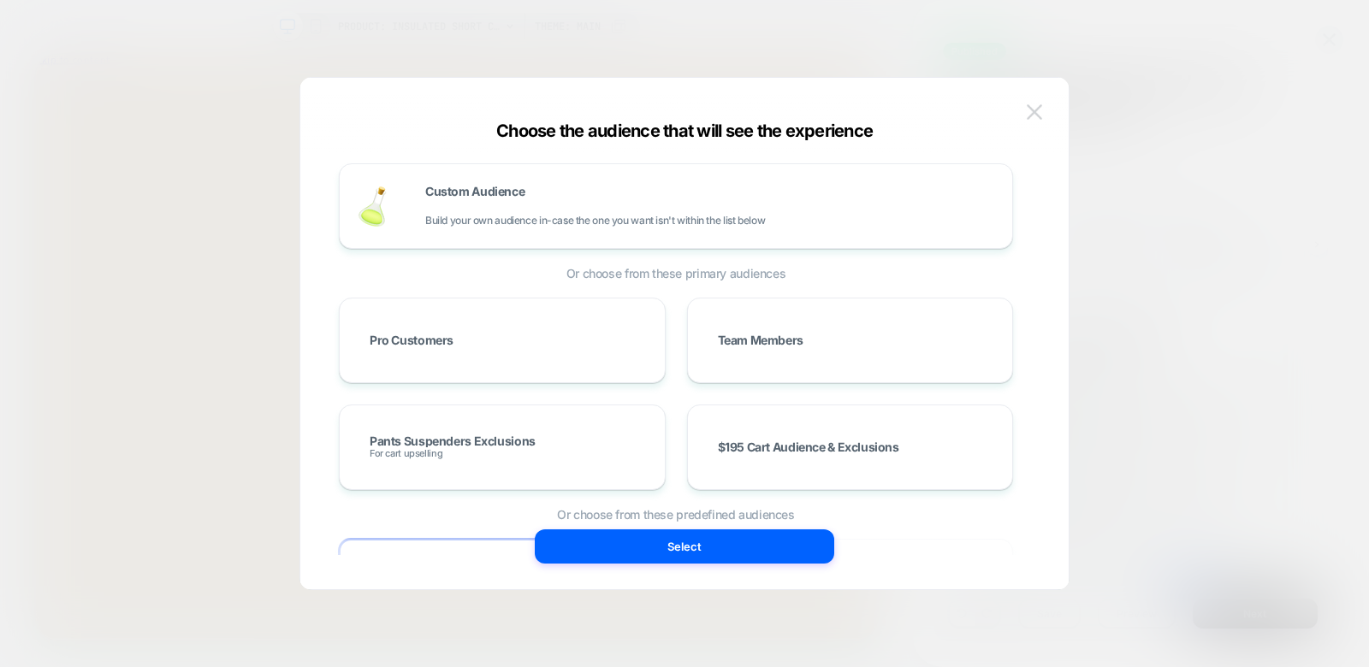
click at [1033, 120] on button at bounding box center [1034, 112] width 26 height 26
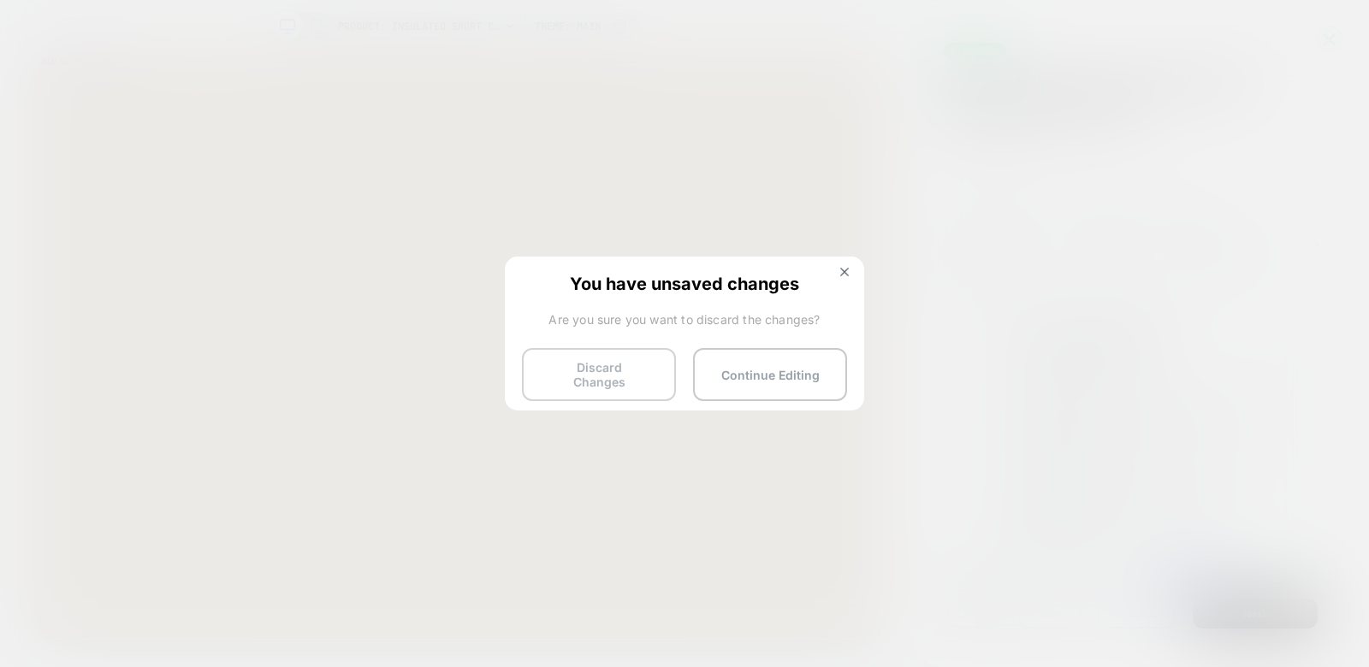
click at [578, 368] on button "Discard Changes" at bounding box center [599, 374] width 154 height 53
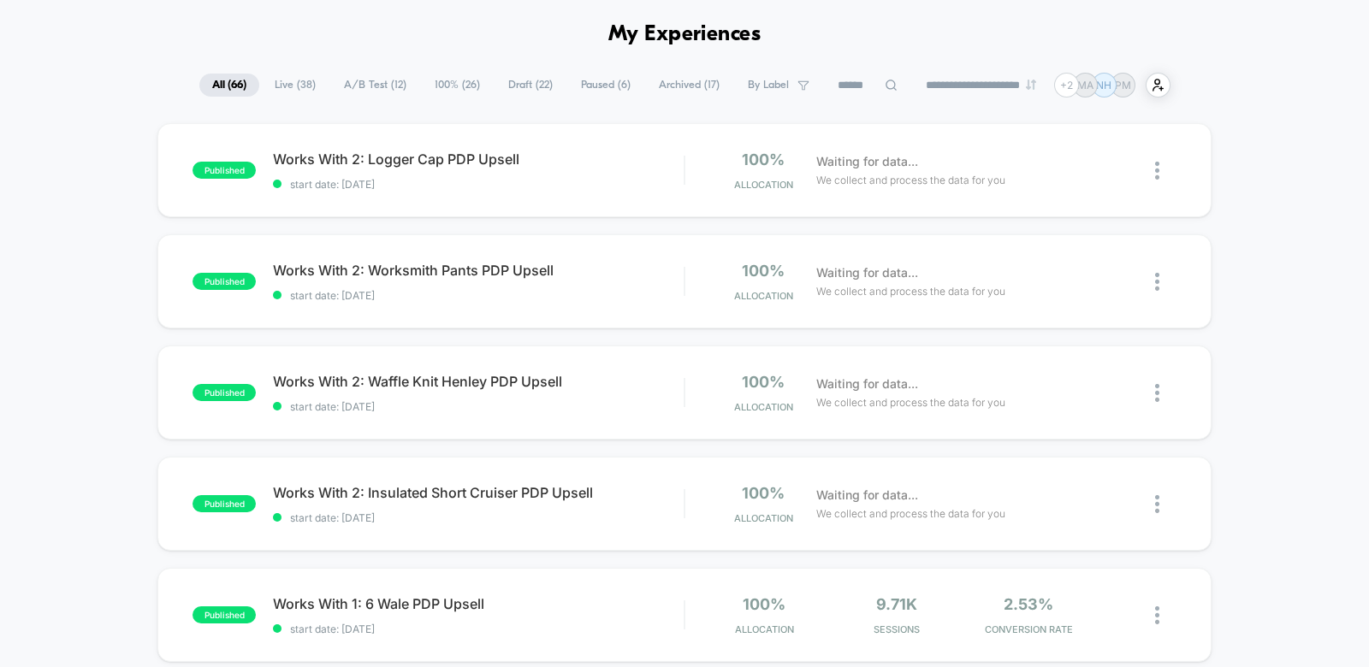
scroll to position [66, 0]
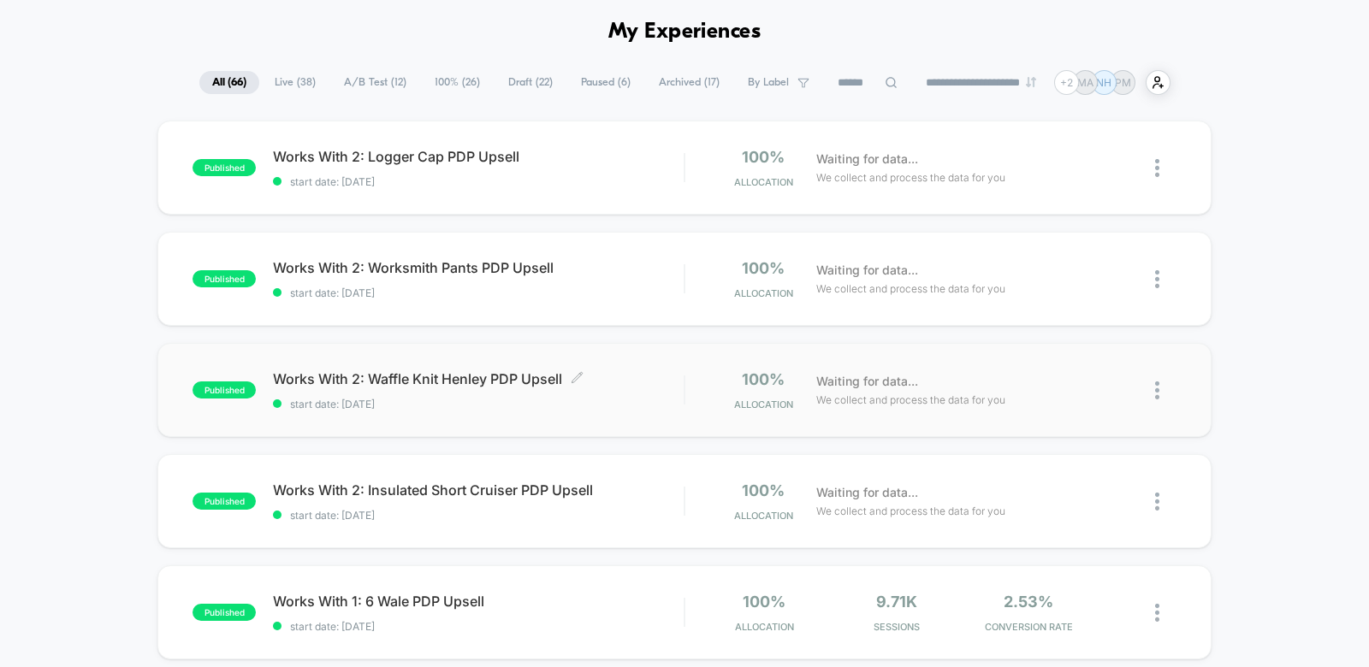
click at [629, 386] on span "Works With 2: Waffle Knit Henley PDP Upsell Click to edit experience details" at bounding box center [478, 378] width 411 height 17
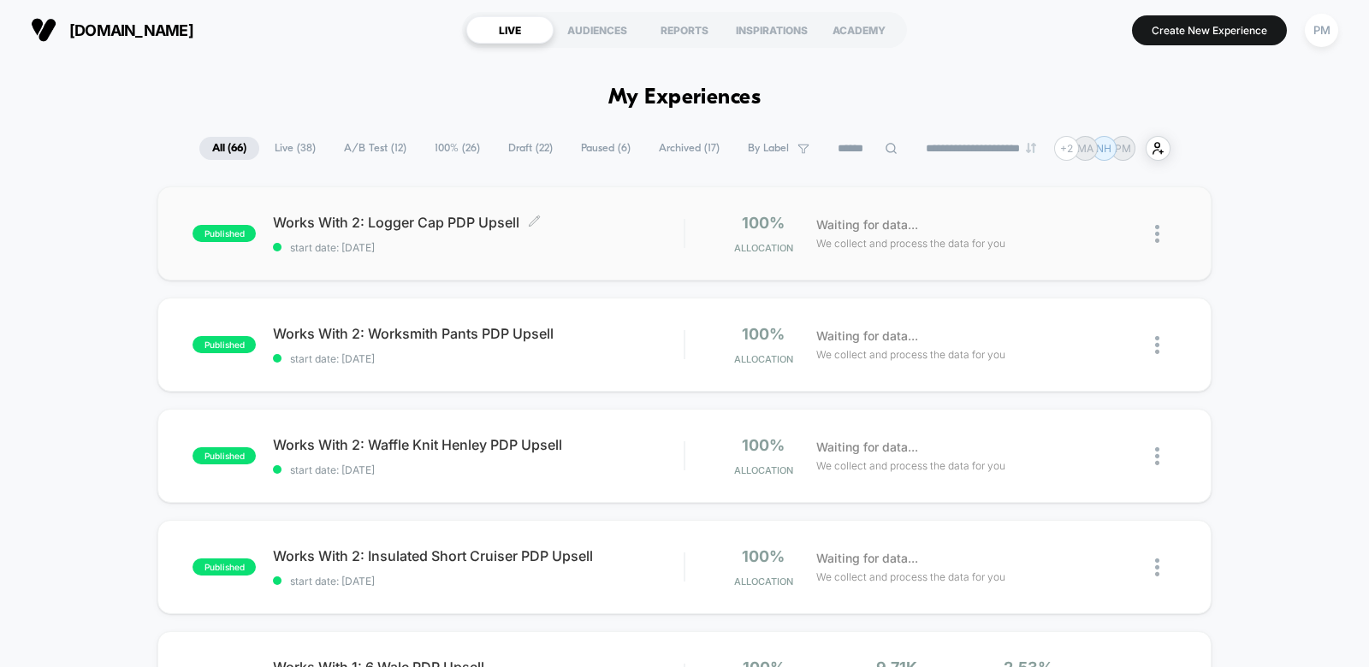
click at [630, 238] on div "Works With 2: Logger Cap PDP Upsell Click to edit experience details Click to e…" at bounding box center [478, 234] width 411 height 40
click at [688, 29] on div "REPORTS" at bounding box center [684, 29] width 87 height 27
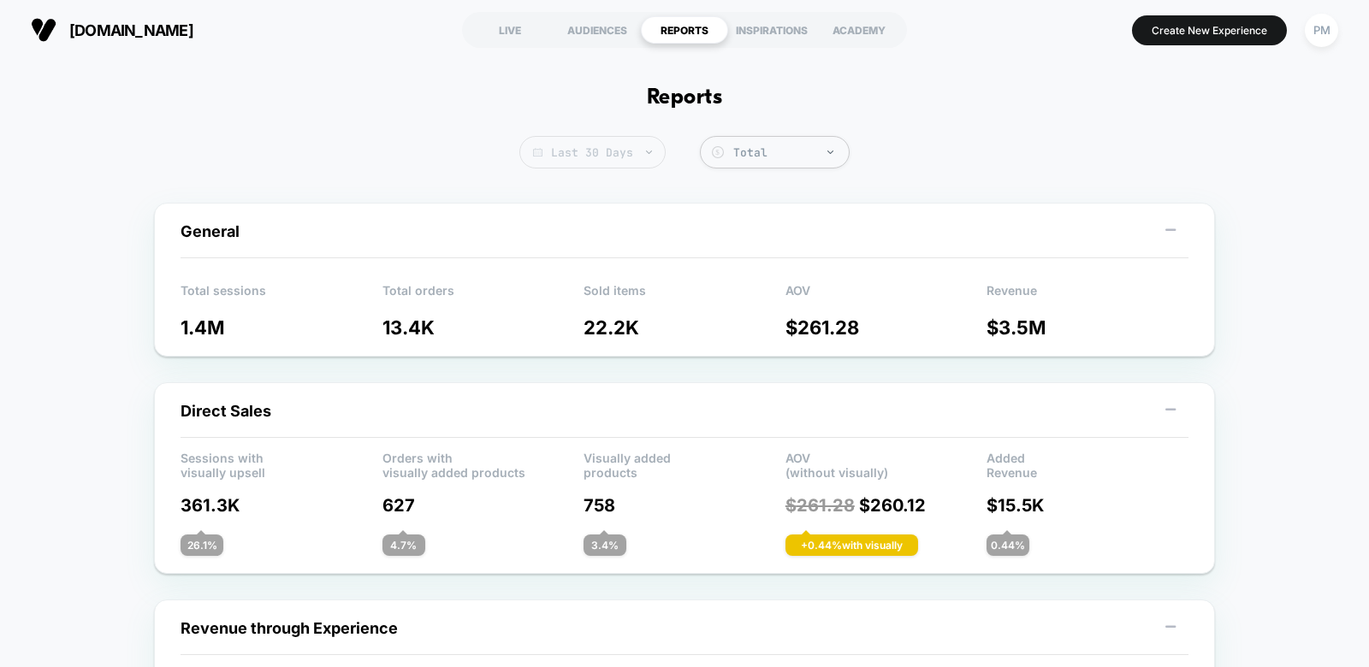
click at [628, 159] on span "Last 30 Days" at bounding box center [592, 152] width 146 height 33
select select "*"
select select "****"
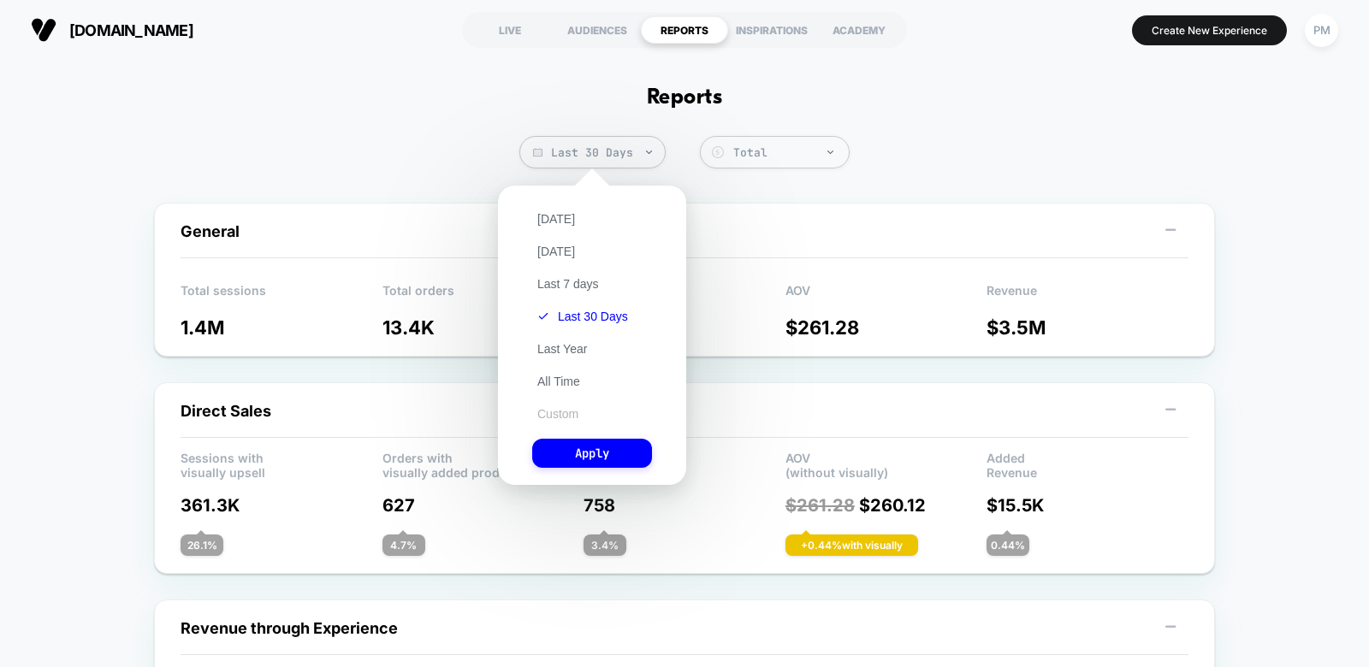
click at [568, 415] on button "Custom" at bounding box center [557, 413] width 51 height 15
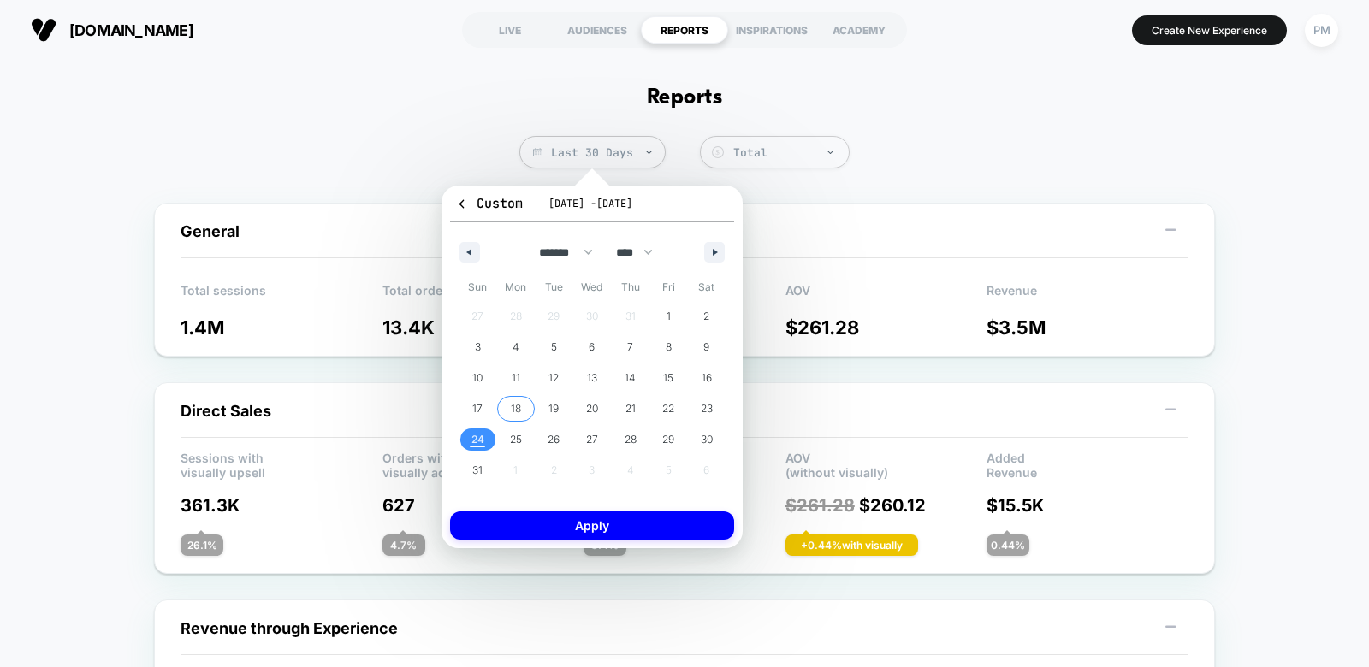
click at [514, 413] on span "18" at bounding box center [516, 409] width 10 height 31
click at [472, 442] on span "24" at bounding box center [477, 439] width 13 height 31
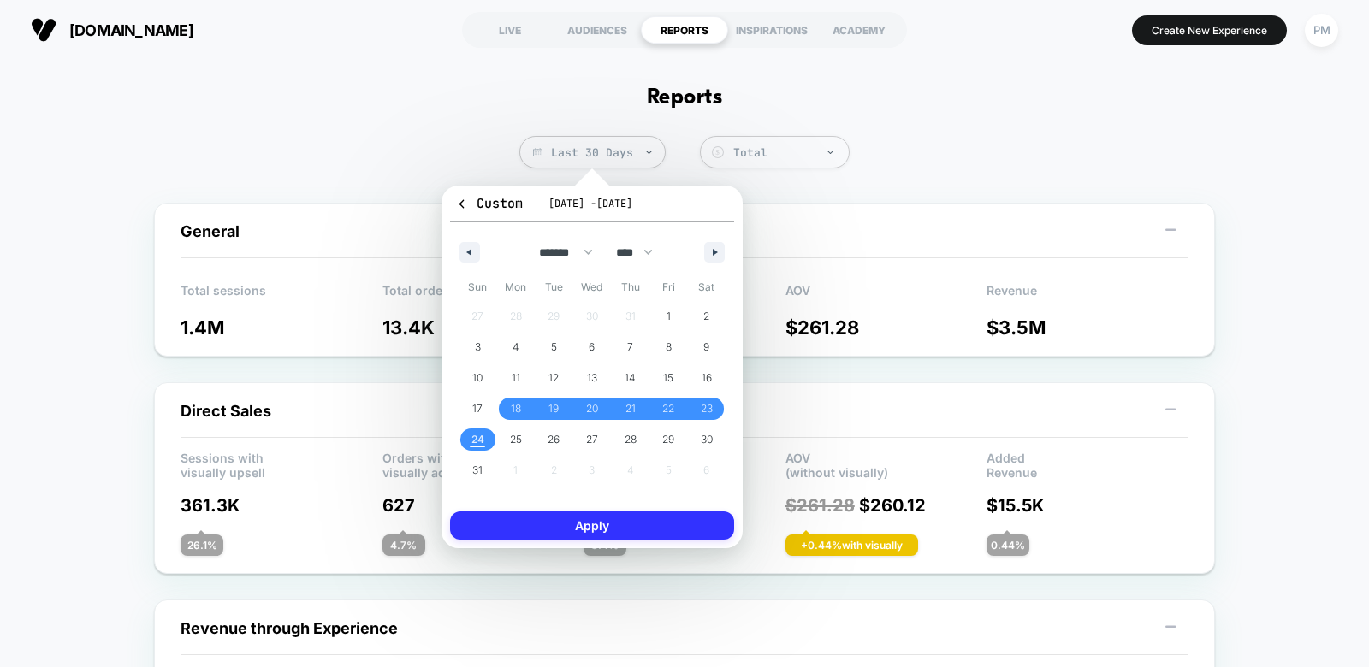
click at [518, 530] on button "Apply" at bounding box center [592, 526] width 284 height 28
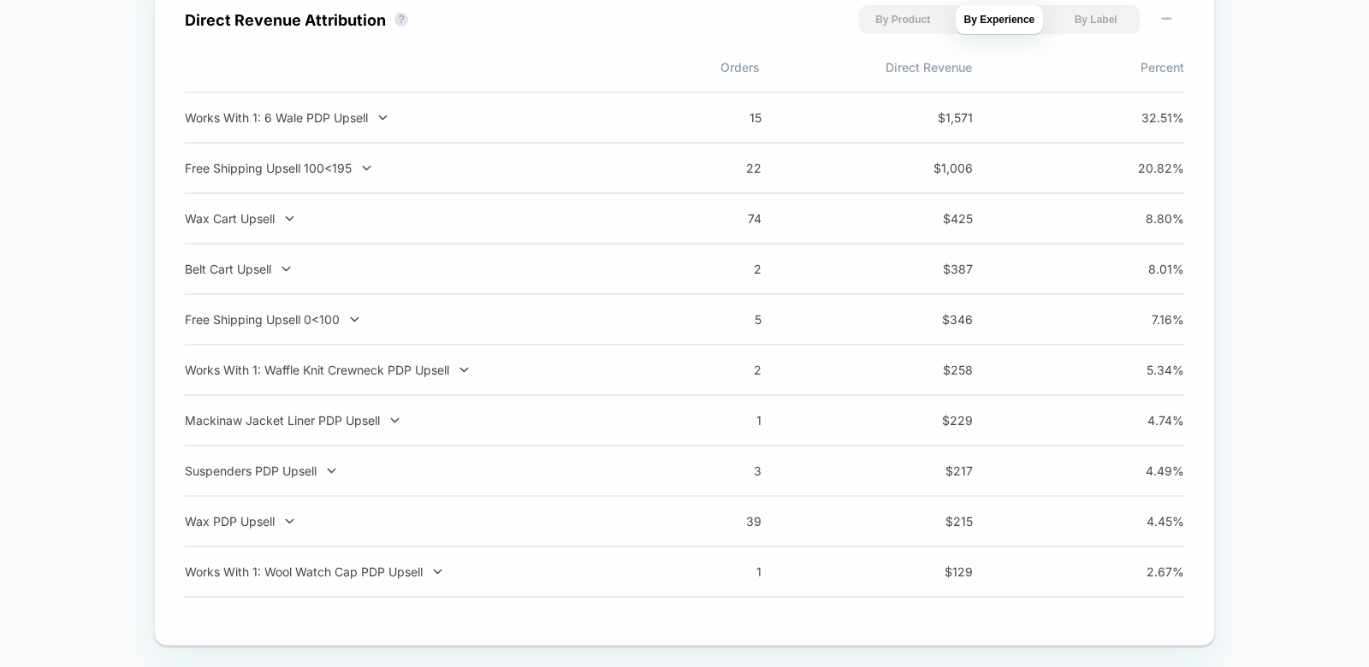
scroll to position [1246, 0]
click at [338, 163] on div "Free Shipping Upsell 100<195" at bounding box center [410, 166] width 450 height 15
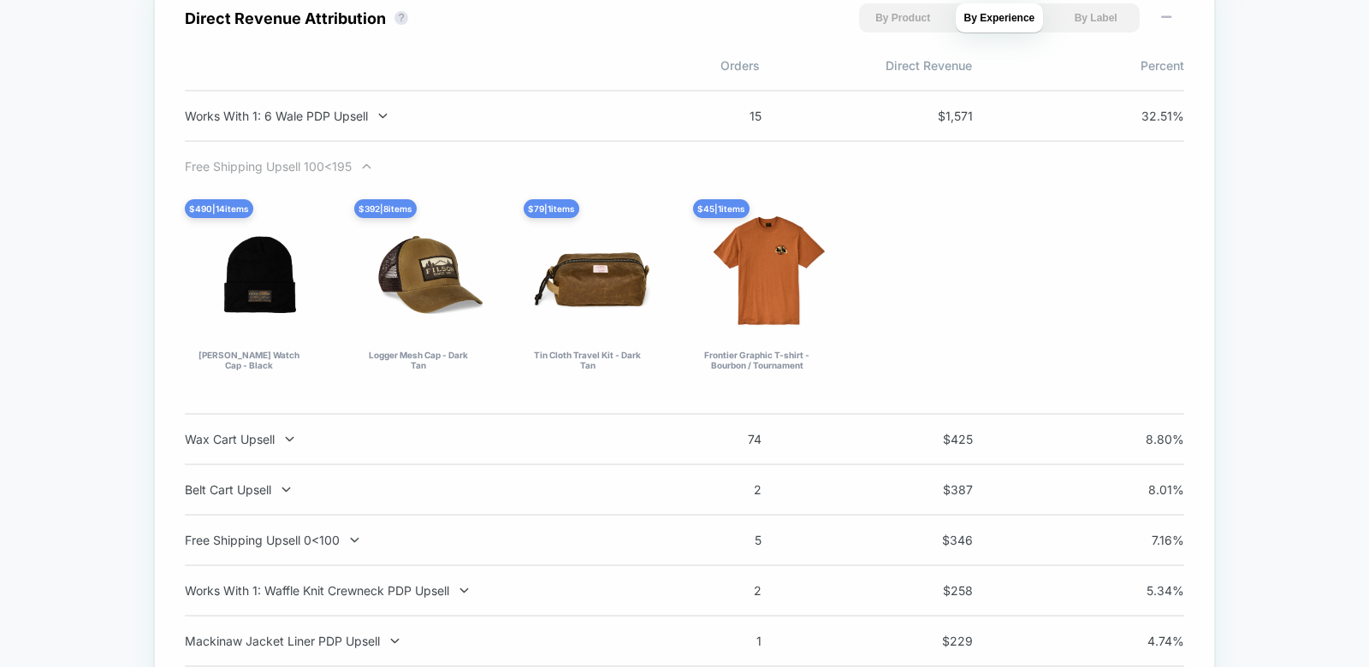
click at [307, 165] on div "Free Shipping Upsell 100<195" at bounding box center [410, 166] width 450 height 15
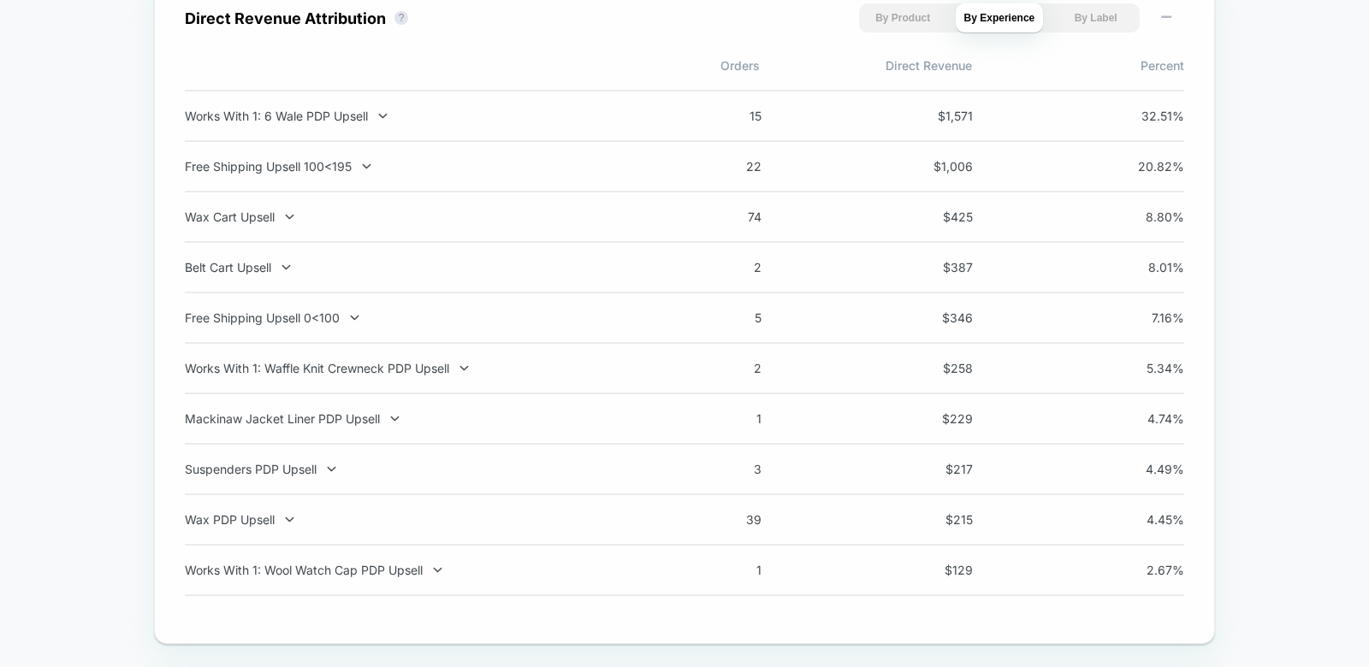
click at [307, 165] on div "Free Shipping Upsell 100<195" at bounding box center [410, 166] width 450 height 15
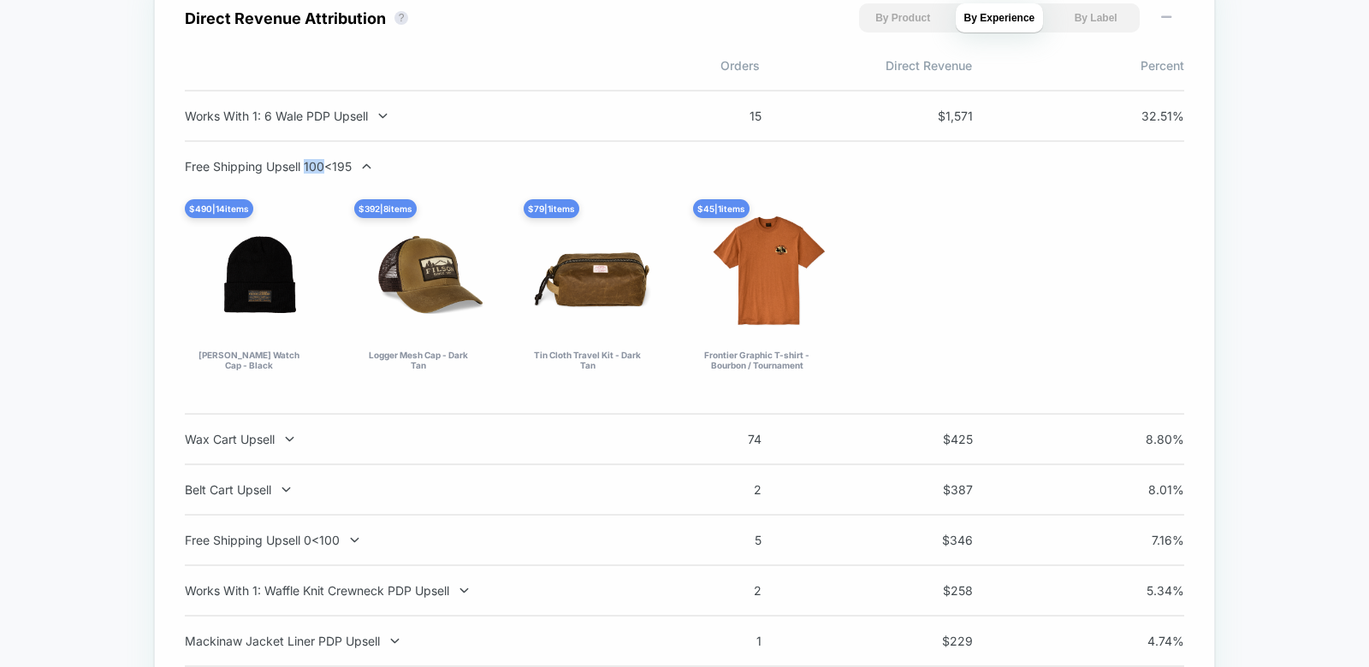
click at [307, 165] on div "Free Shipping Upsell 100<195" at bounding box center [410, 166] width 450 height 15
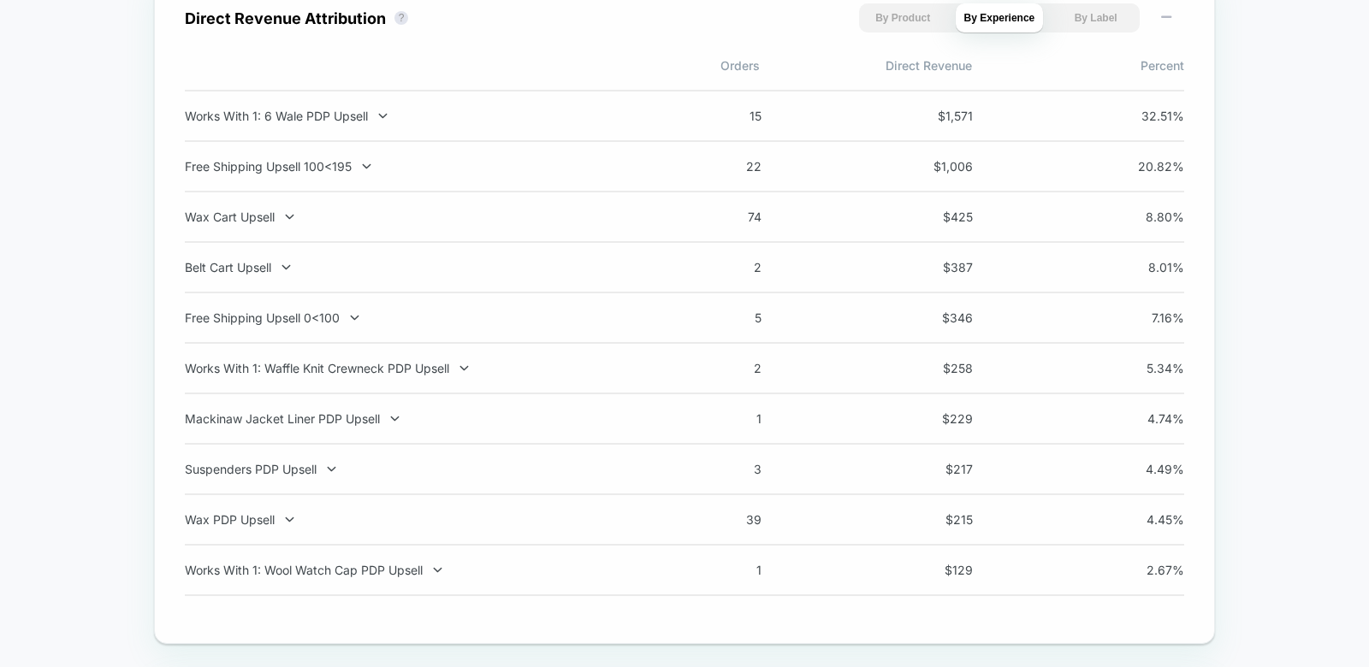
scroll to position [0, 0]
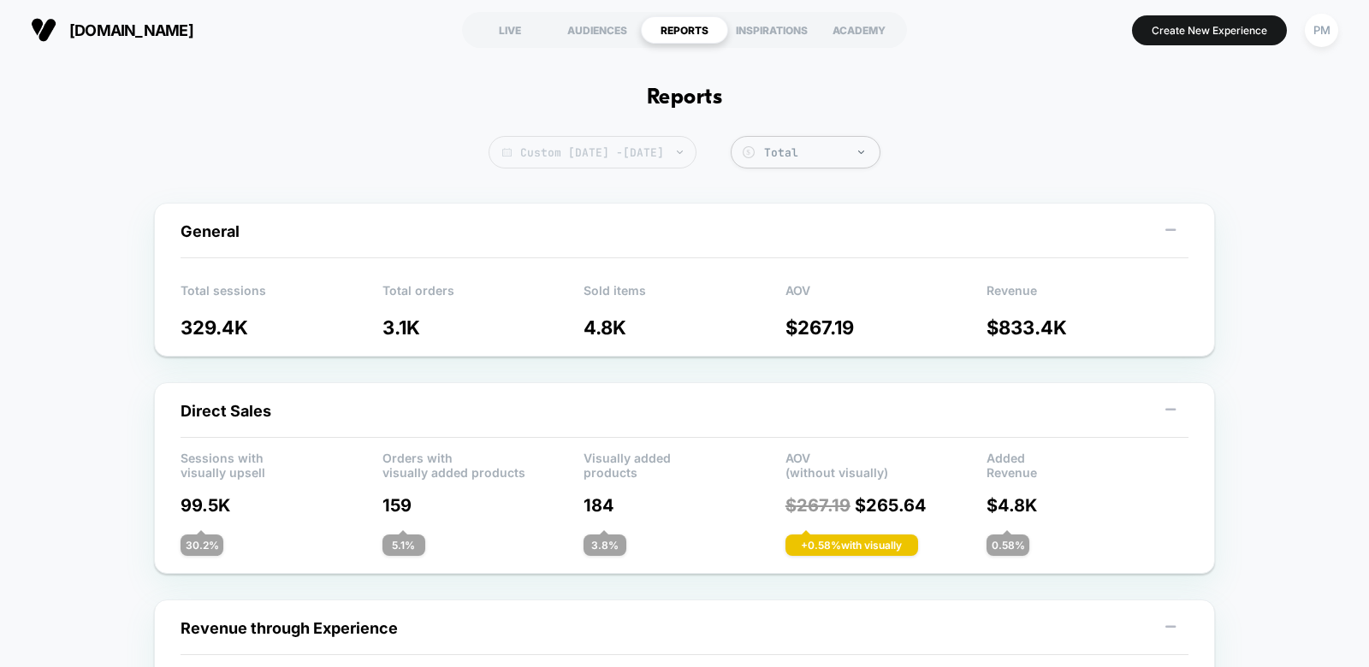
click at [648, 151] on span "Custom [DATE] - [DATE]" at bounding box center [592, 152] width 208 height 33
select select "*"
select select "****"
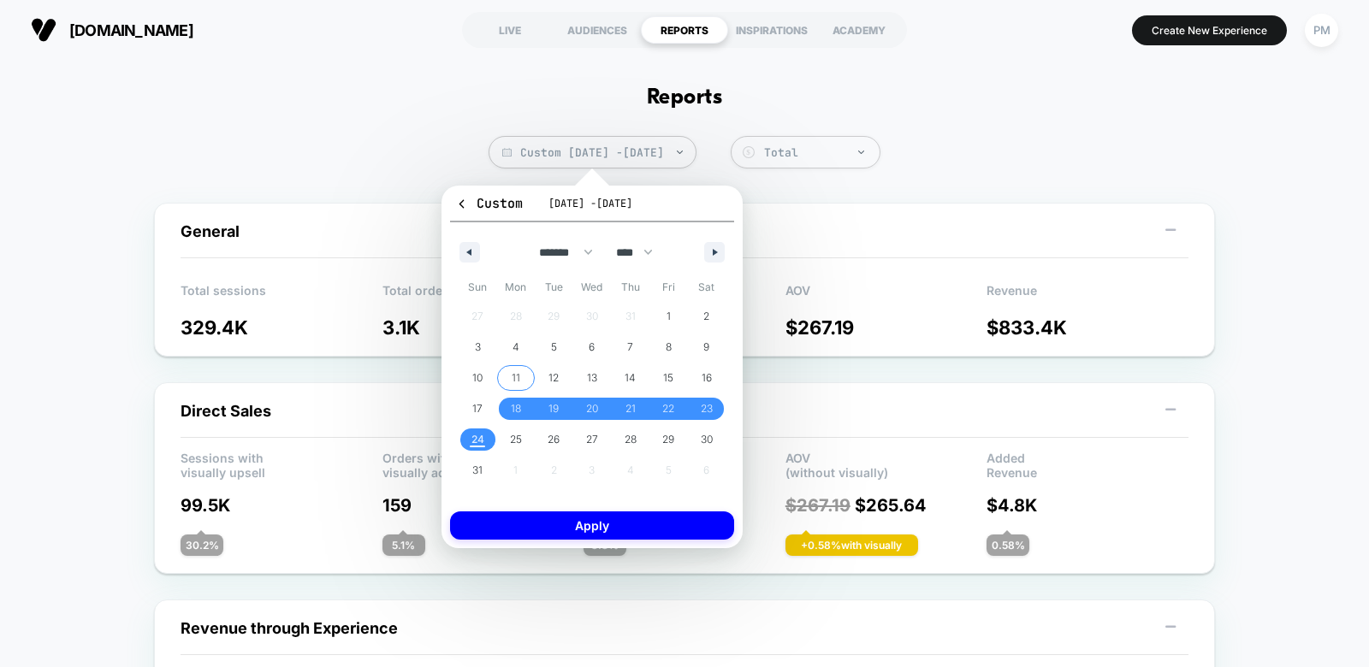
click at [510, 379] on span "11" at bounding box center [516, 378] width 38 height 22
drag, startPoint x: 480, startPoint y: 402, endPoint x: 480, endPoint y: 440, distance: 37.6
click at [480, 402] on span "17" at bounding box center [477, 409] width 10 height 31
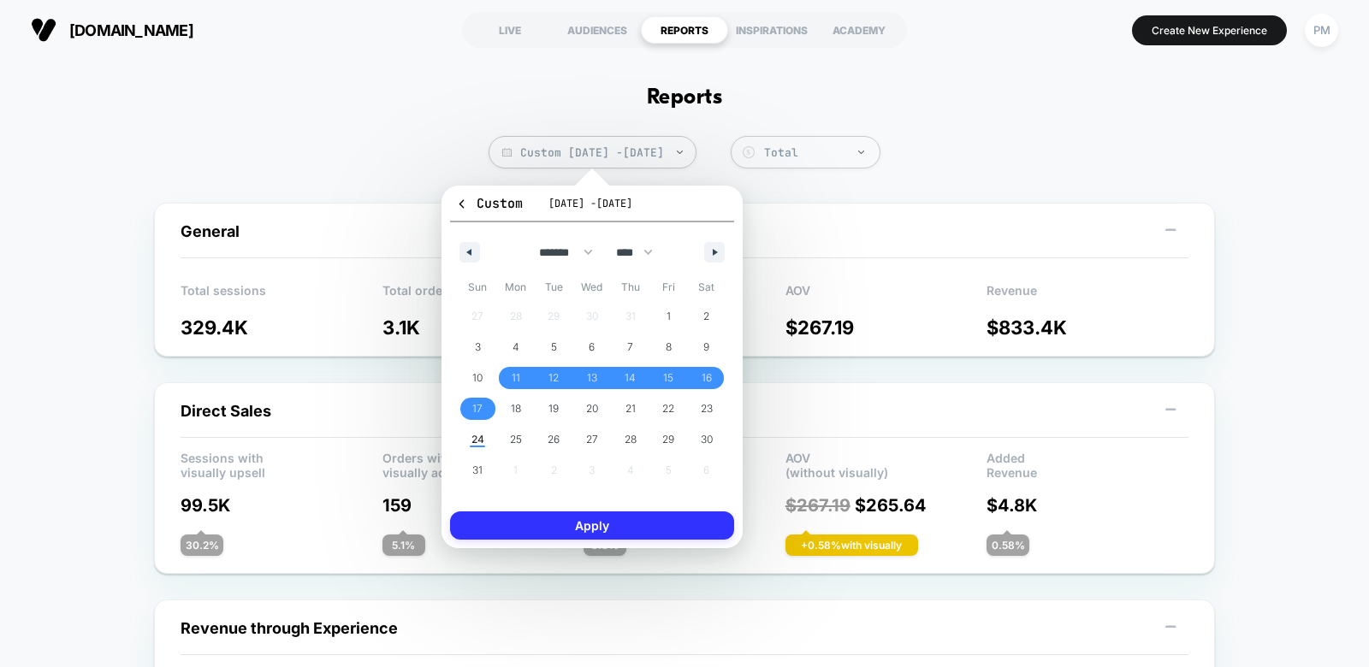
click at [496, 512] on button "Apply" at bounding box center [592, 526] width 284 height 28
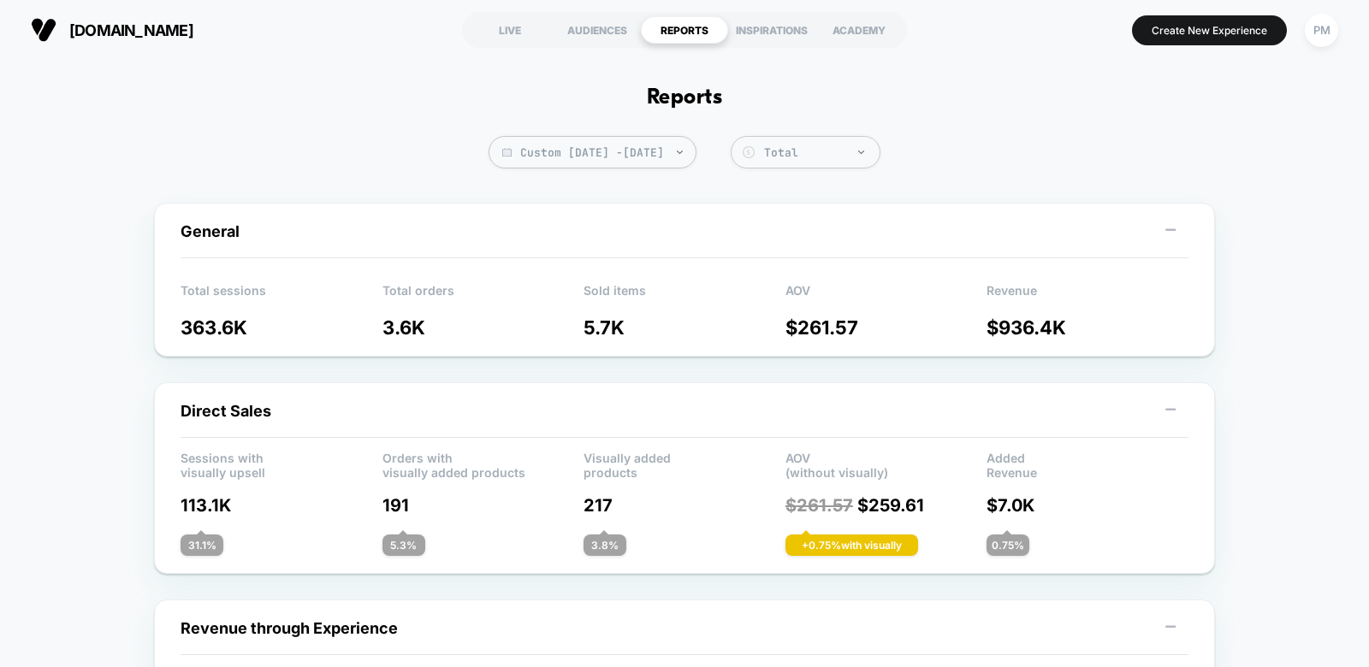
scroll to position [5, 0]
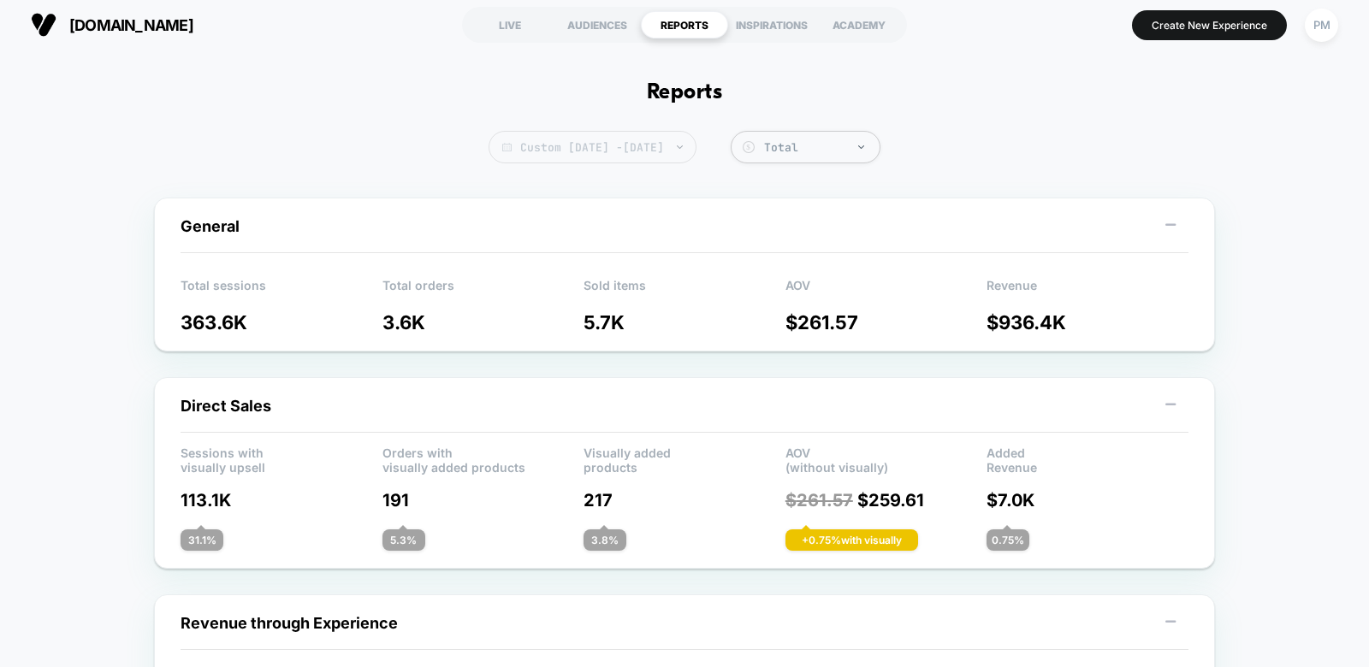
click at [584, 147] on span "Custom Aug 11, 2025 - Aug 17, 2025" at bounding box center [592, 147] width 208 height 33
select select "*"
select select "****"
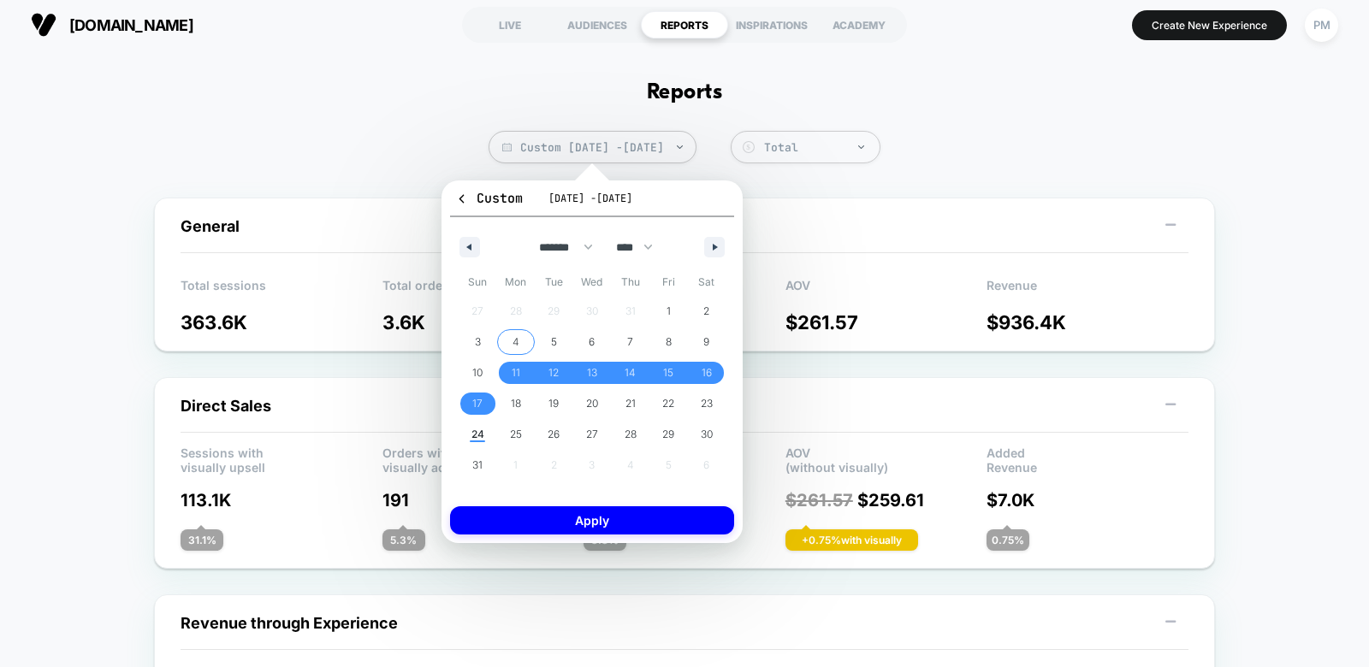
click at [519, 339] on span "4" at bounding box center [516, 342] width 38 height 22
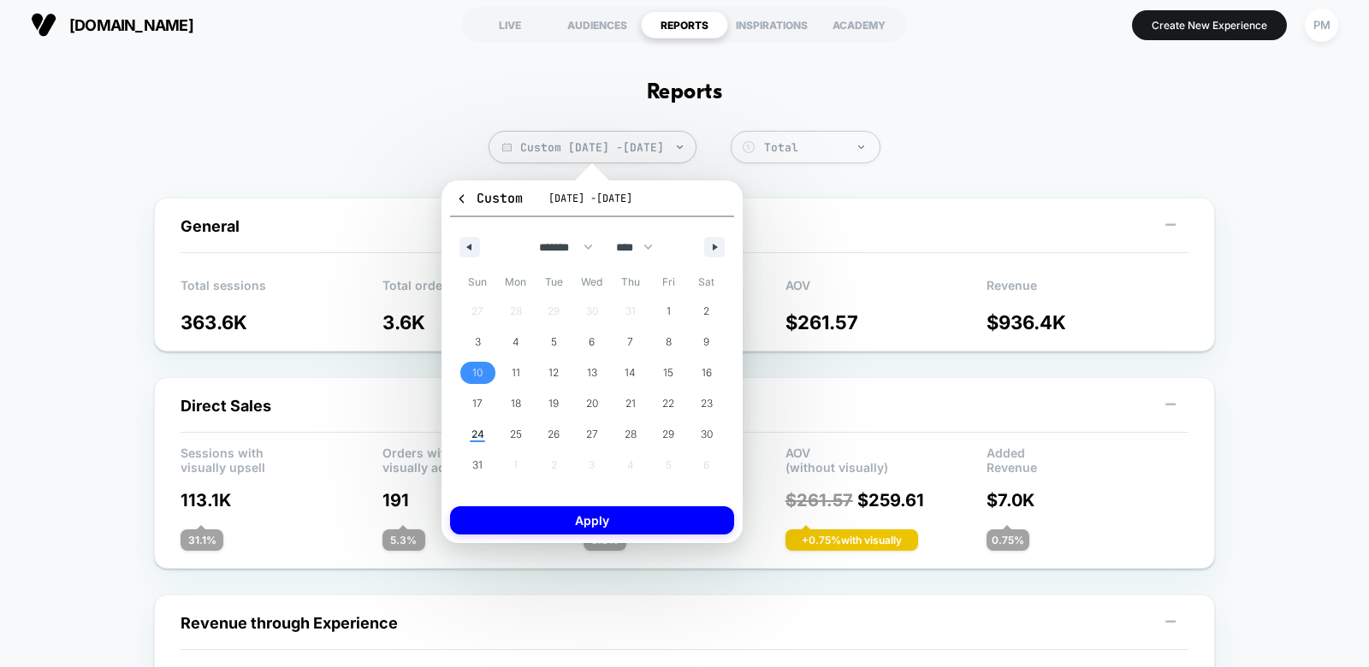
click at [481, 376] on span "10" at bounding box center [477, 373] width 10 height 31
click at [560, 505] on div "Custom Aug 4, 2025 - Aug 10, 2025 ******* ******** ***** ***** *** **** **** **…" at bounding box center [592, 362] width 284 height 346
click at [560, 536] on div "Custom Aug 4, 2025 - Aug 10, 2025 ******* ******** ***** ***** *** **** **** **…" at bounding box center [591, 362] width 301 height 363
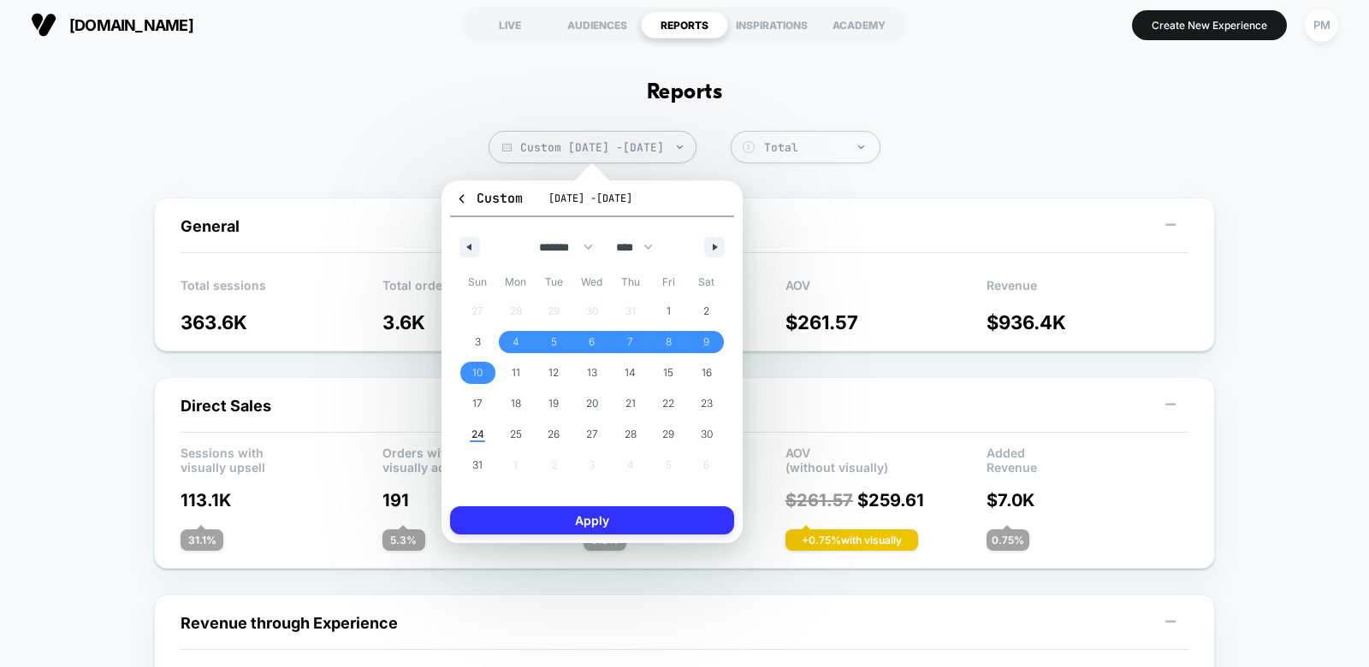
click at [554, 519] on button "Apply" at bounding box center [592, 520] width 284 height 28
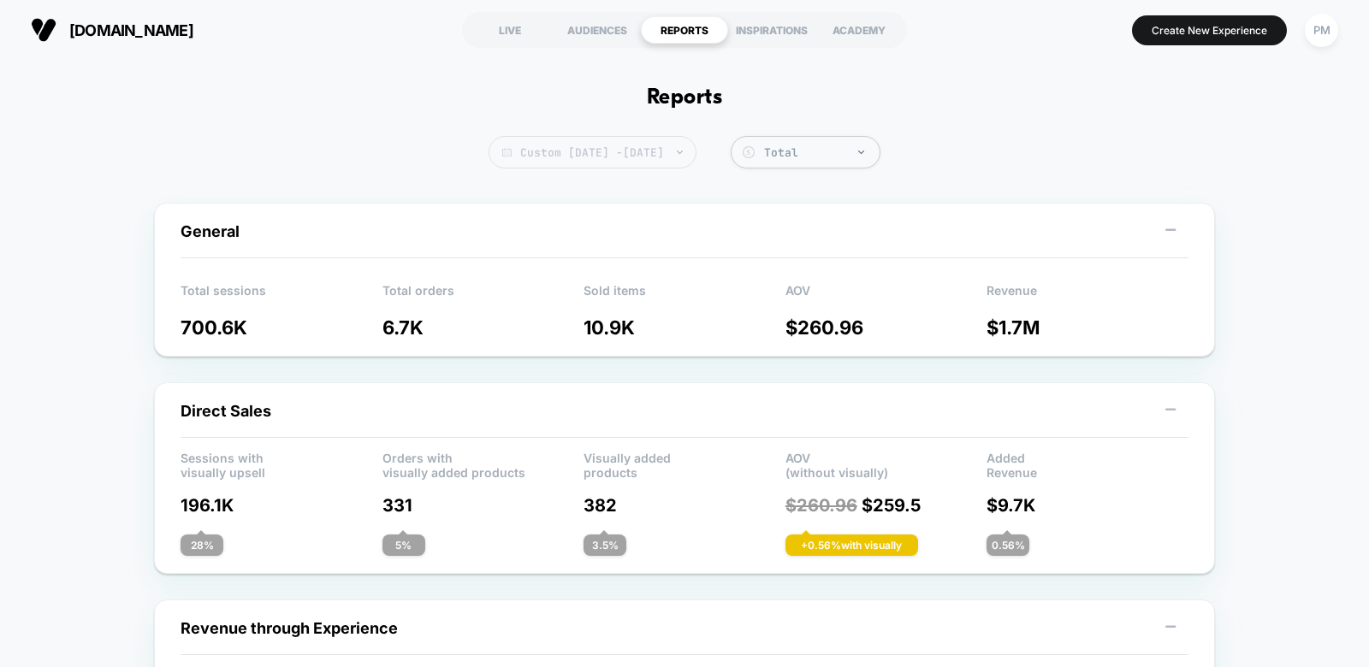
click at [626, 157] on span "Custom Aug 4, 2025 - Aug 17, 2025" at bounding box center [592, 152] width 208 height 33
select select "*"
select select "****"
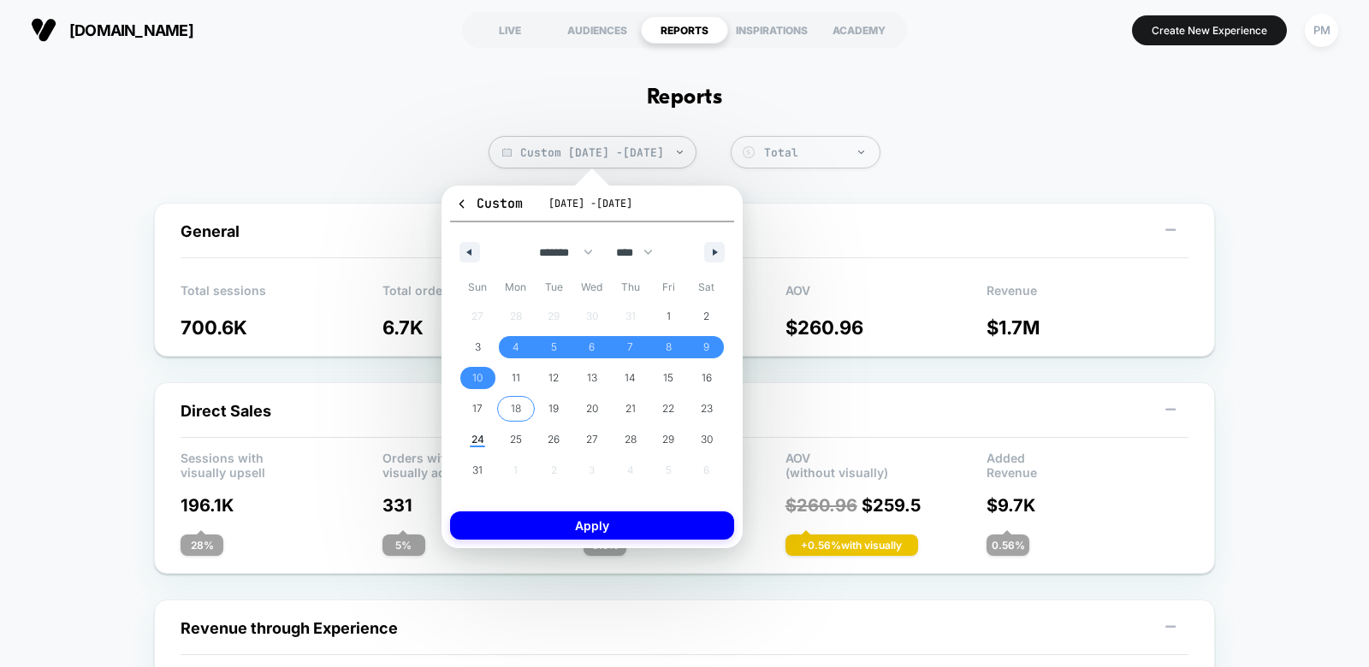
click at [518, 405] on span "18" at bounding box center [516, 409] width 10 height 31
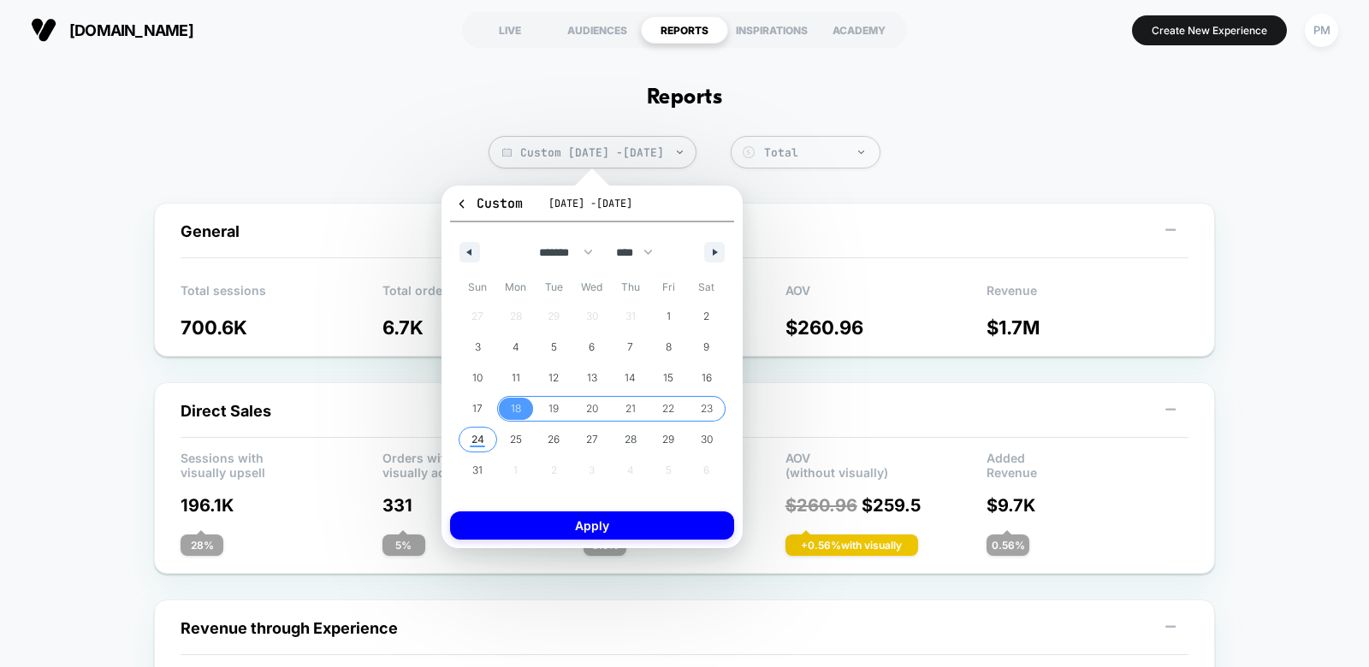
click at [476, 439] on span "24" at bounding box center [477, 439] width 13 height 31
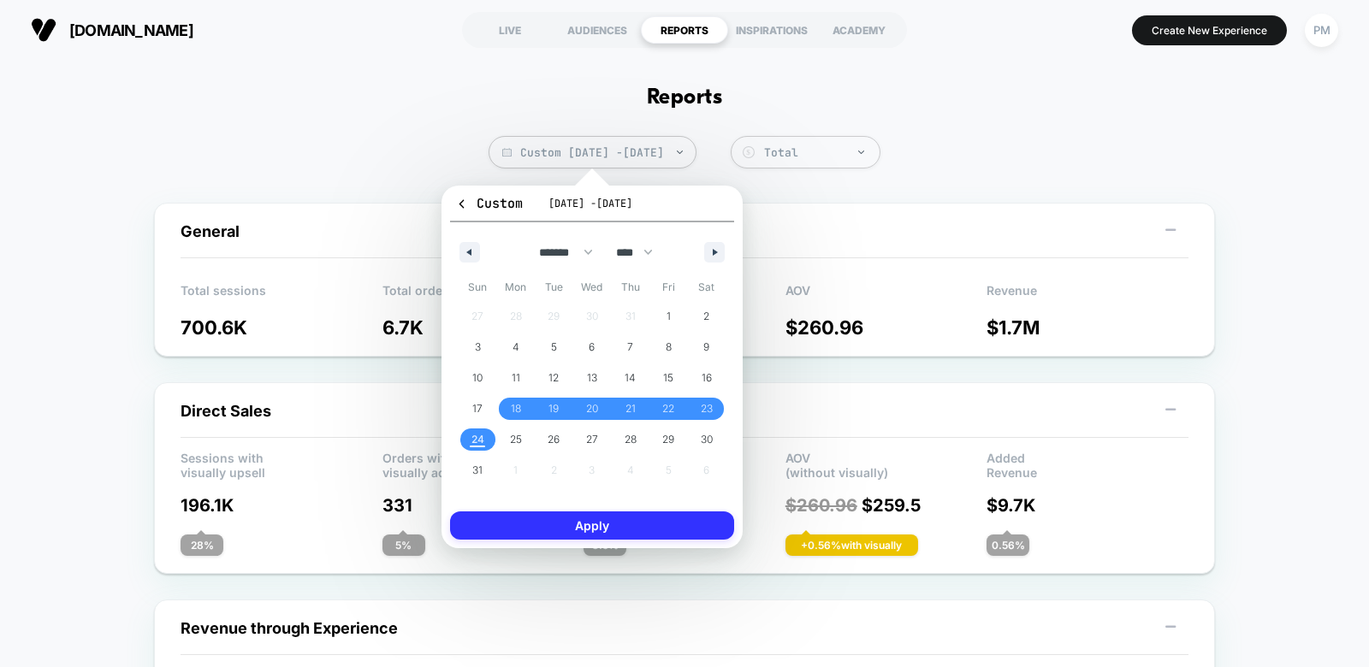
click at [542, 525] on button "Apply" at bounding box center [592, 526] width 284 height 28
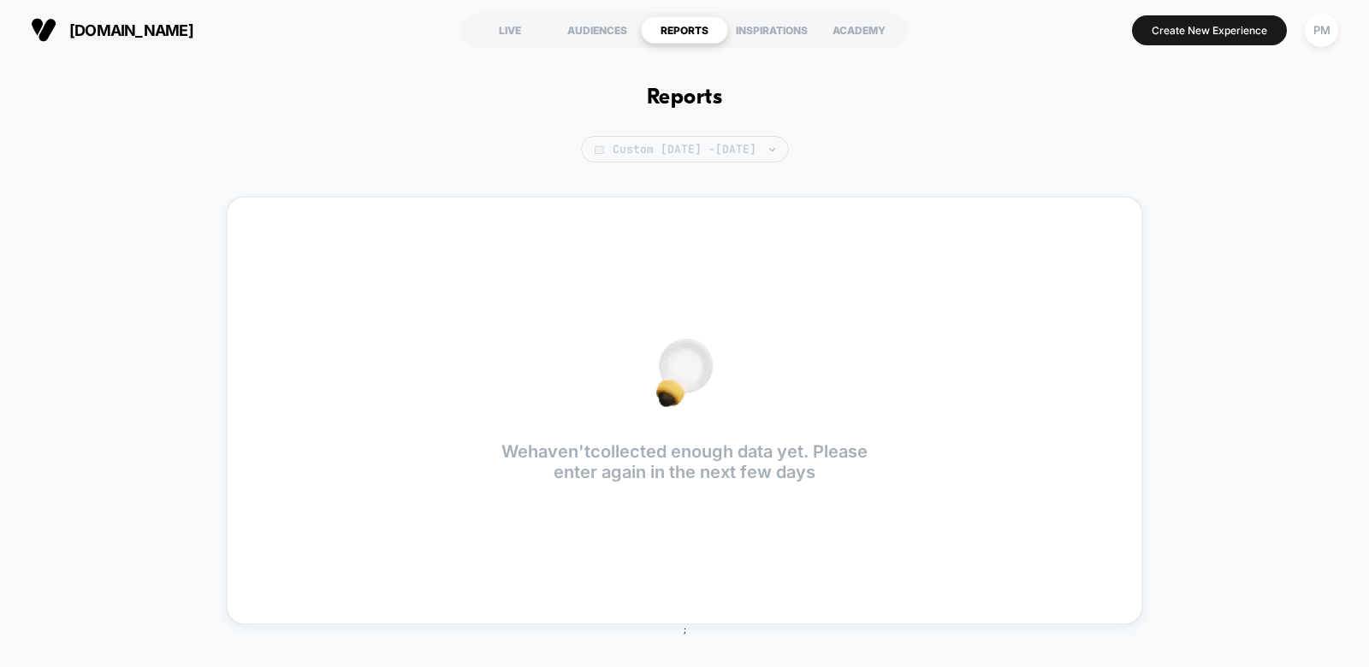
click at [648, 155] on span "Custom Aug 18, 2025 - Aug 17, 2025" at bounding box center [685, 149] width 208 height 27
select select "*"
select select "****"
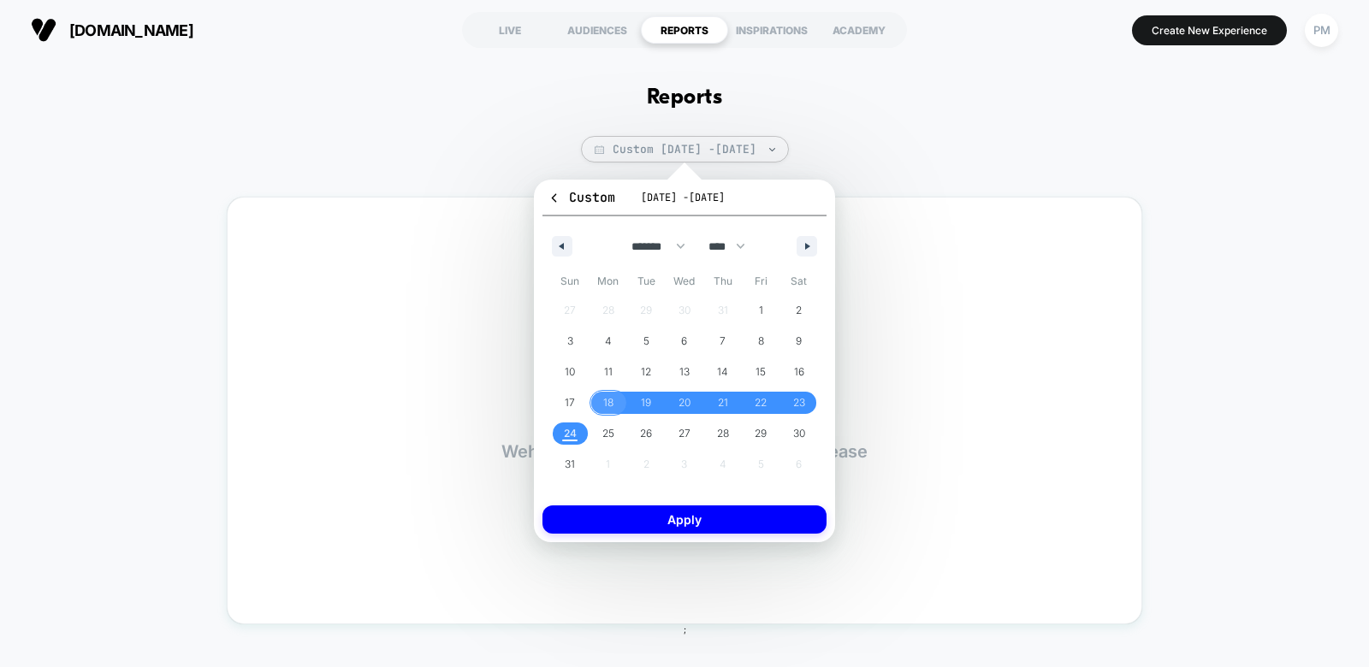
click at [601, 406] on span "18" at bounding box center [608, 403] width 38 height 22
click at [569, 430] on span "24" at bounding box center [570, 433] width 13 height 31
click at [620, 512] on button "Apply" at bounding box center [684, 520] width 284 height 28
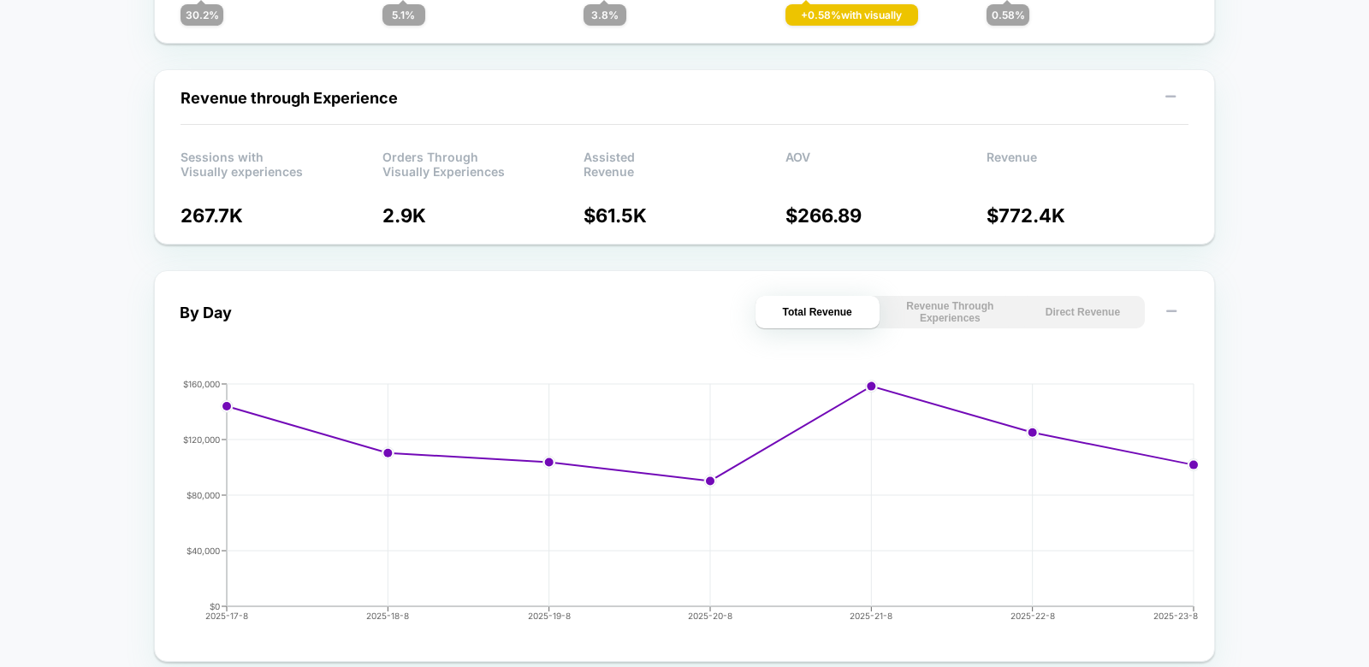
scroll to position [1142, 0]
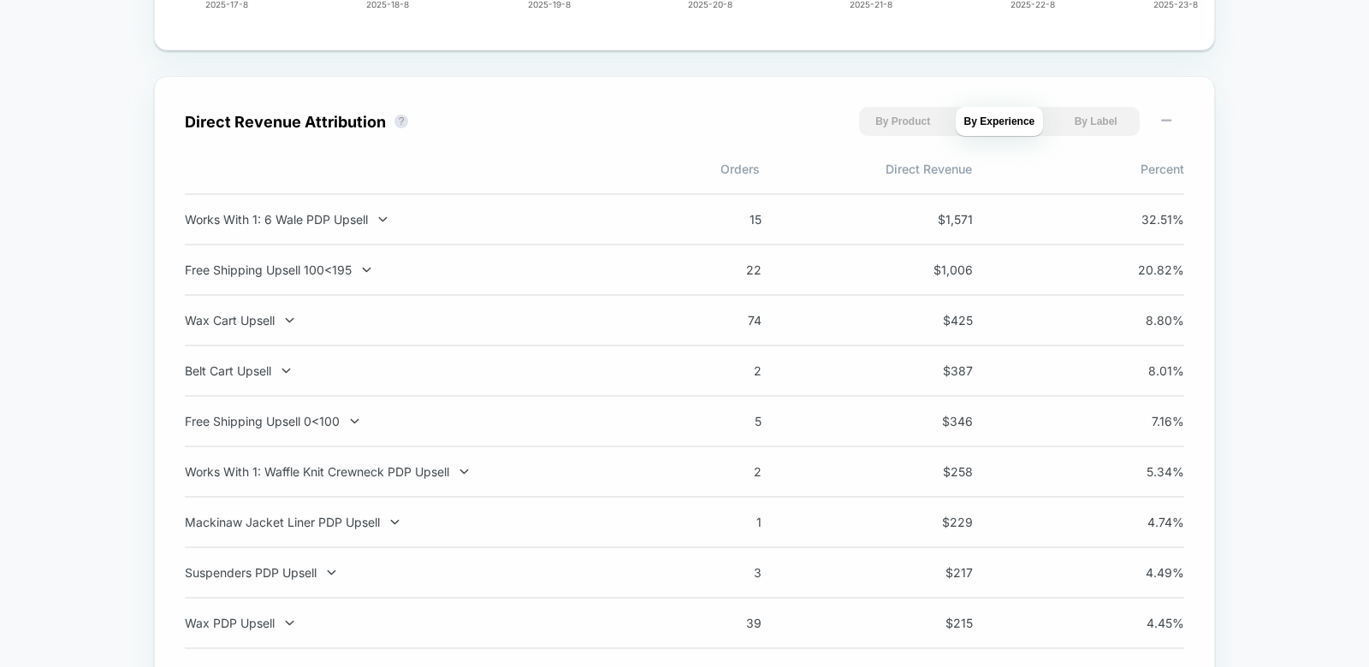
click at [613, 261] on div "Free Shipping Upsell 100<195 22 $ 1,006 20.82 %" at bounding box center [684, 271] width 999 height 50
click at [353, 264] on div "Free Shipping Upsell 100<195" at bounding box center [410, 270] width 450 height 15
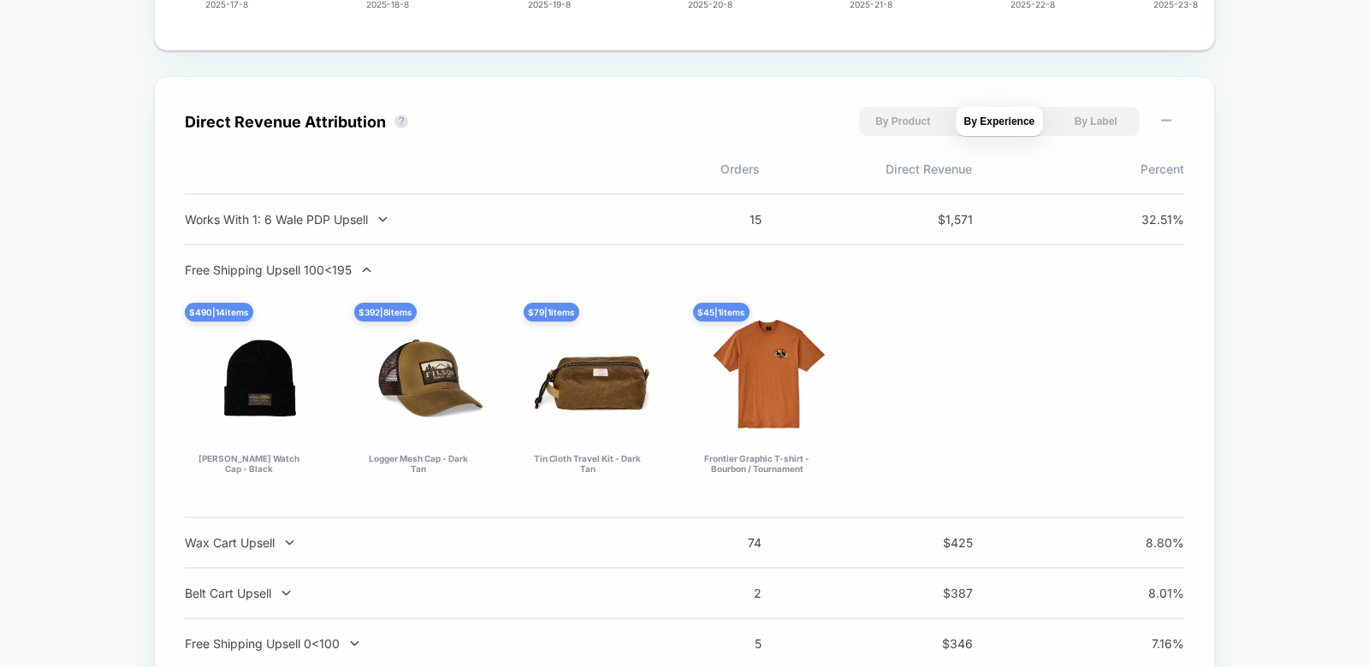
click at [353, 264] on div "Free Shipping Upsell 100<195" at bounding box center [410, 270] width 450 height 15
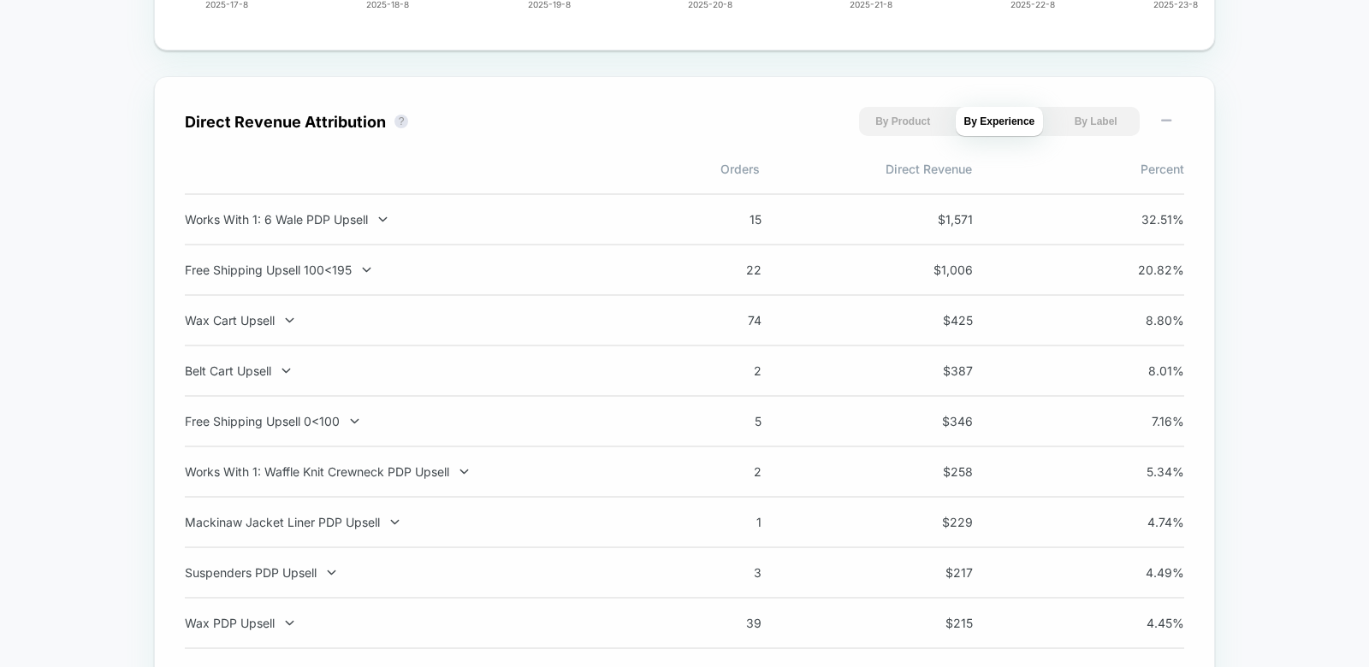
scroll to position [0, 0]
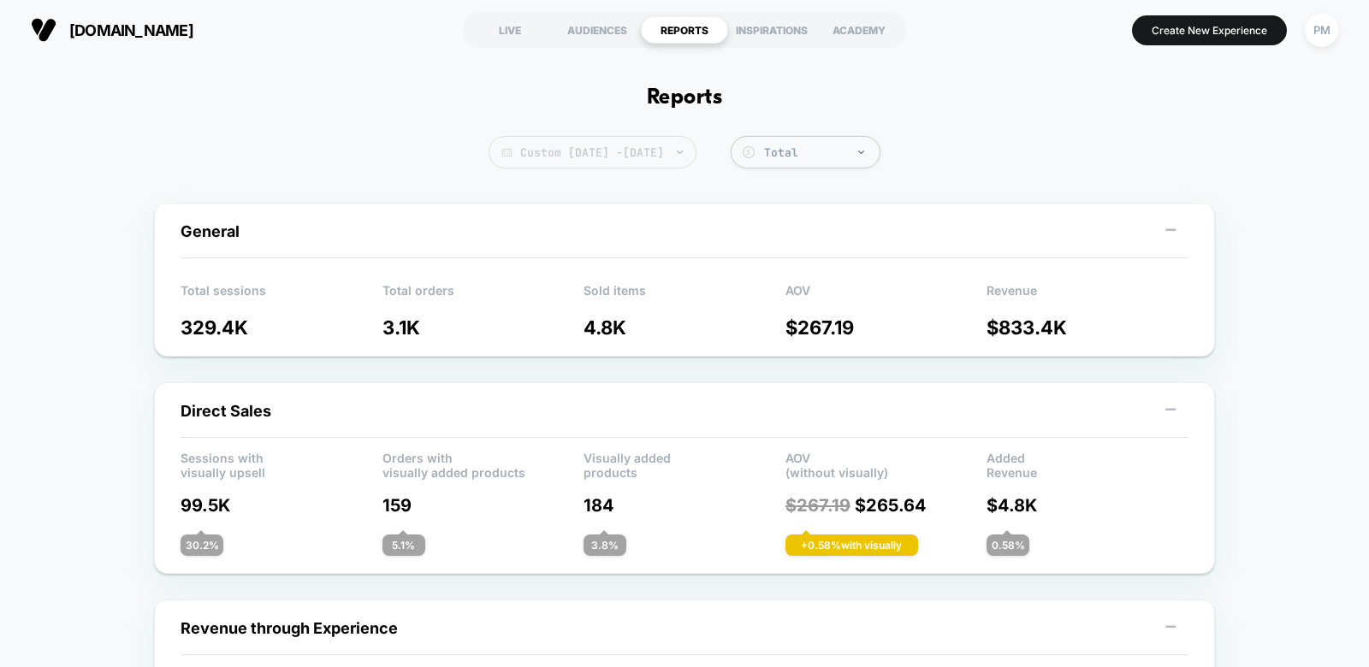
click at [578, 153] on span "Custom [DATE] - [DATE]" at bounding box center [592, 152] width 208 height 33
select select "*"
select select "****"
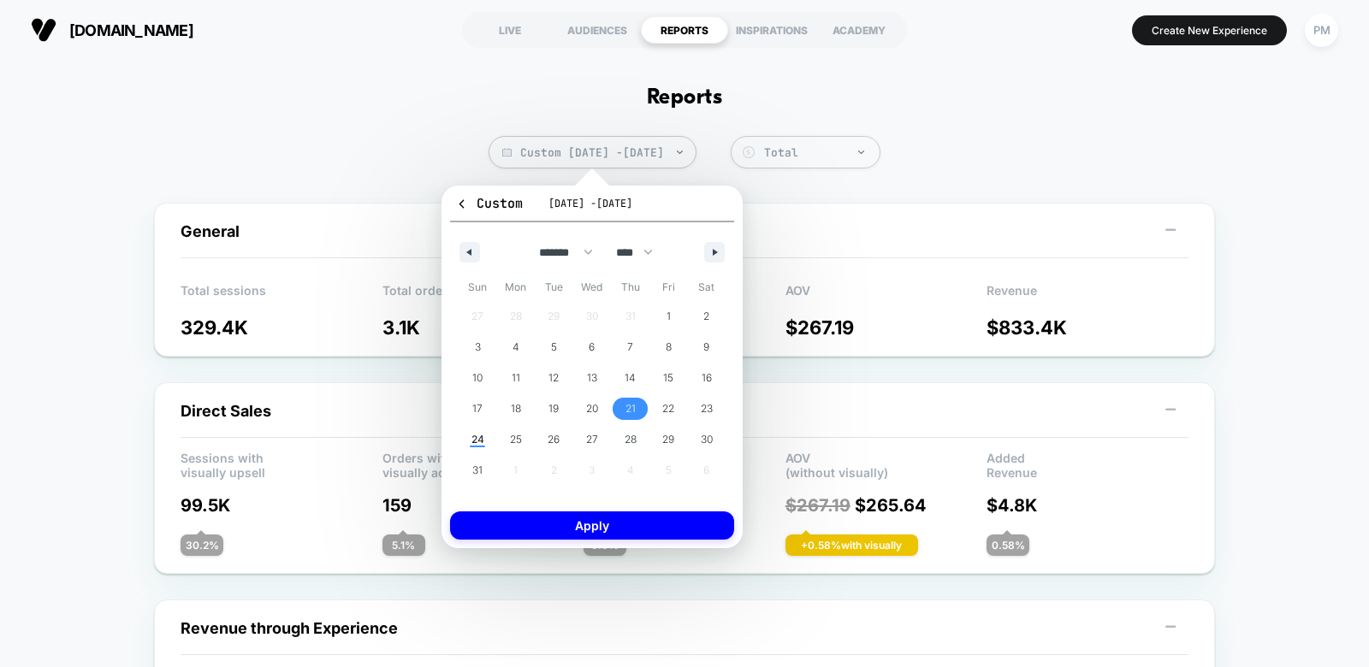
click at [630, 408] on span "21" at bounding box center [630, 409] width 10 height 31
click at [479, 441] on span "24" at bounding box center [477, 439] width 13 height 31
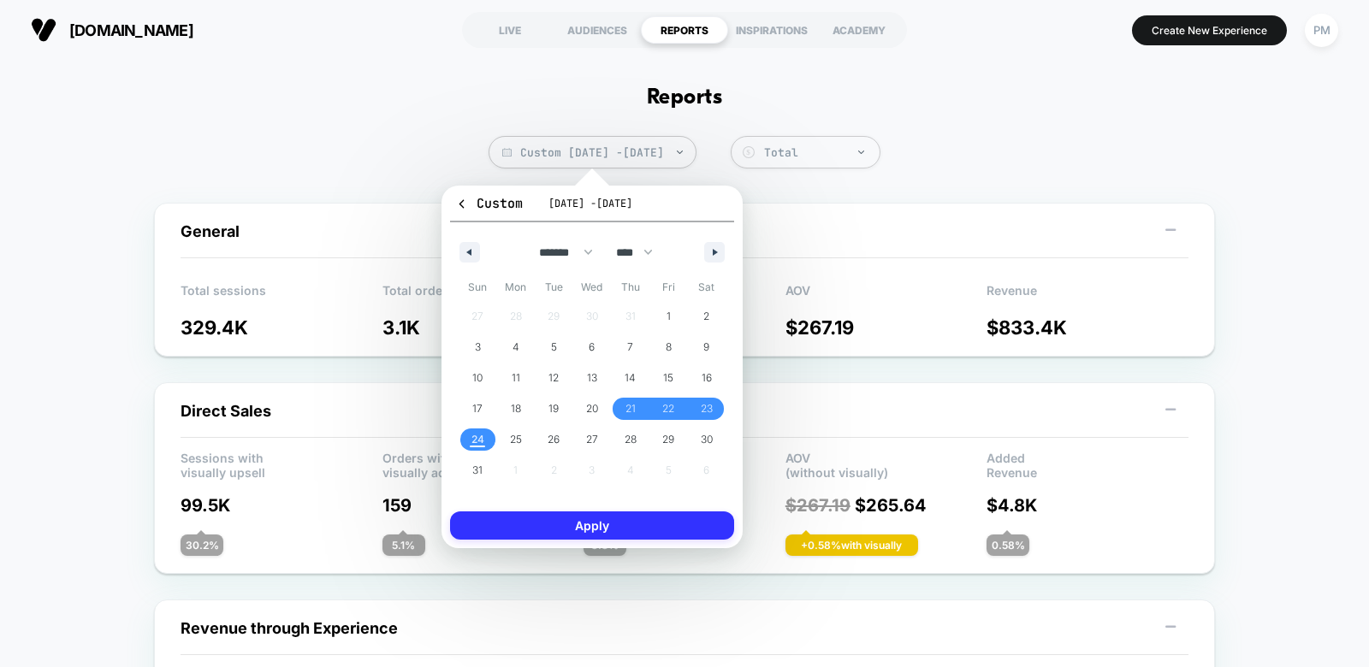
click at [548, 529] on button "Apply" at bounding box center [592, 526] width 284 height 28
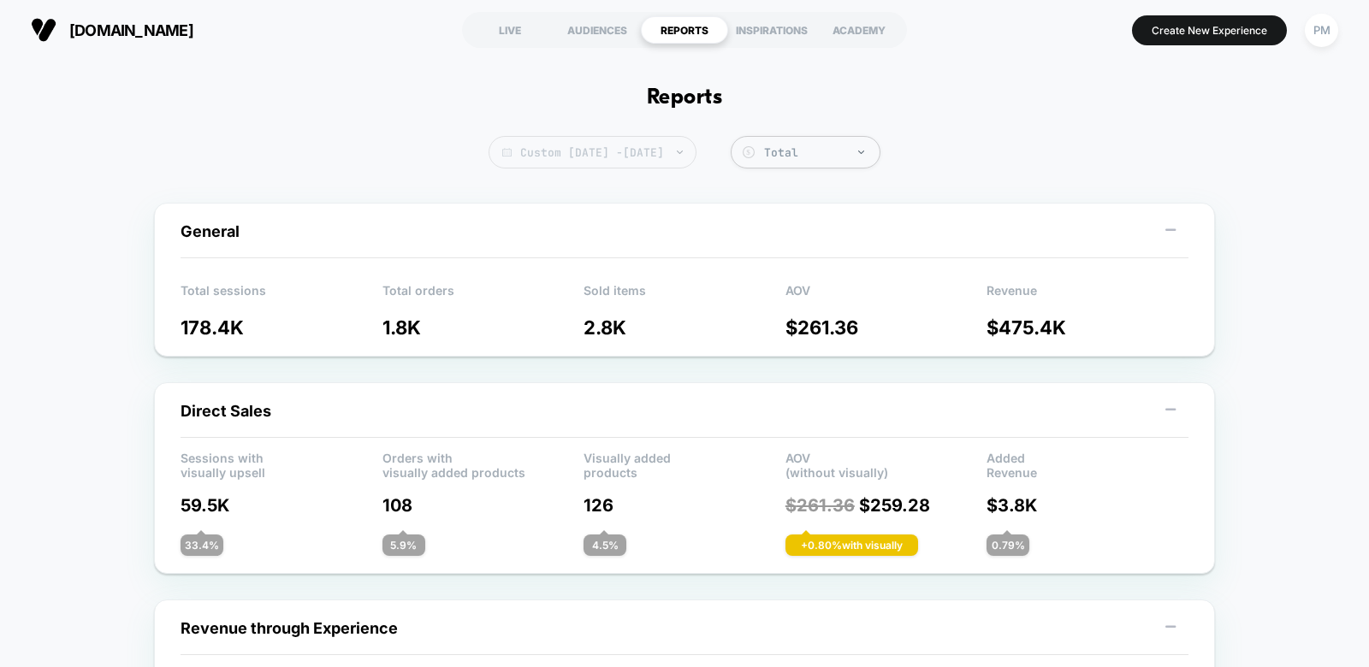
click at [594, 165] on span "Custom Aug 21, 2025 - Aug 24, 2025" at bounding box center [592, 152] width 208 height 33
select select "*"
select select "****"
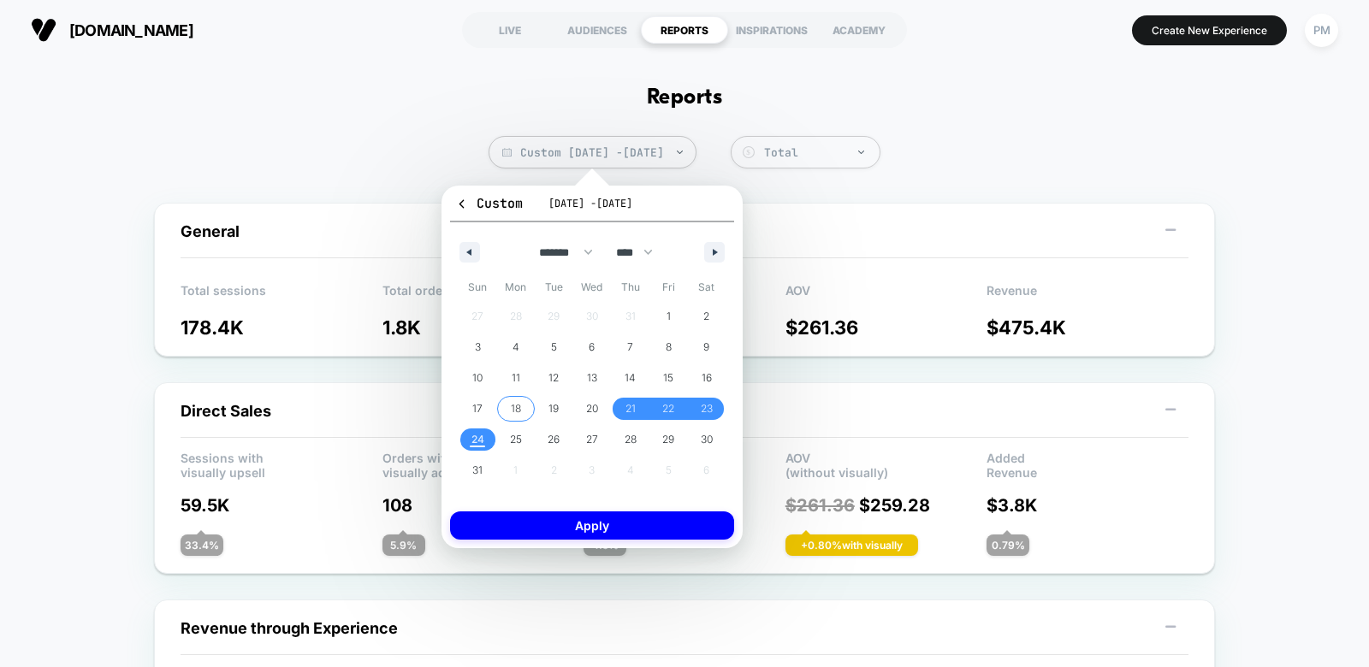
click at [515, 405] on span "18" at bounding box center [516, 409] width 10 height 31
click at [595, 405] on span "20" at bounding box center [592, 409] width 12 height 31
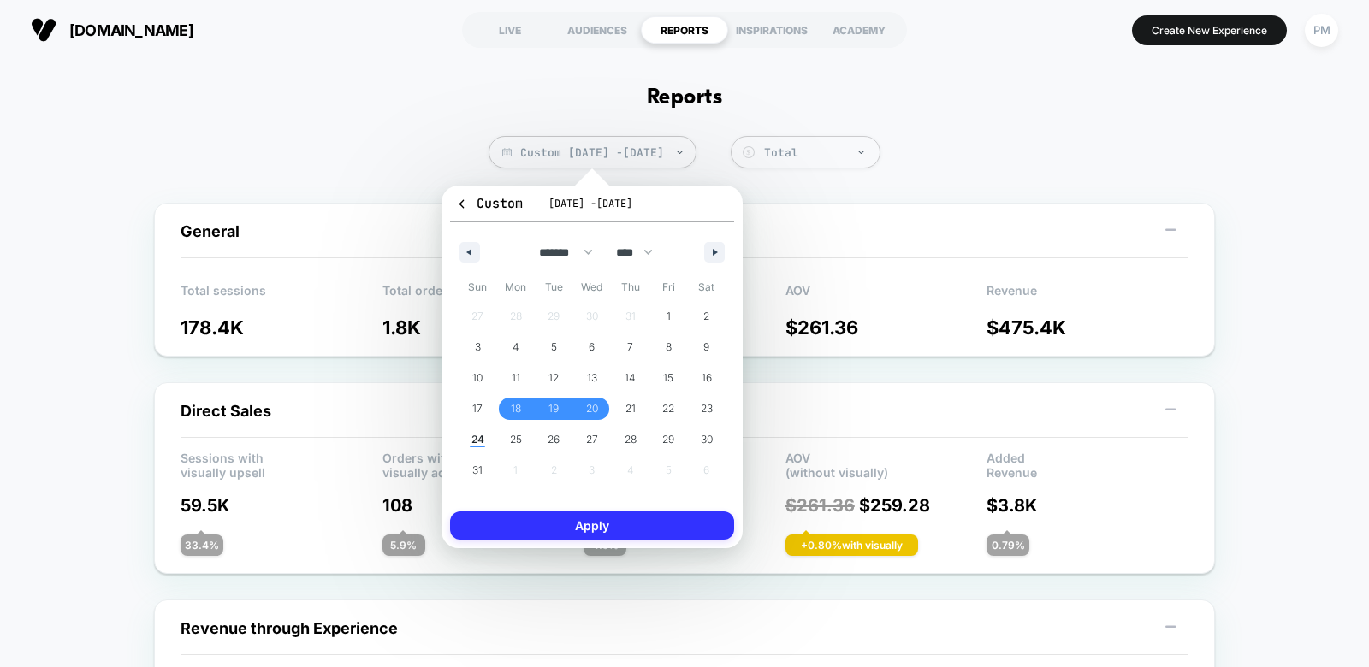
click at [619, 518] on button "Apply" at bounding box center [592, 526] width 284 height 28
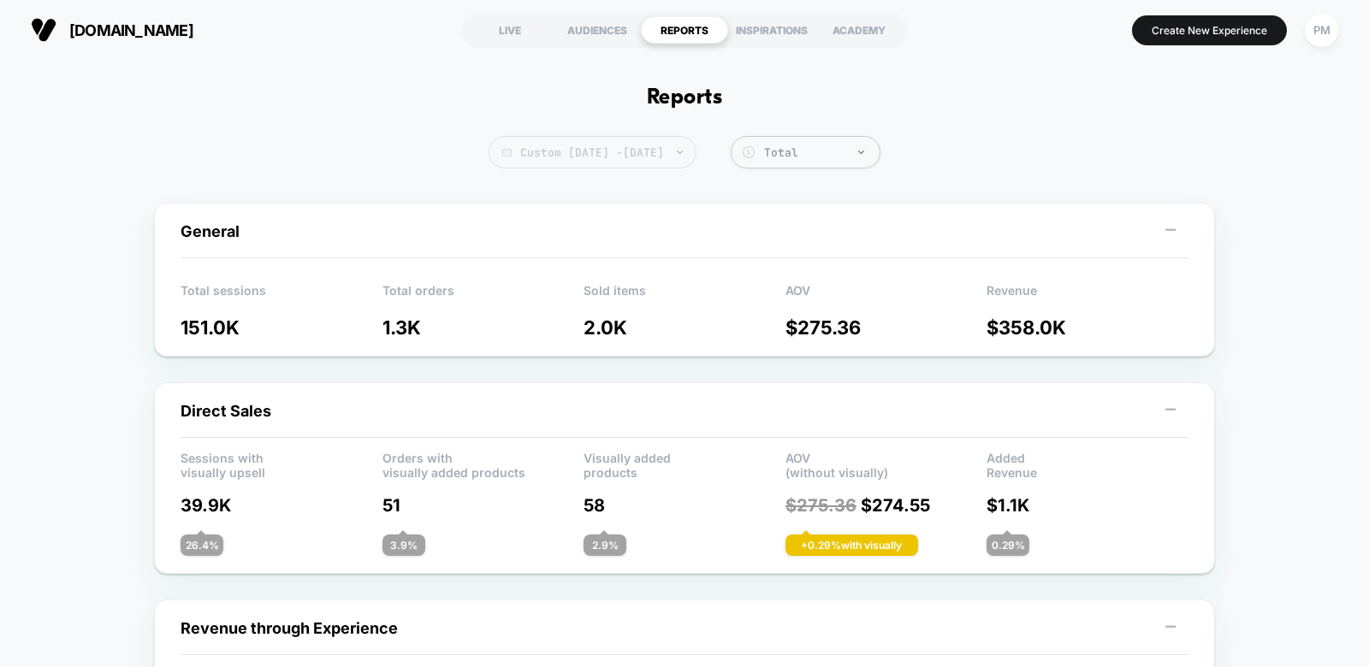
click at [675, 141] on span "Custom Aug 18, 2025 - Aug 20, 2025" at bounding box center [592, 152] width 208 height 33
select select "*"
select select "****"
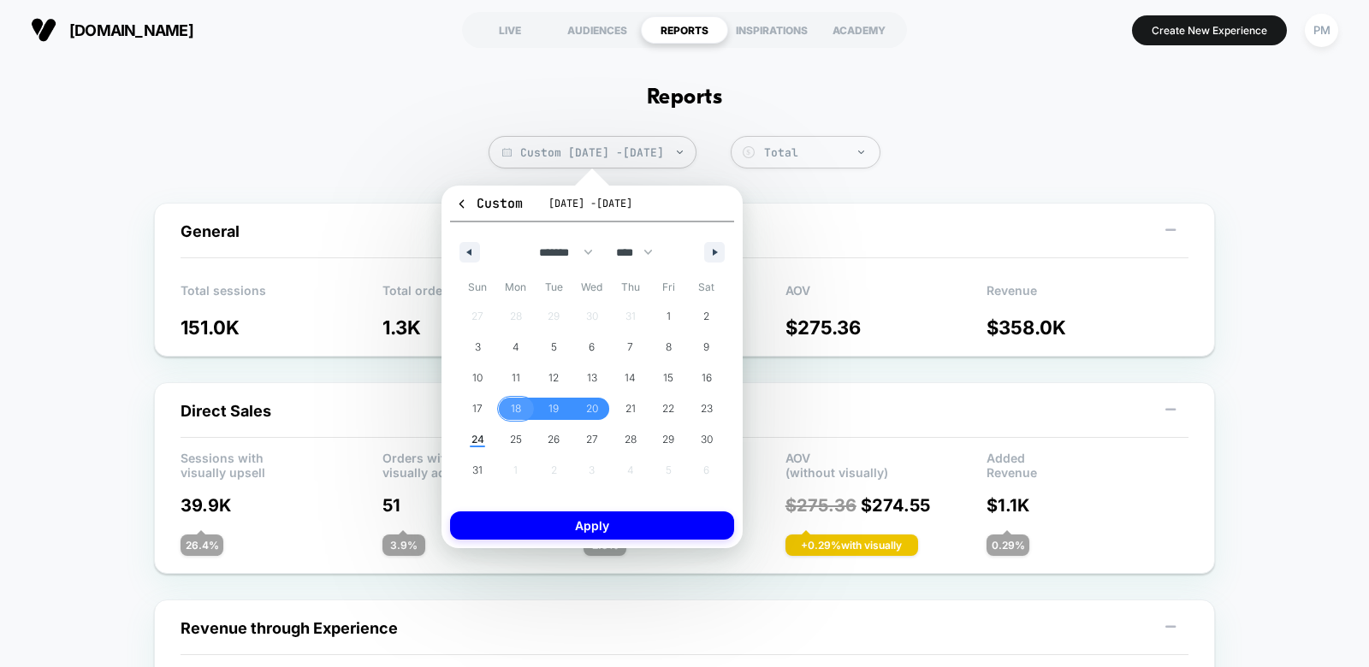
click at [519, 402] on span "18" at bounding box center [516, 409] width 10 height 31
click at [485, 437] on span "24" at bounding box center [478, 440] width 38 height 22
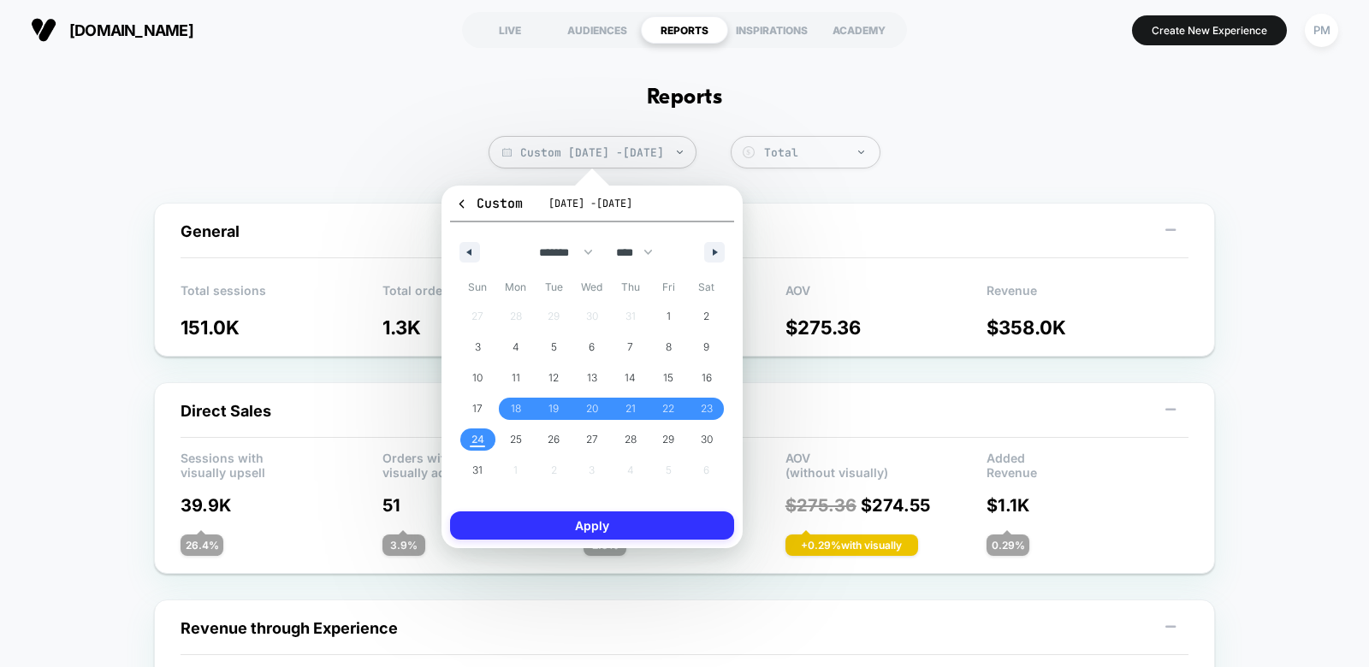
click at [574, 523] on button "Apply" at bounding box center [592, 526] width 284 height 28
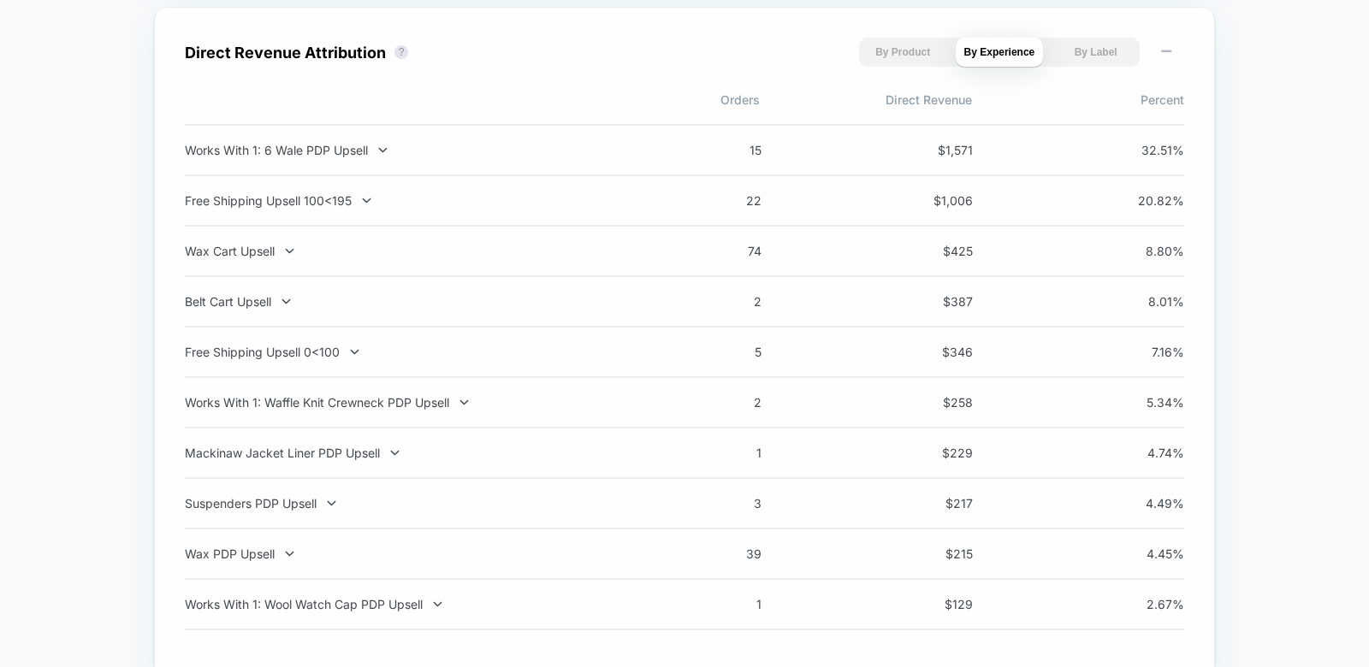
scroll to position [1217, 0]
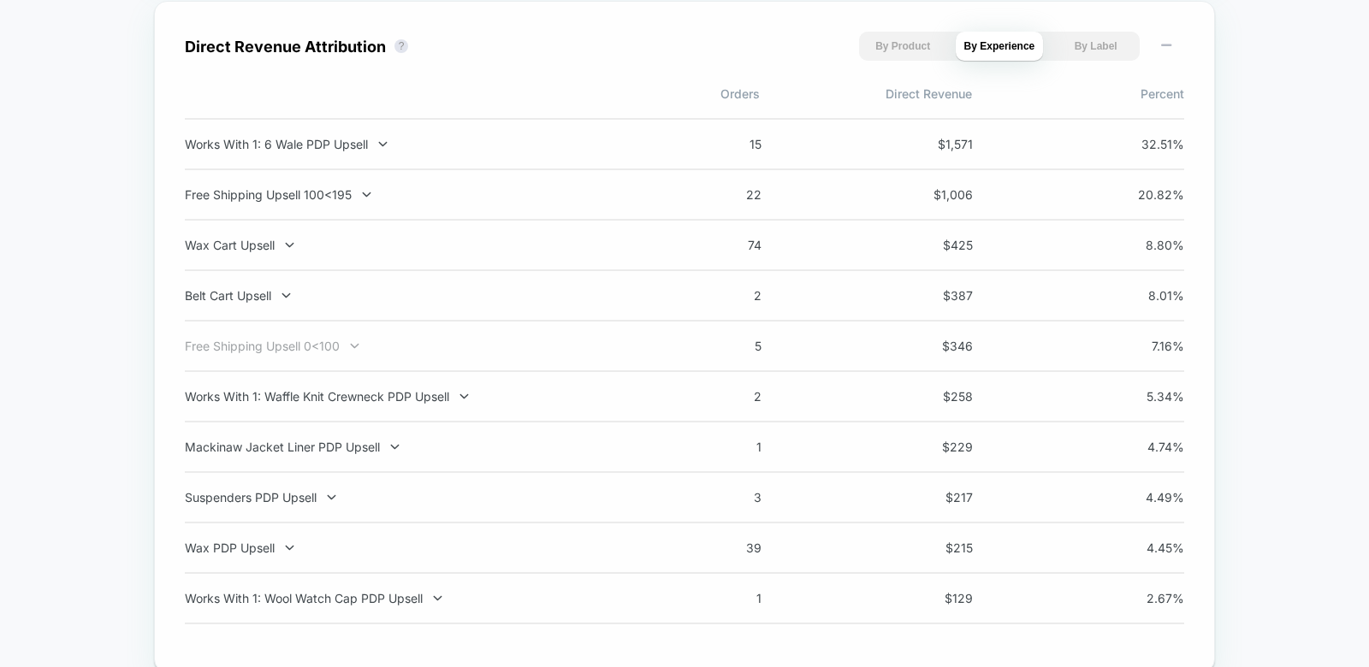
click at [395, 340] on div "Free Shipping Upsell 0<100" at bounding box center [410, 346] width 450 height 15
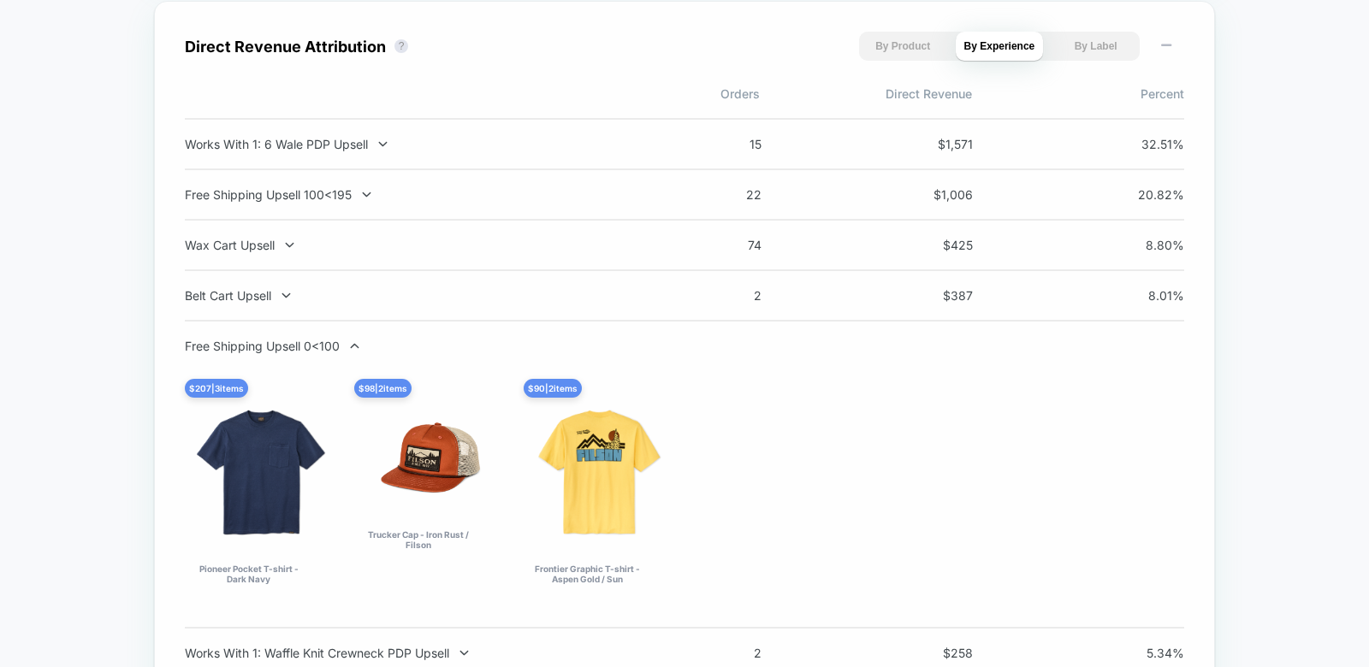
click at [395, 340] on div "Free Shipping Upsell 0<100" at bounding box center [410, 346] width 450 height 15
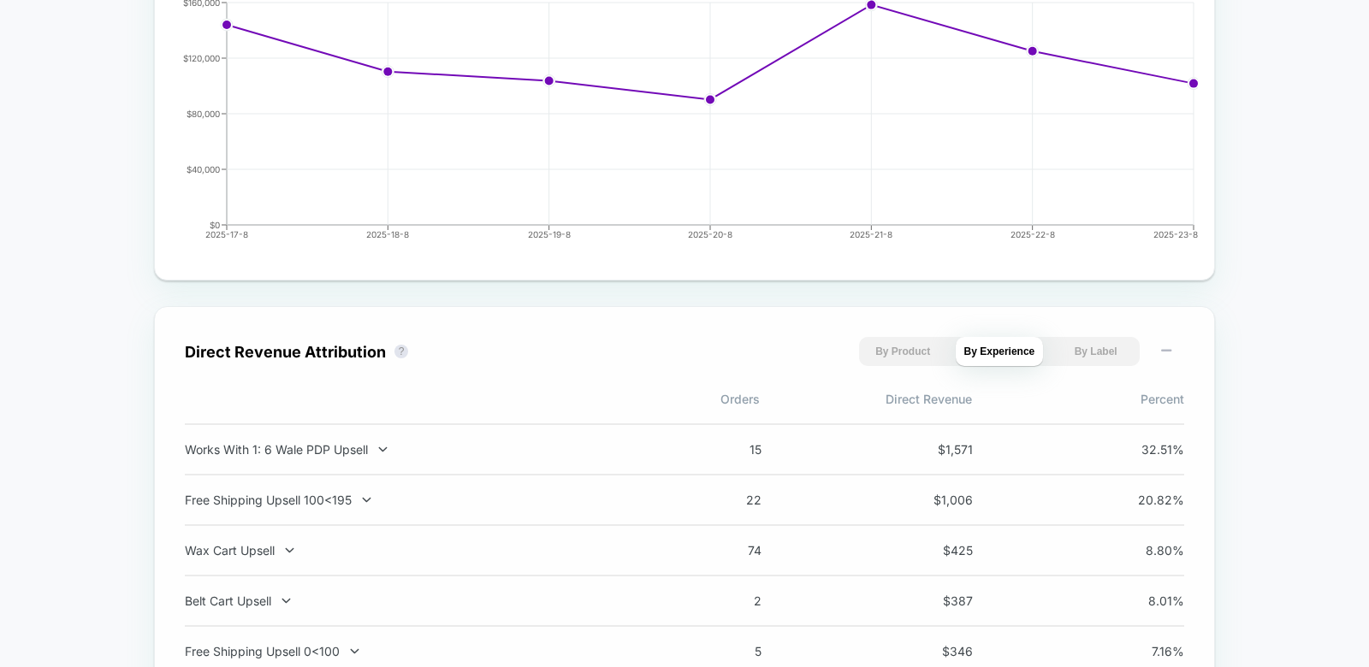
scroll to position [1234, 0]
